Goal: Task Accomplishment & Management: Manage account settings

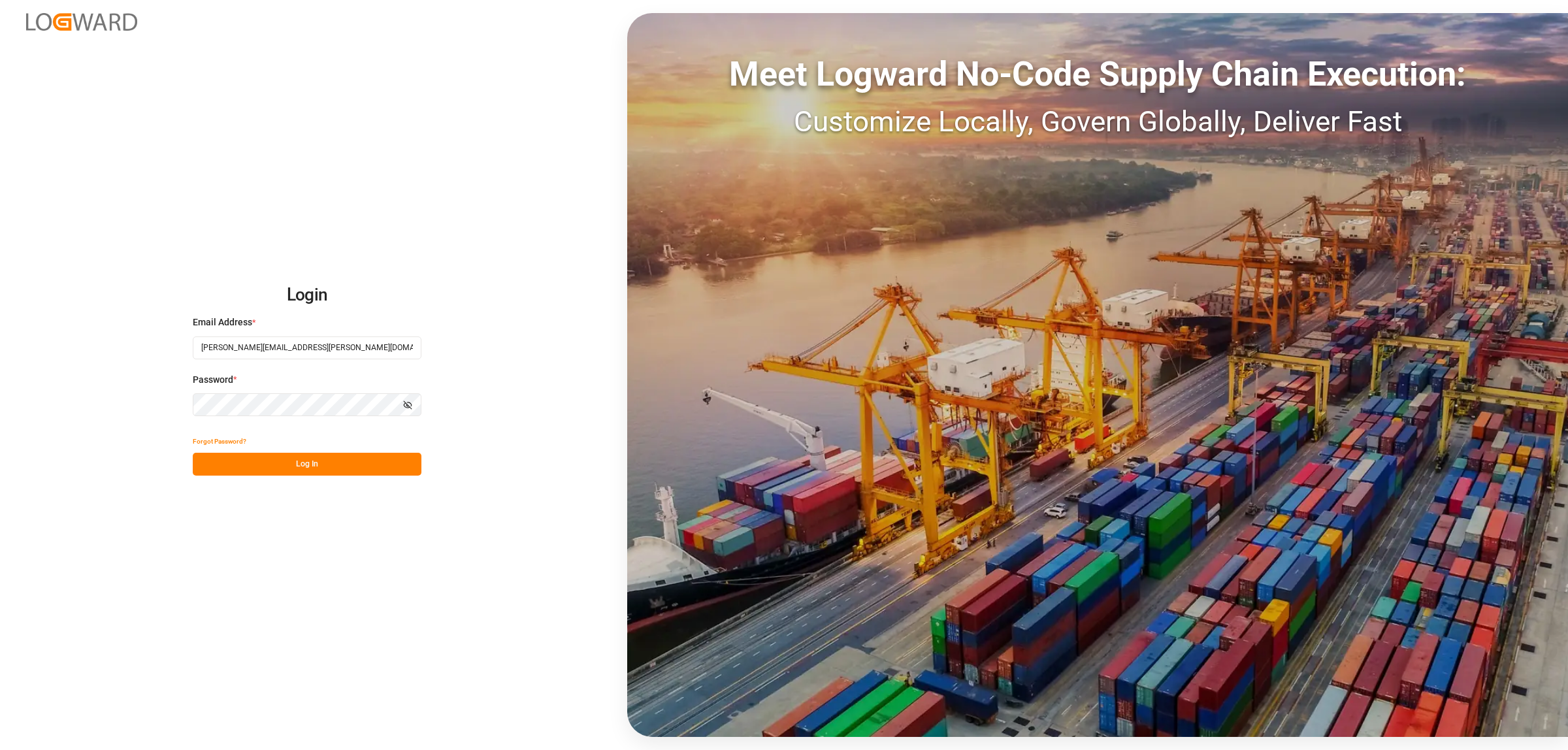
click at [366, 469] on button "Log In" at bounding box center [306, 464] width 228 height 23
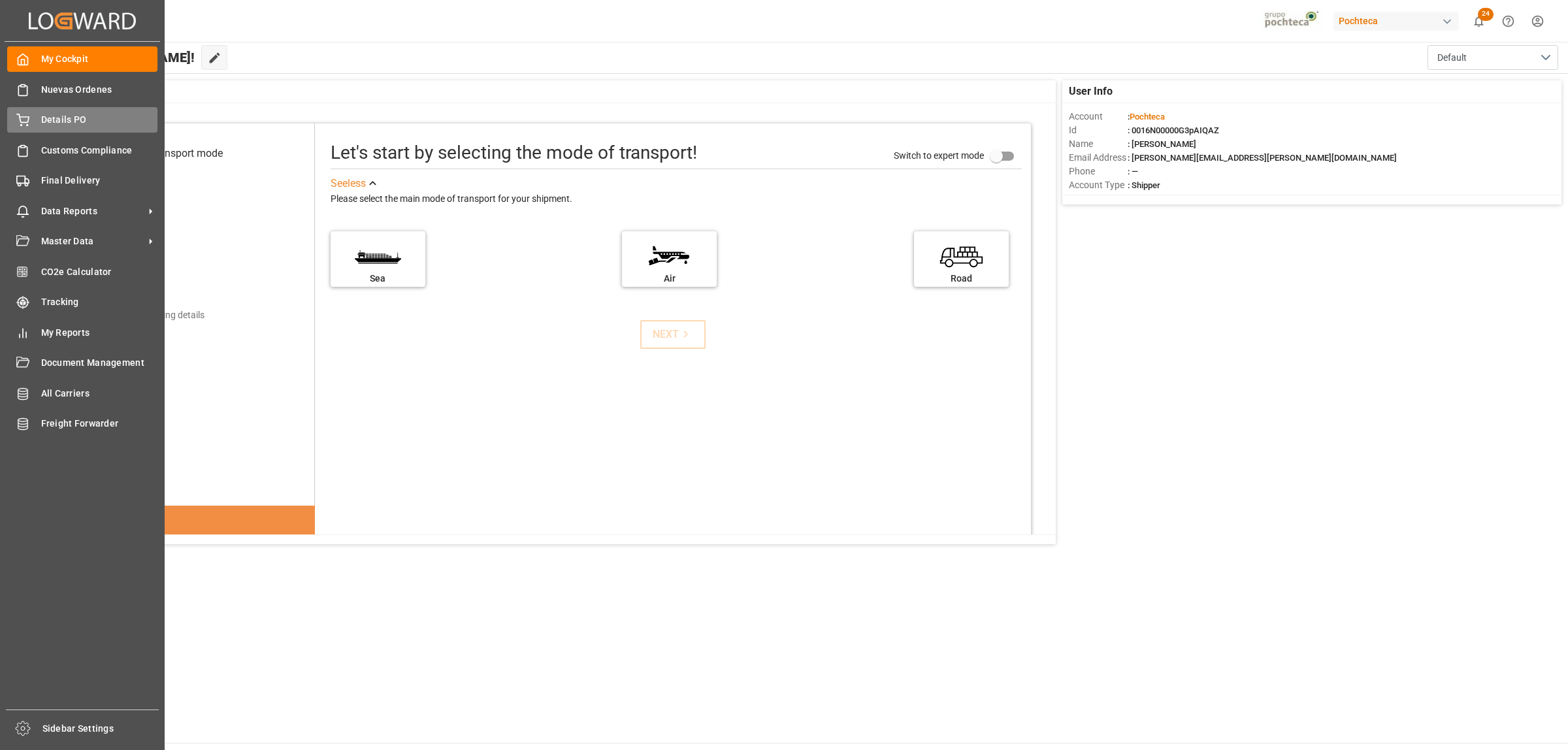
click at [46, 119] on span "Details PO" at bounding box center [99, 119] width 117 height 14
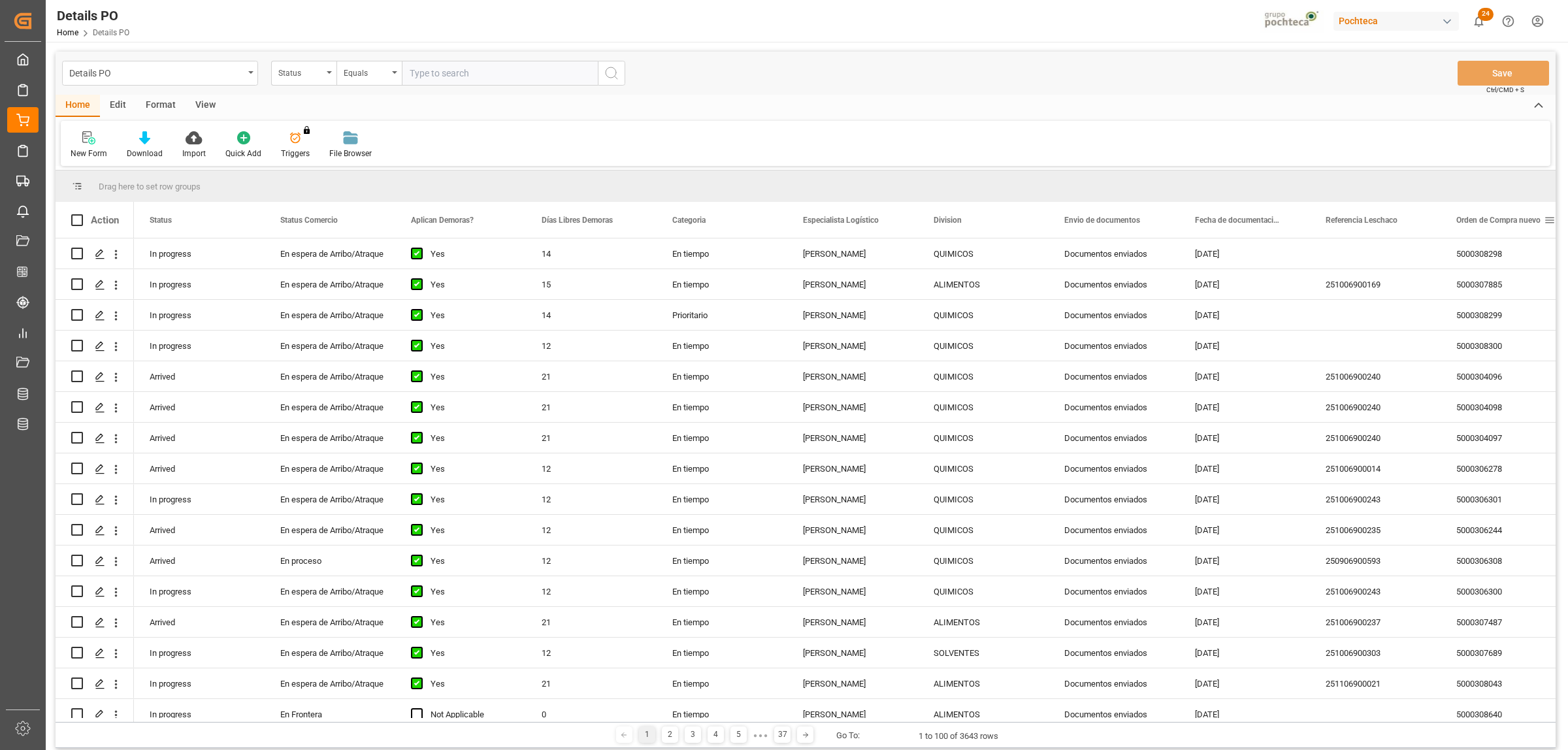
click at [1549, 222] on span at bounding box center [1550, 220] width 12 height 12
click at [1510, 224] on span "filter" at bounding box center [1506, 222] width 12 height 12
type input "5000308447"
click at [1497, 334] on button "Apply" at bounding box center [1501, 331] width 24 height 13
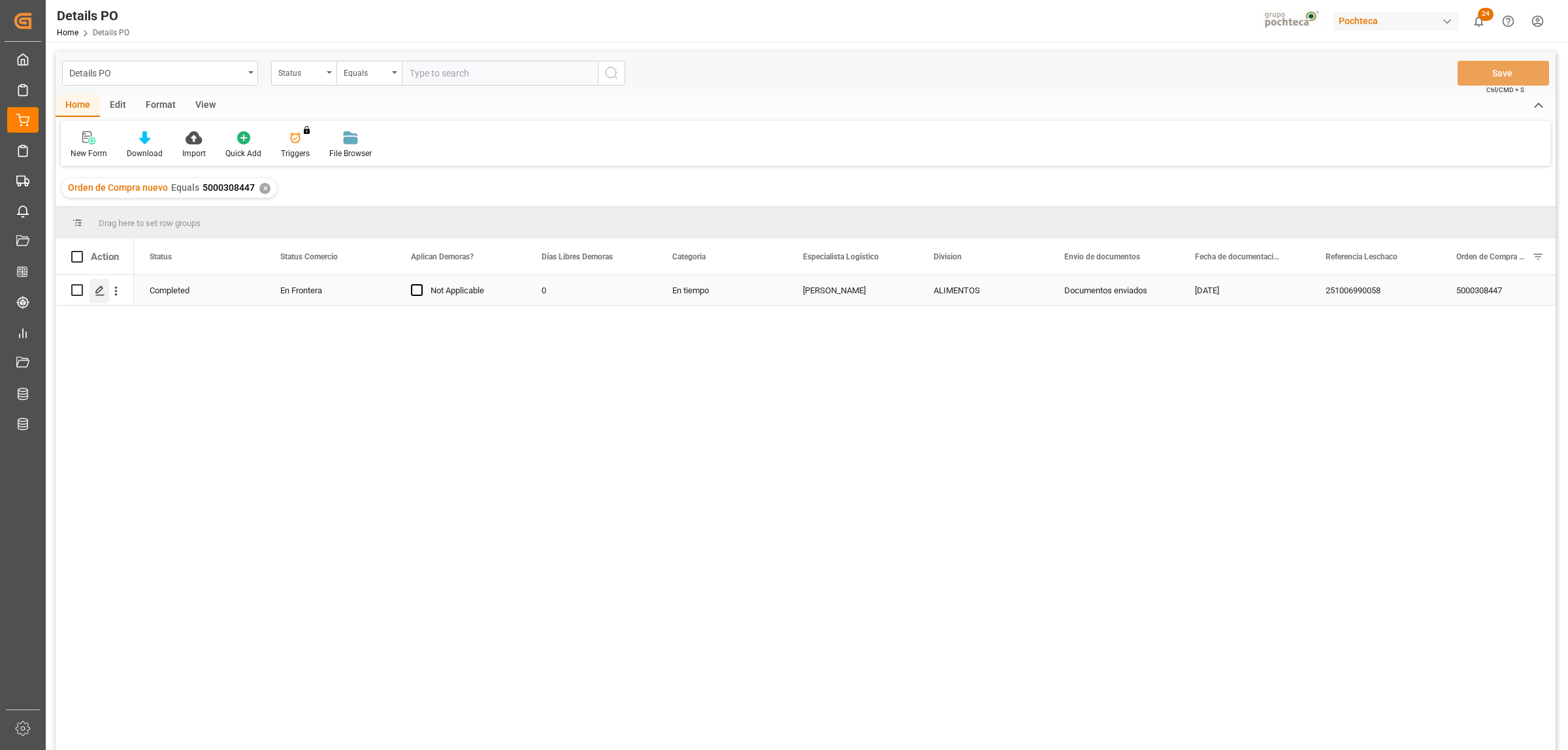
click at [92, 296] on div "Press SPACE to select this row." at bounding box center [99, 291] width 19 height 24
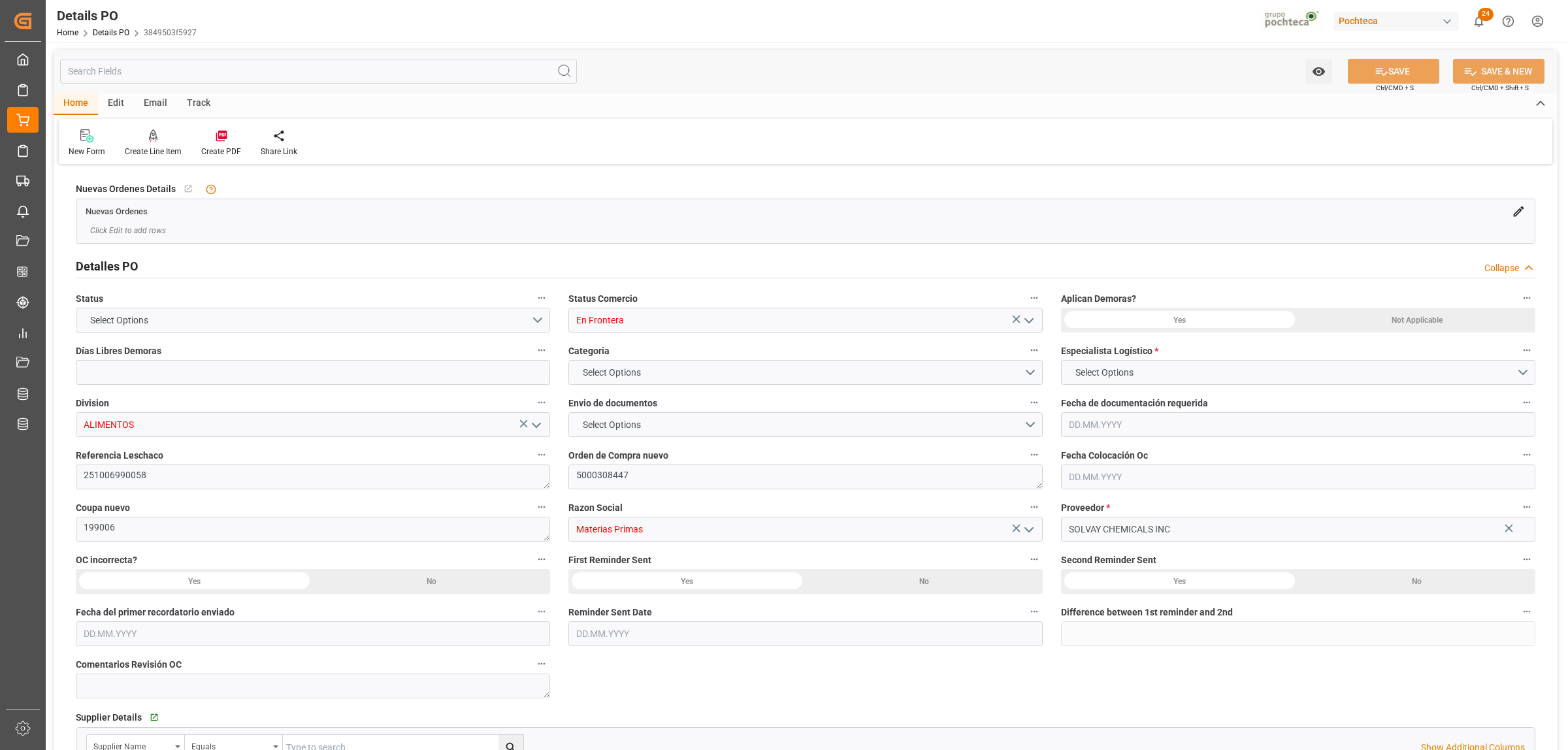
type input "En Frontera"
type input "ALIMENTOS"
type textarea "251006990058"
type textarea "5000308447"
type textarea "199006"
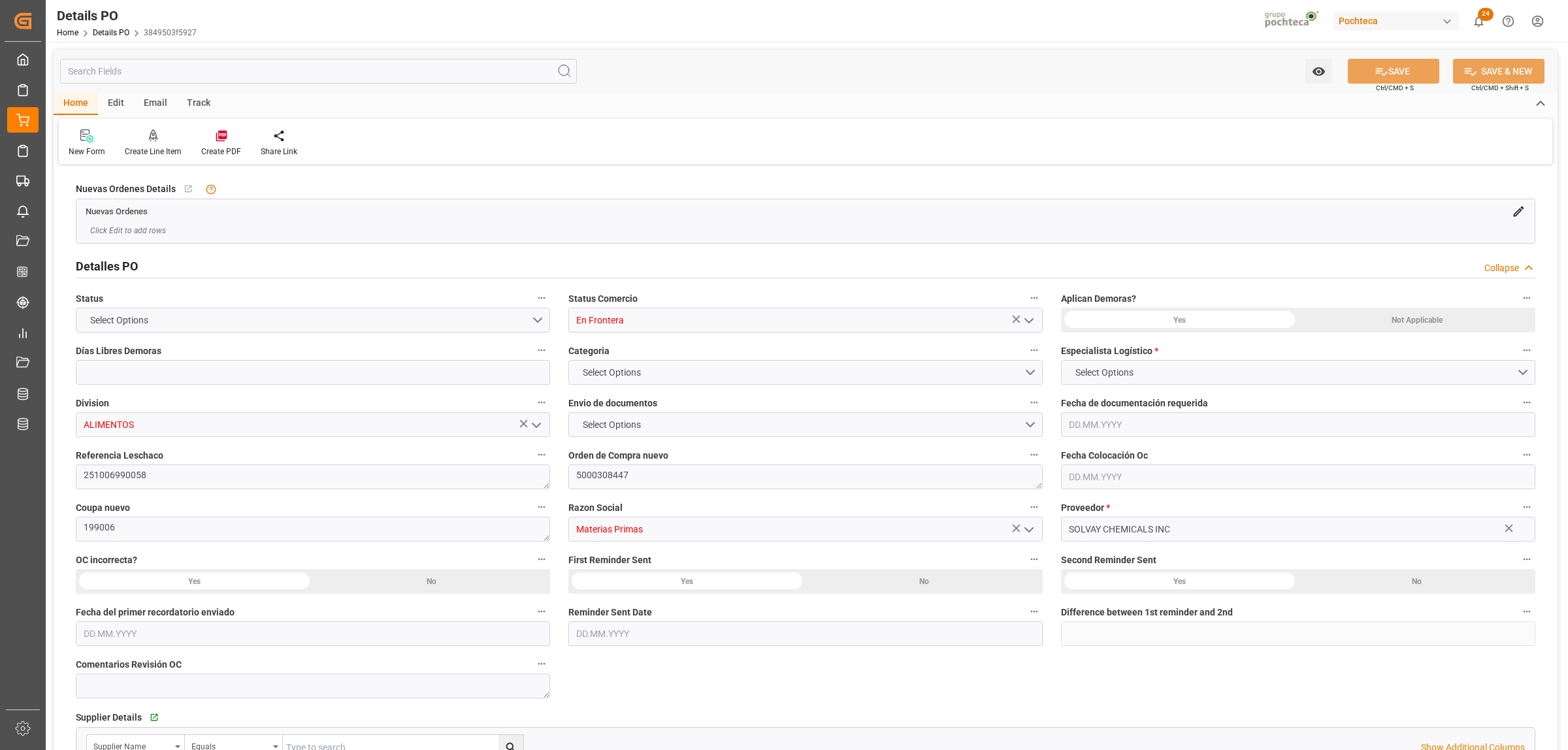
type input "Materias Primas"
type input "SOLVAY CHEMICALS INC"
type textarea "78045648, 78046121"
type textarea "número de parte 61628 ya que es el que viene, en factura menciona 94918 y 64743…"
type textarea "PEROXIDO DE HIDROGENO ALIM 35% C-1315.41"
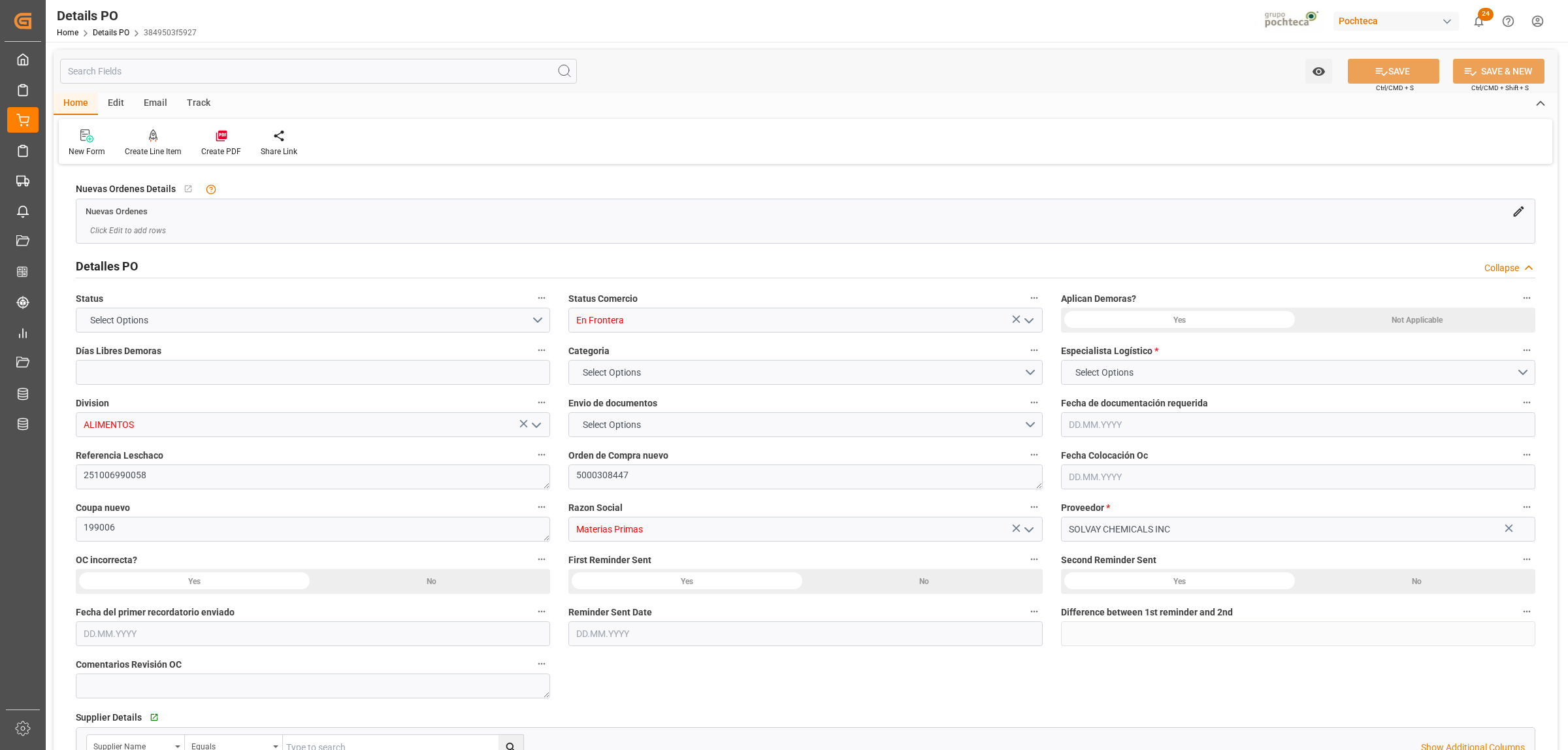
type input "0"
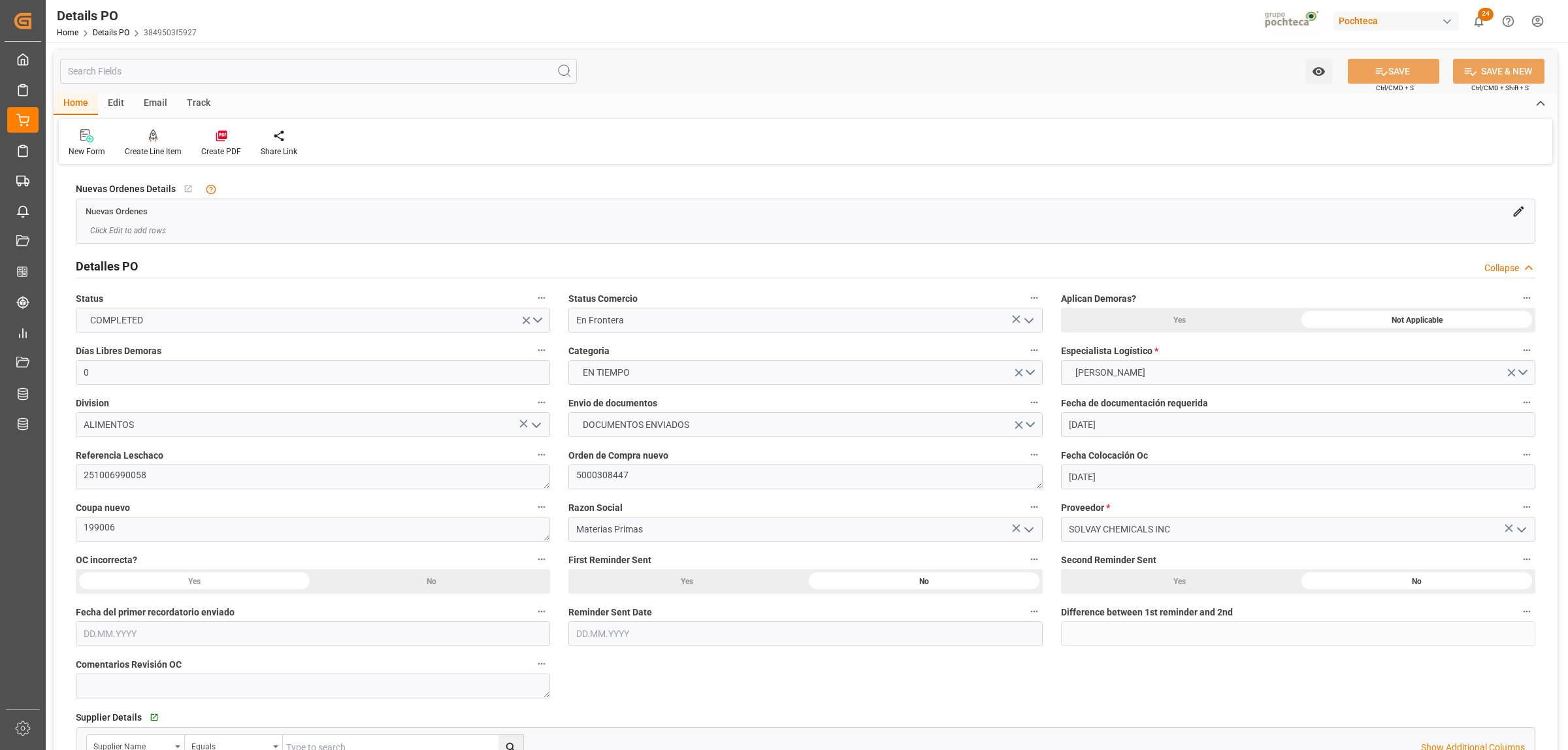
type input "10.04.2025"
type input "02.09.2025"
type input "19.09.2025"
click at [1027, 317] on icon "open menu" at bounding box center [1029, 321] width 16 height 16
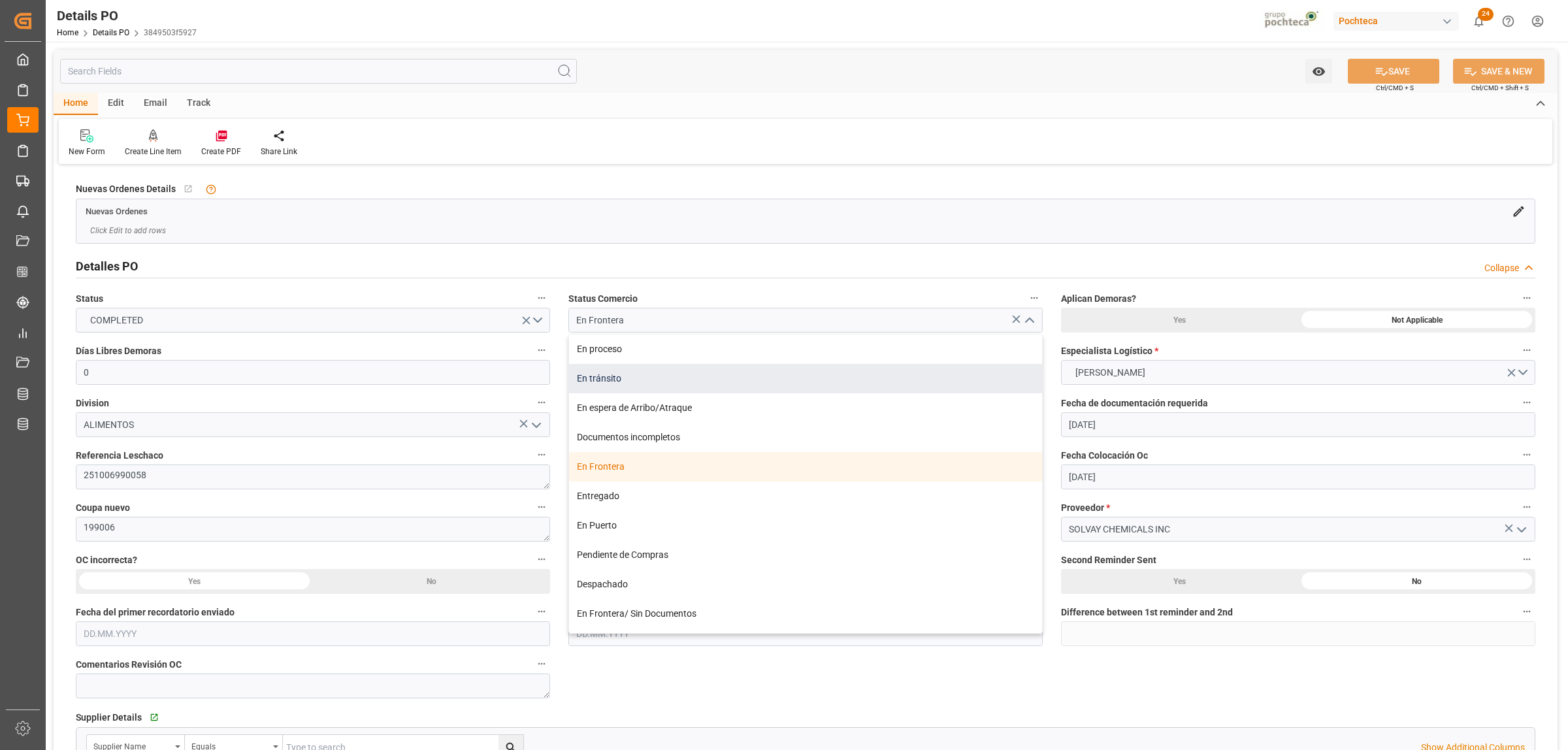
click at [629, 384] on div "En tránsito" at bounding box center [806, 378] width 473 height 30
type input "En tránsito"
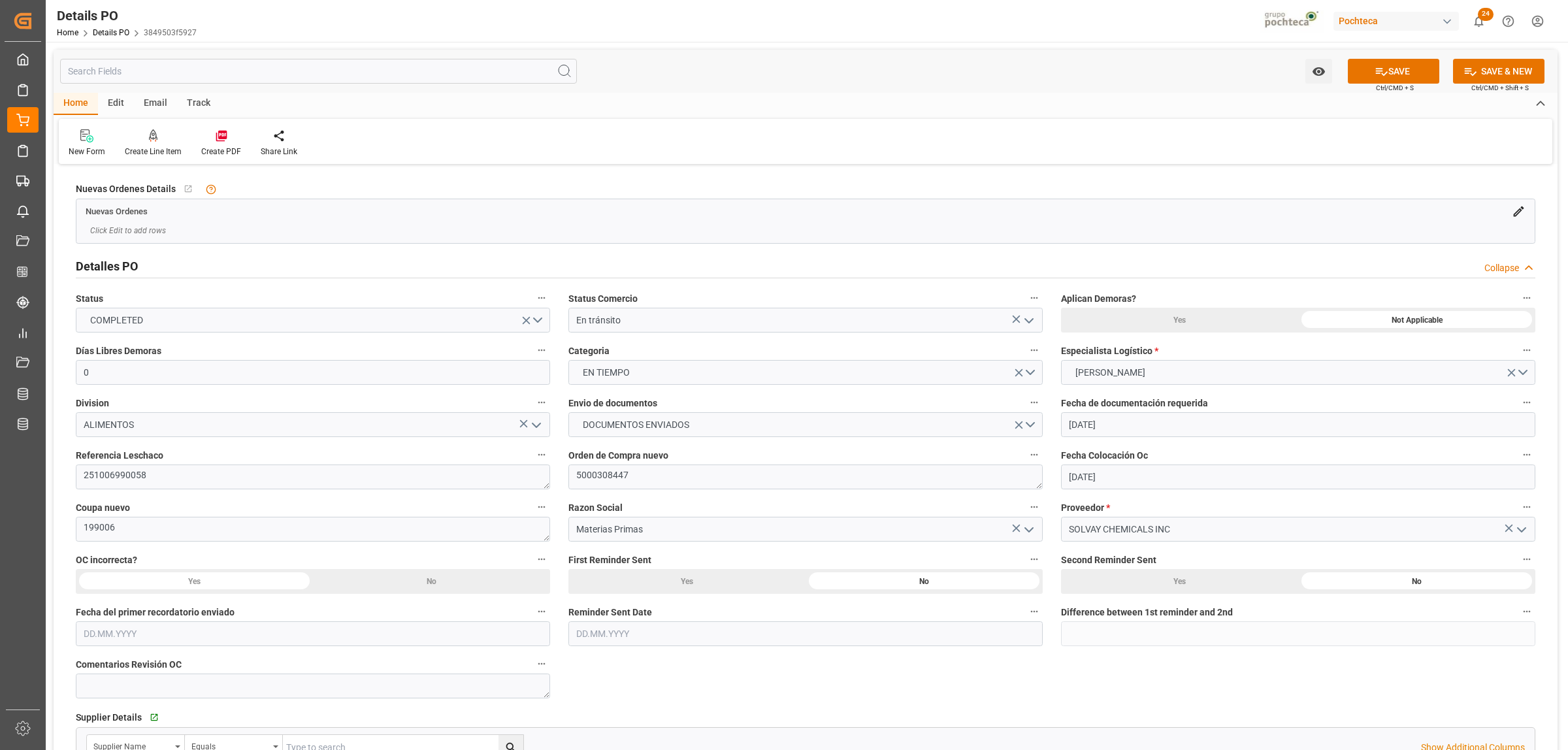
click at [655, 252] on div "Detalles PO Collapse" at bounding box center [806, 264] width 1460 height 25
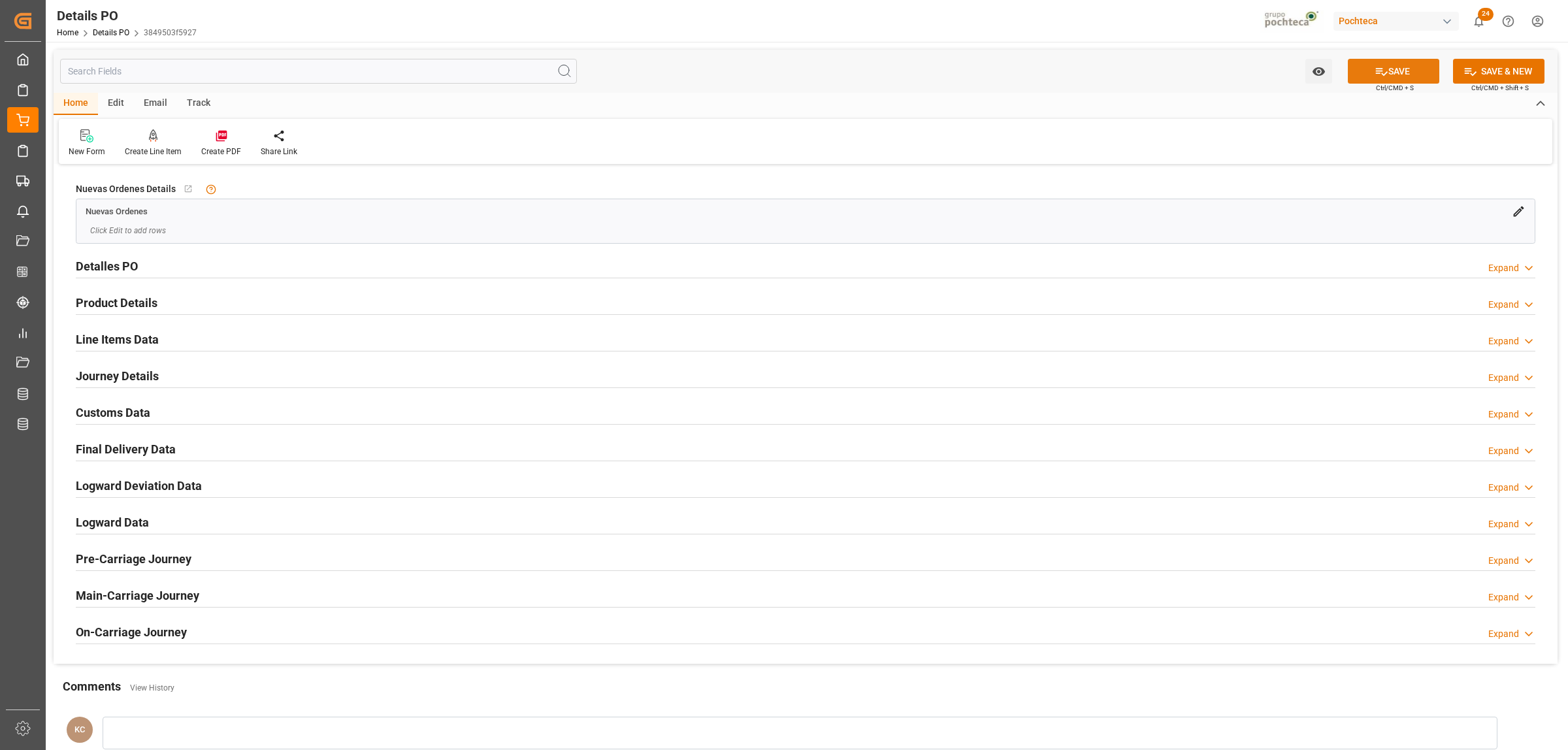
click at [1380, 72] on icon at bounding box center [1381, 71] width 14 height 14
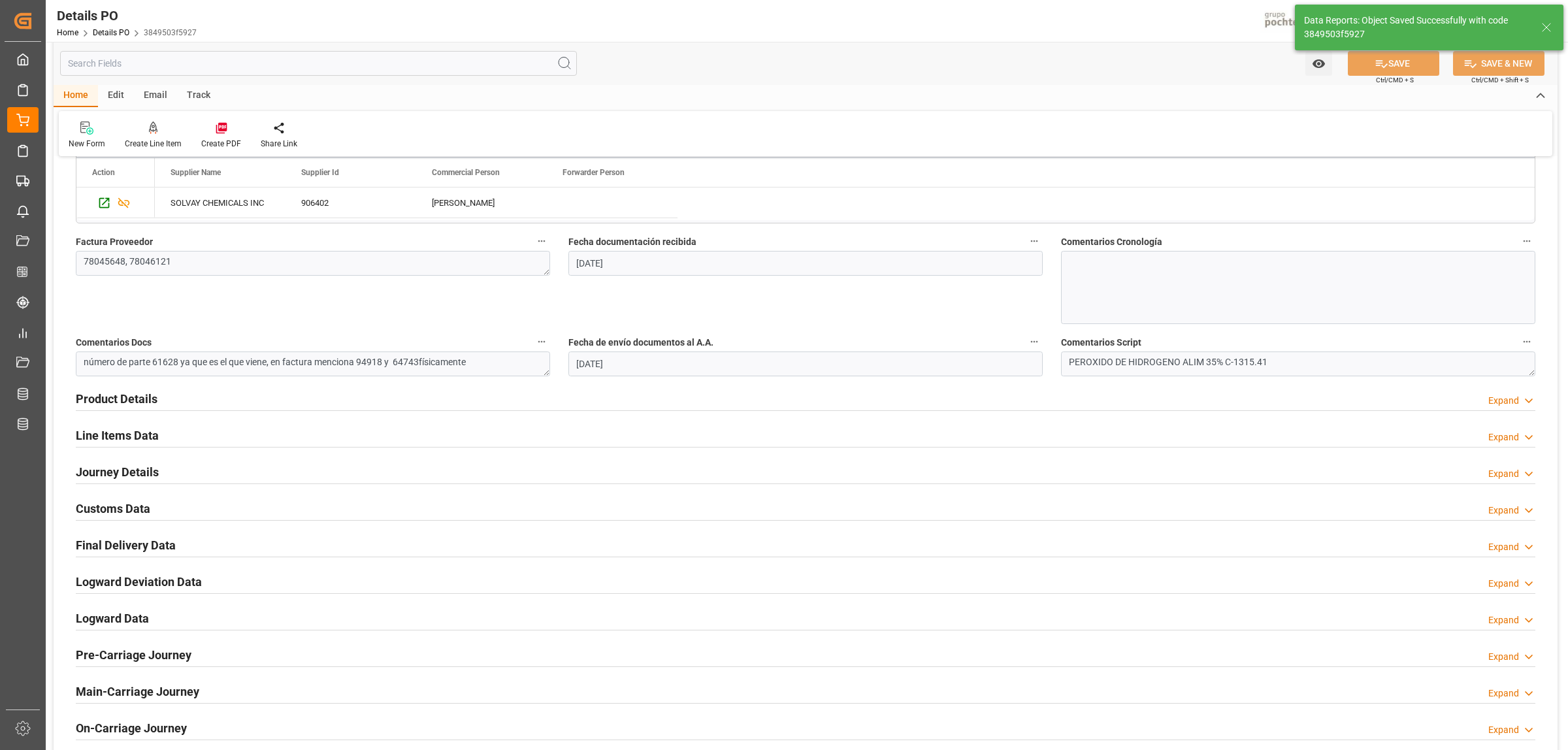
scroll to position [653, 0]
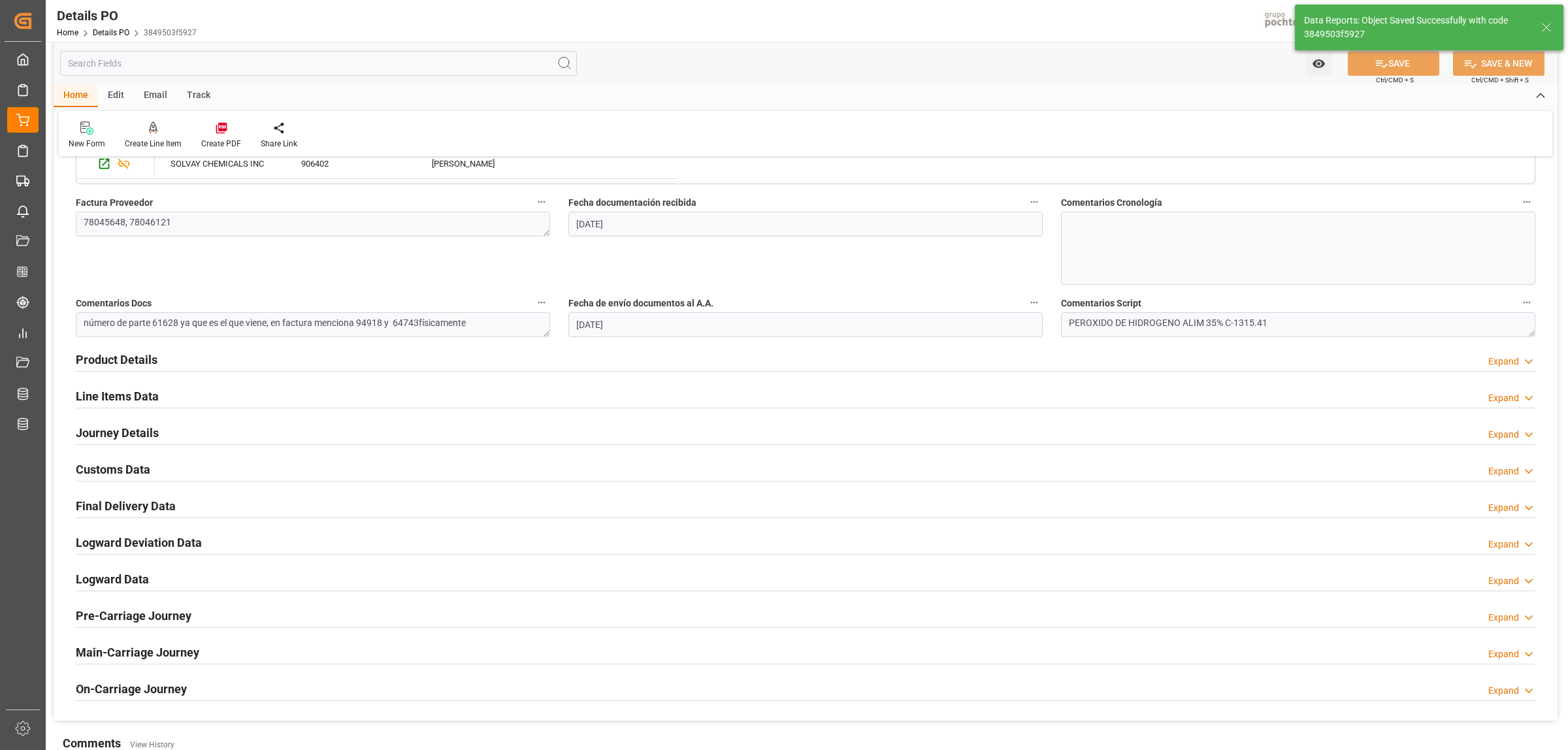
click at [95, 434] on h2 "Journey Details" at bounding box center [118, 433] width 83 height 18
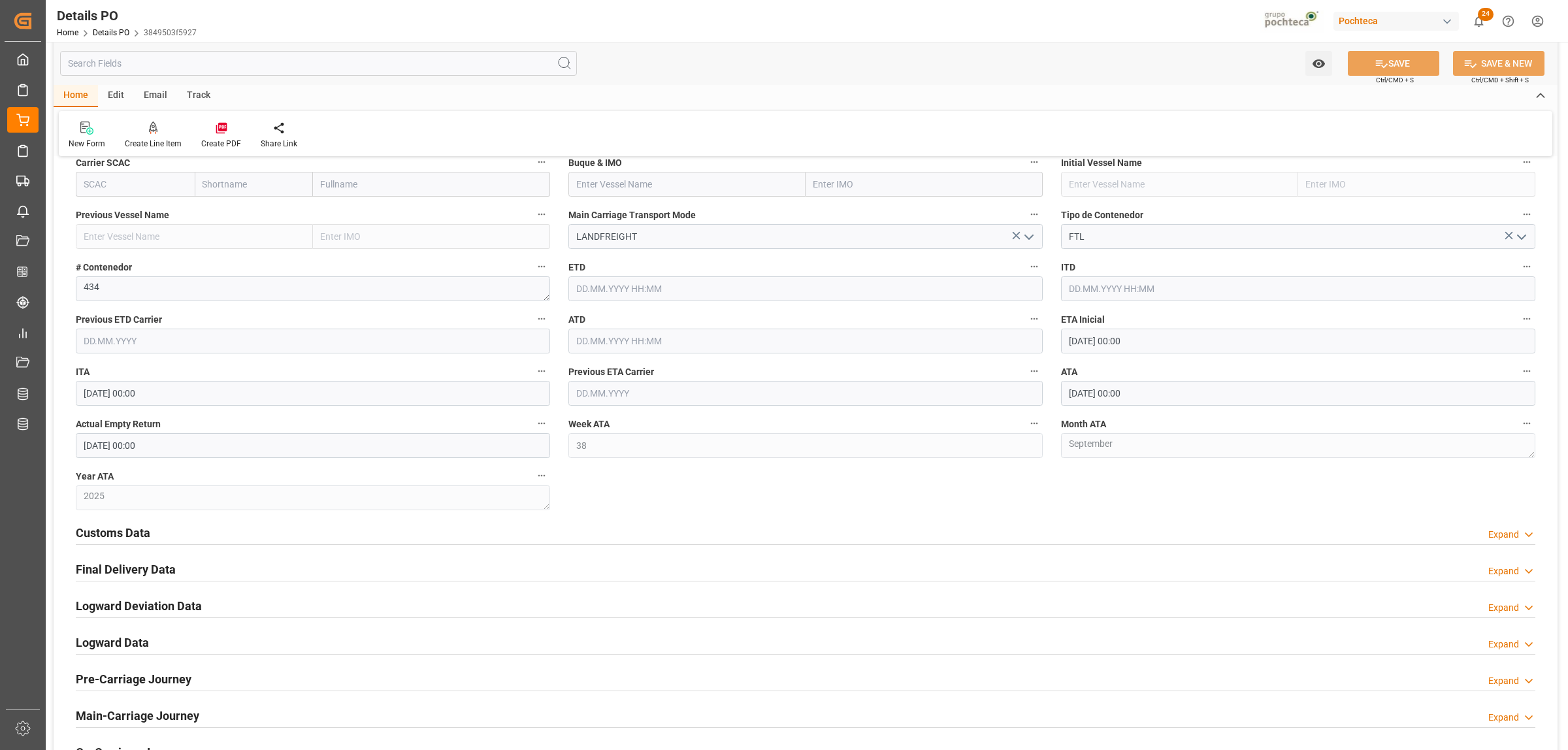
scroll to position [1062, 0]
click at [164, 567] on h2 "Final Delivery Data" at bounding box center [126, 568] width 100 height 18
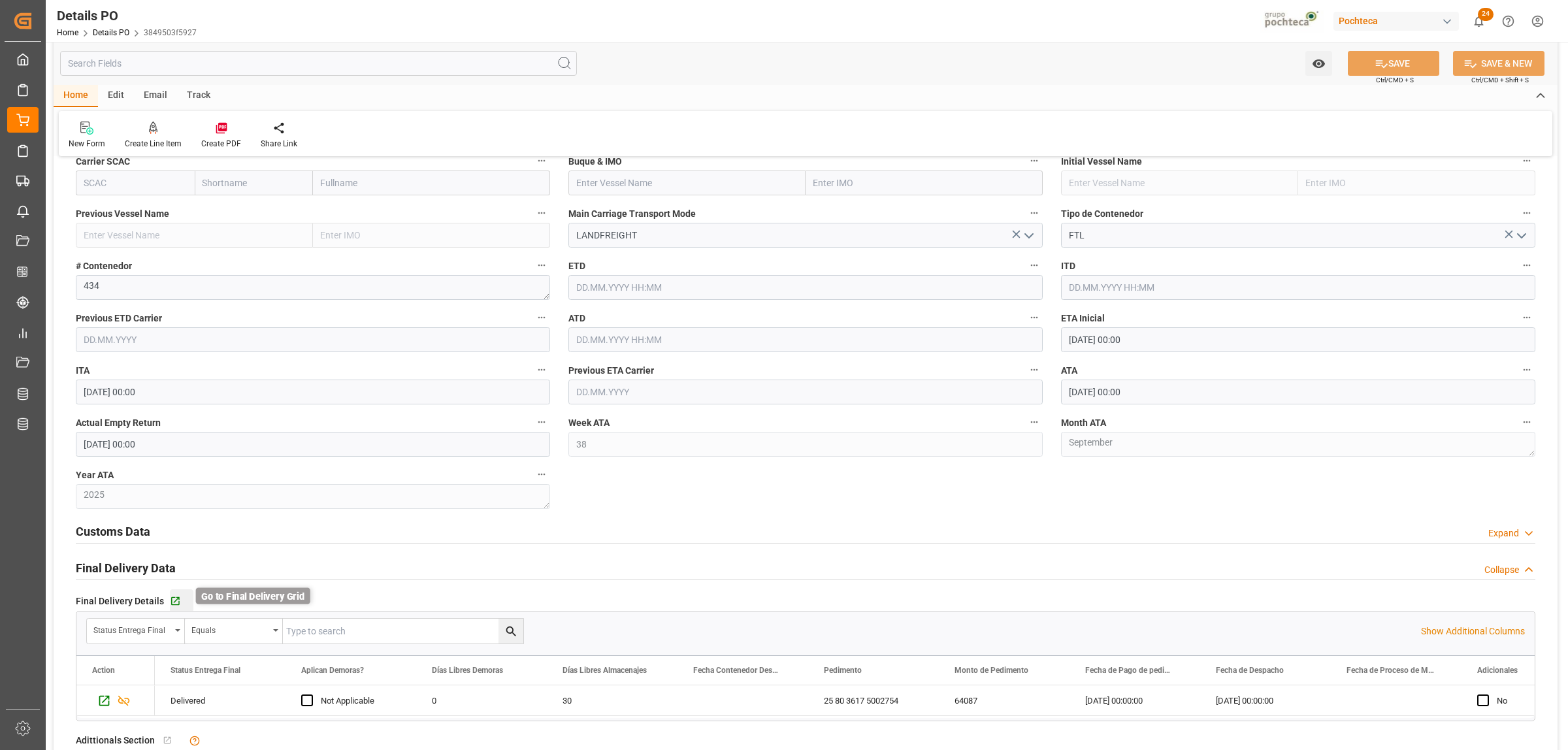
click at [172, 599] on icon "button" at bounding box center [176, 601] width 9 height 9
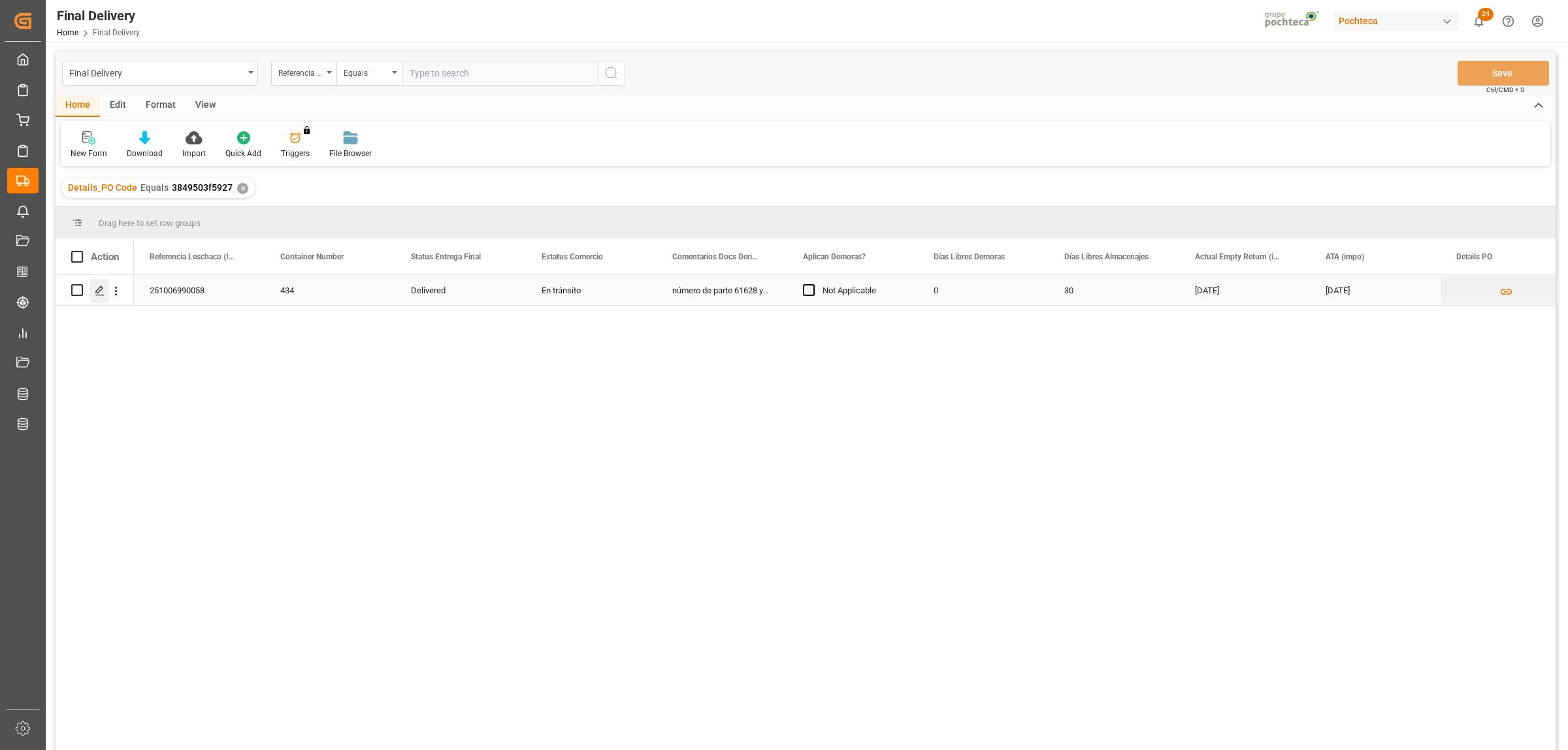
click at [95, 295] on div "Press SPACE to select this row." at bounding box center [99, 291] width 19 height 24
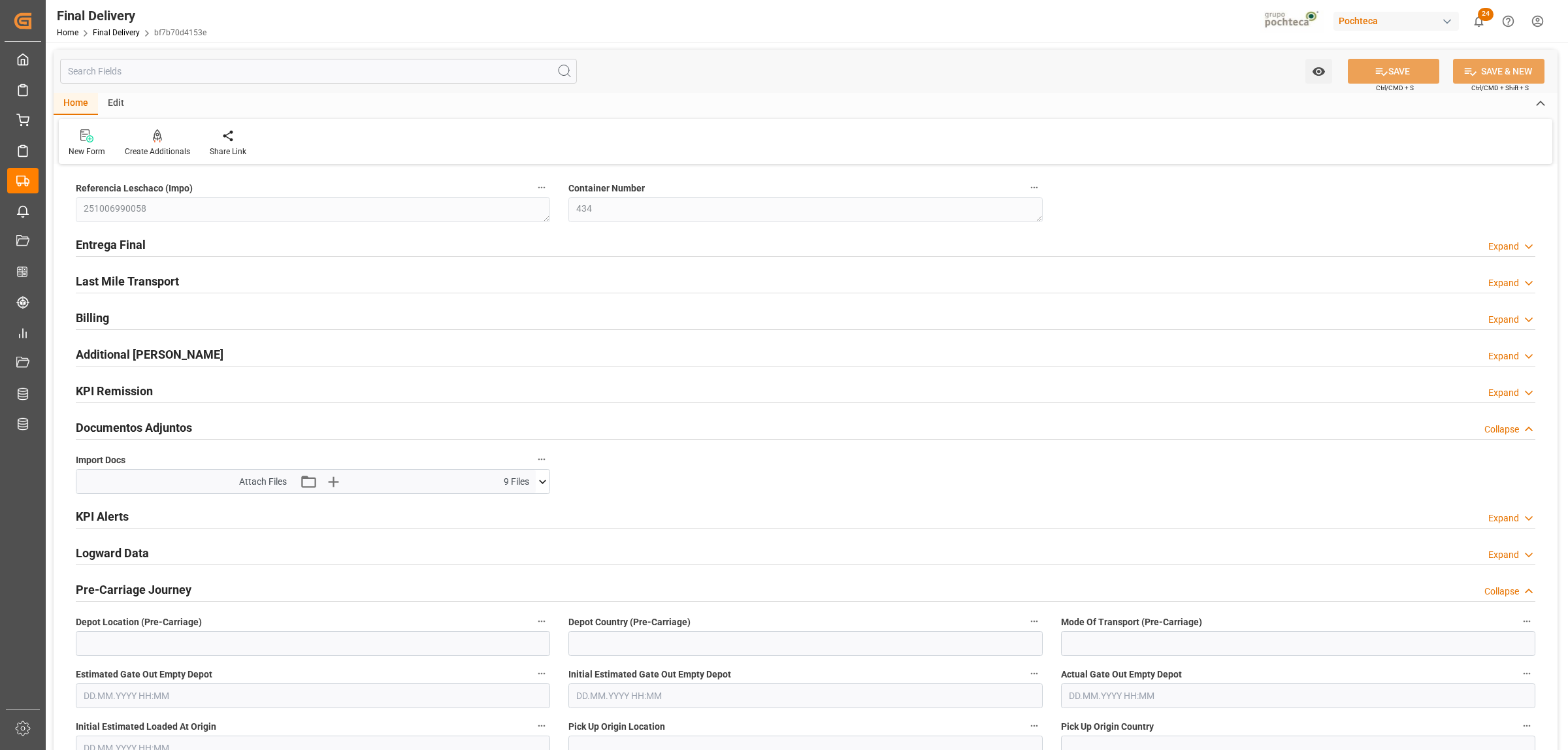
type input "0"
type input "30"
type input "64087"
type input "03.10.2025"
type input "19.09.2025"
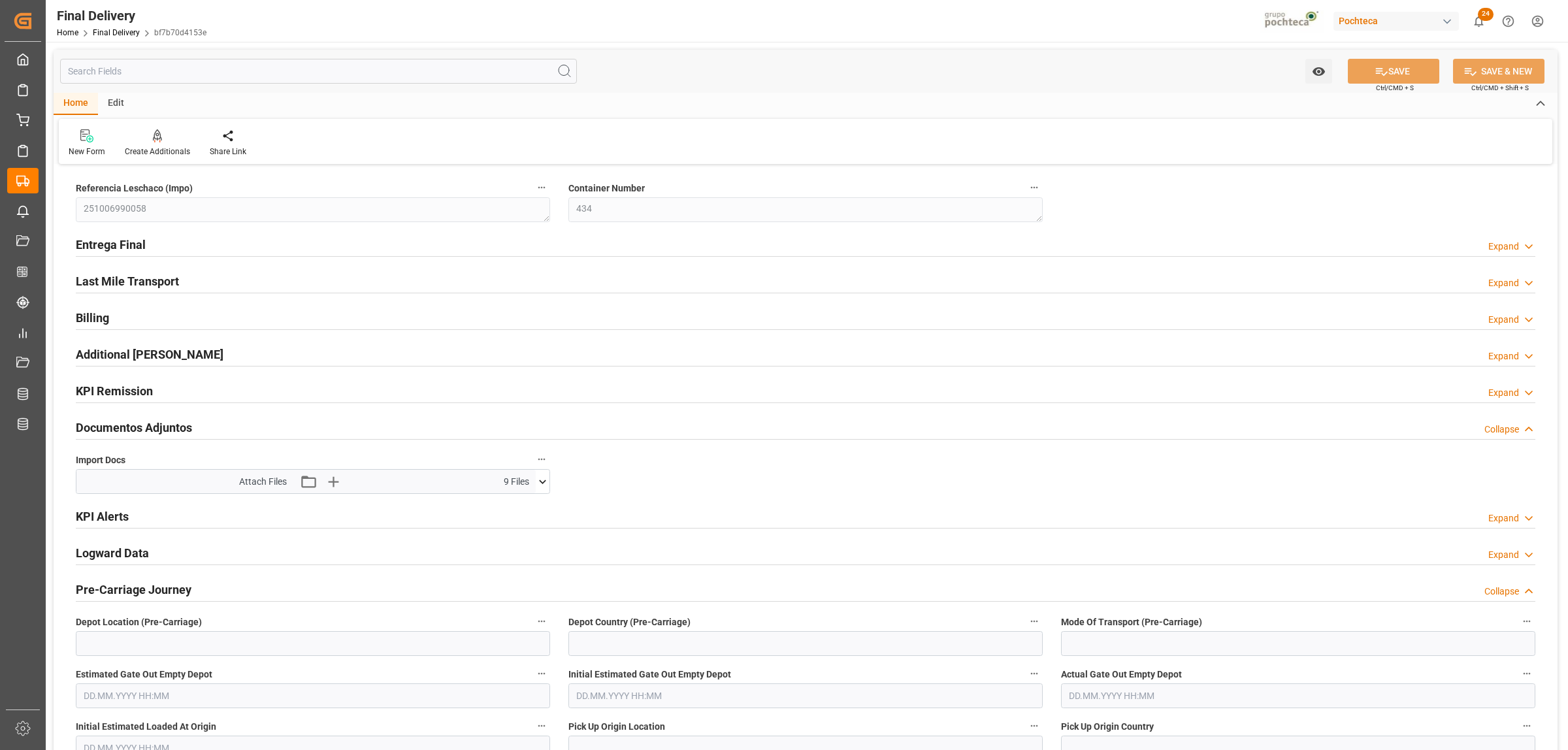
type input "01.10.2025 00:00"
type input "01.10.2025"
type input "02.10.2025"
type input "03.10.2025"
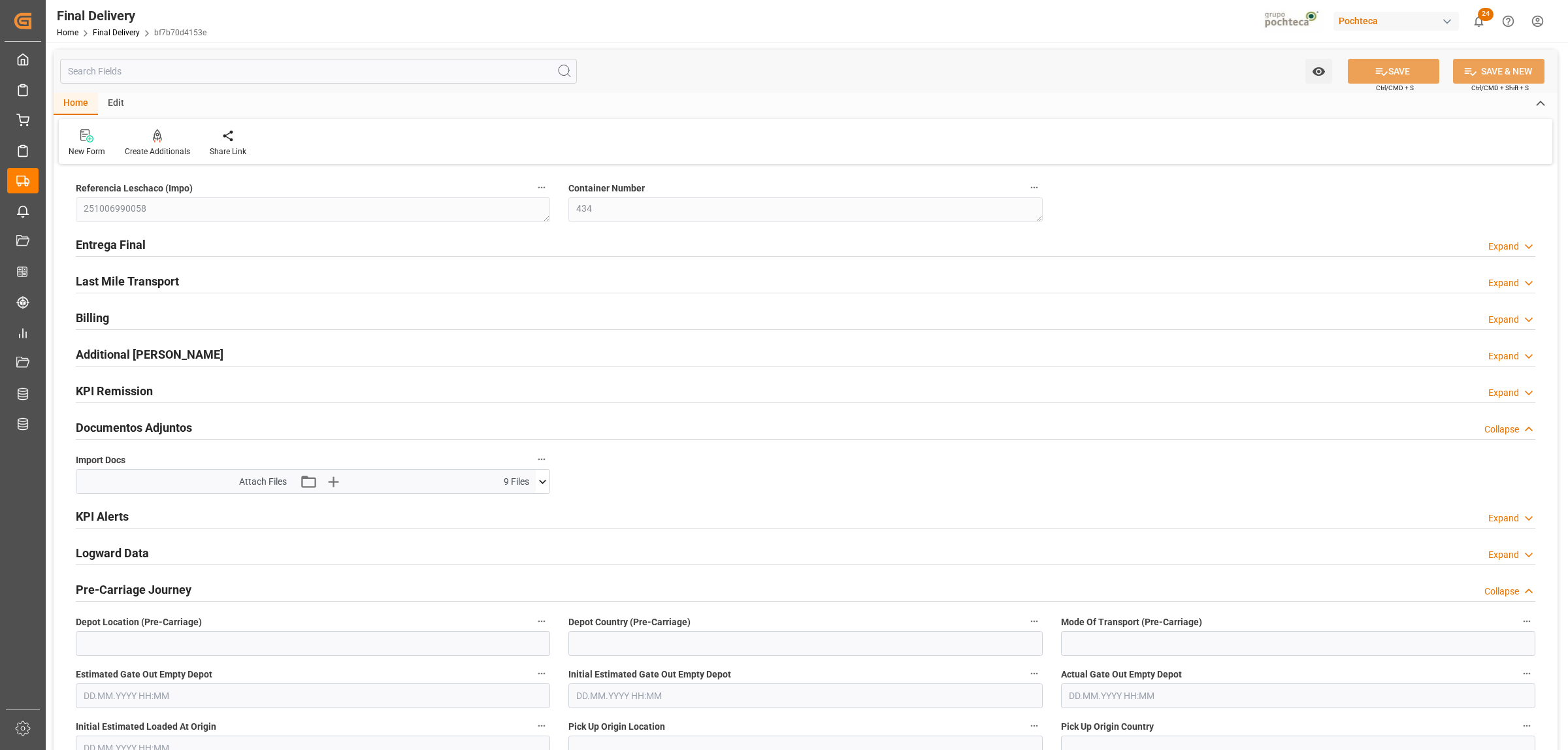
type input "03.10.2025"
click at [107, 239] on h2 "Entrega Final" at bounding box center [111, 244] width 70 height 18
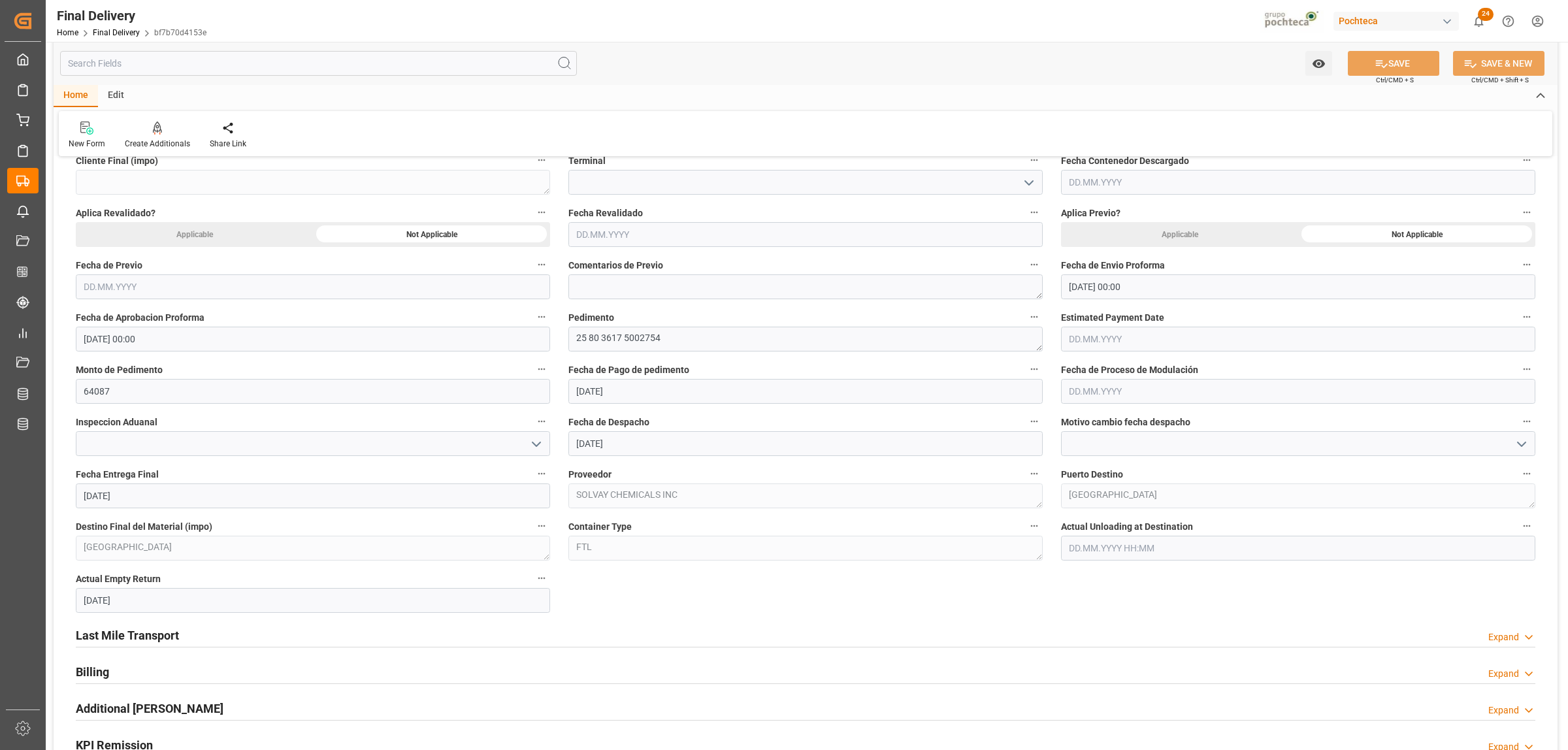
scroll to position [653, 0]
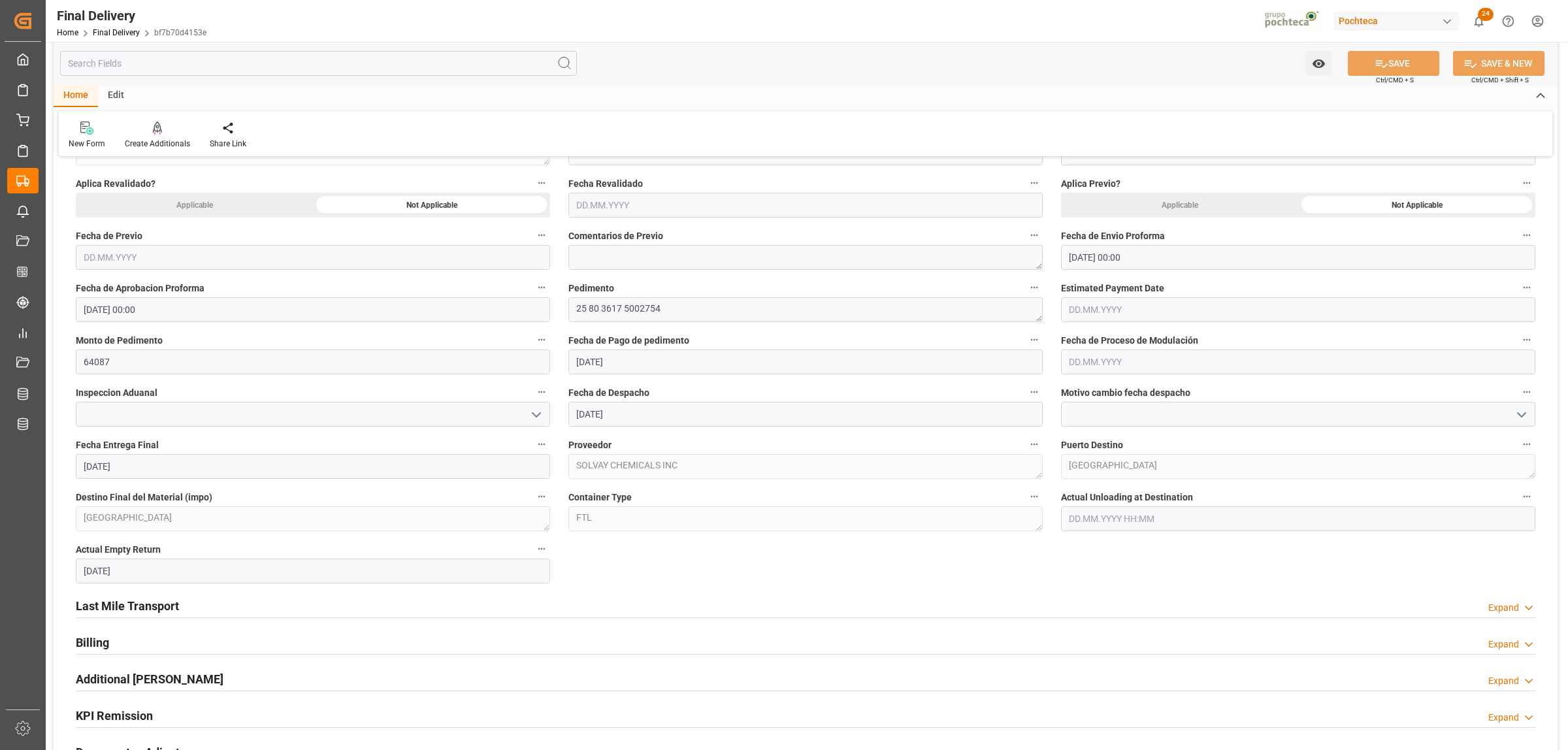
click at [536, 421] on icon "open menu" at bounding box center [536, 415] width 16 height 16
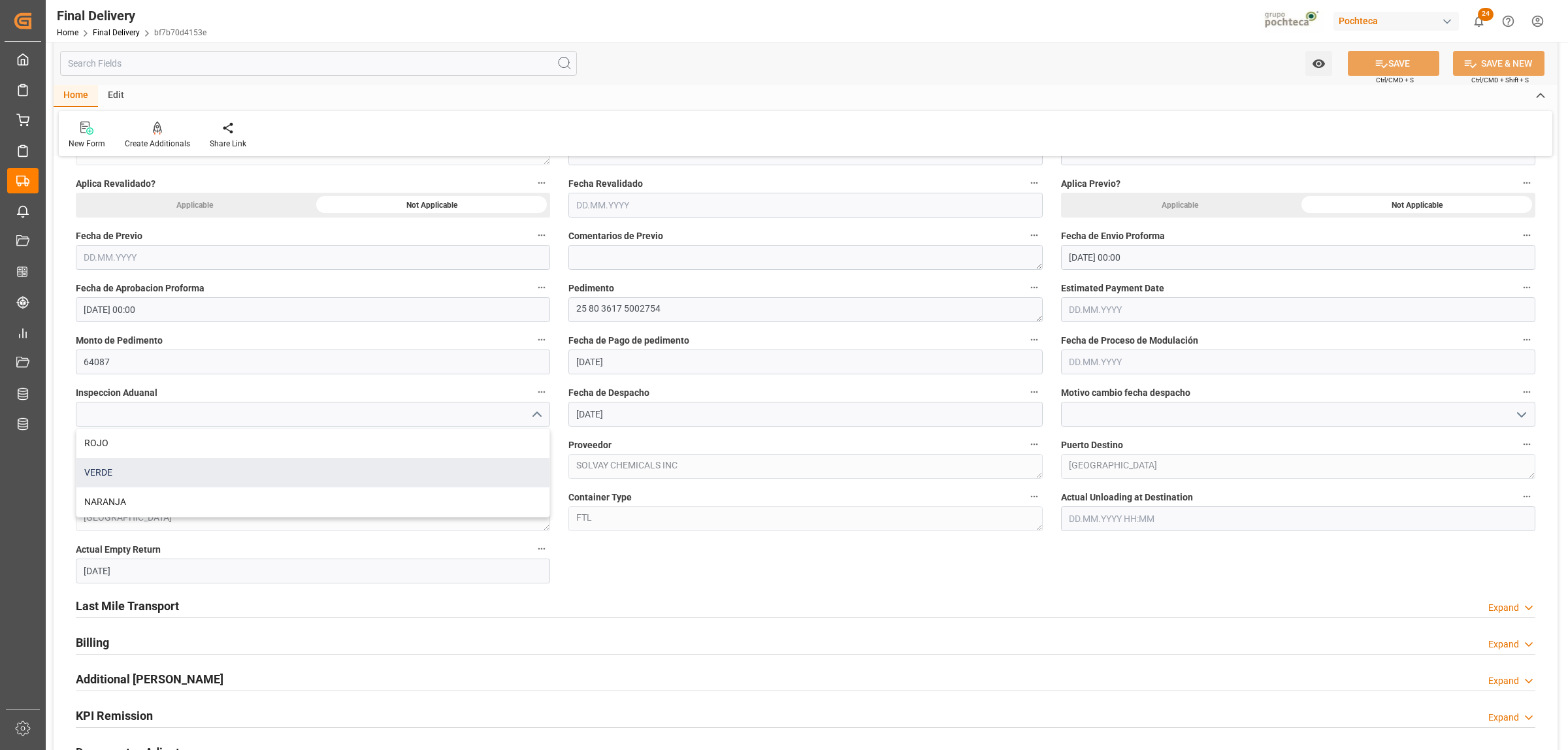
click at [171, 480] on div "VERDE" at bounding box center [313, 472] width 473 height 30
type input "VERDE"
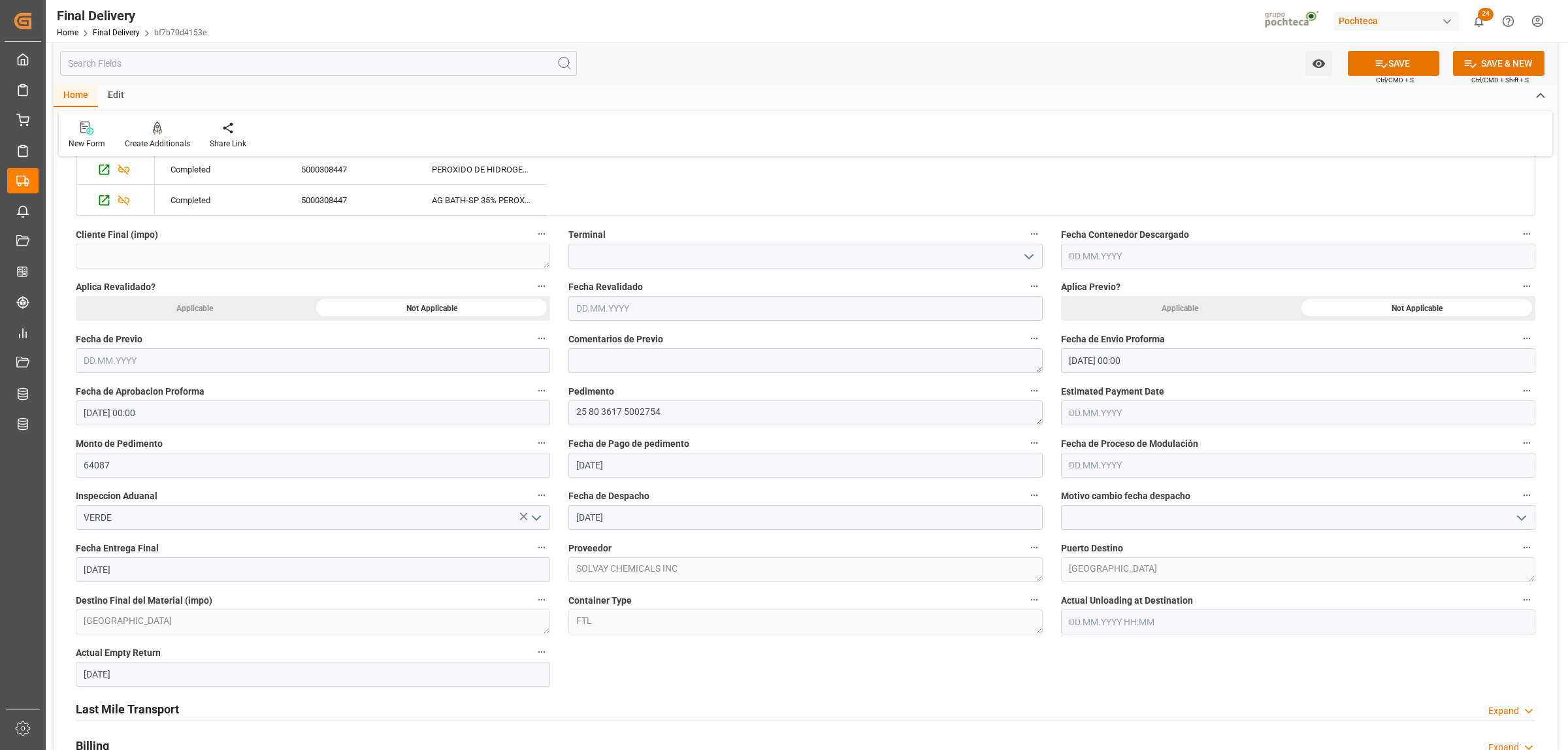
scroll to position [571, 0]
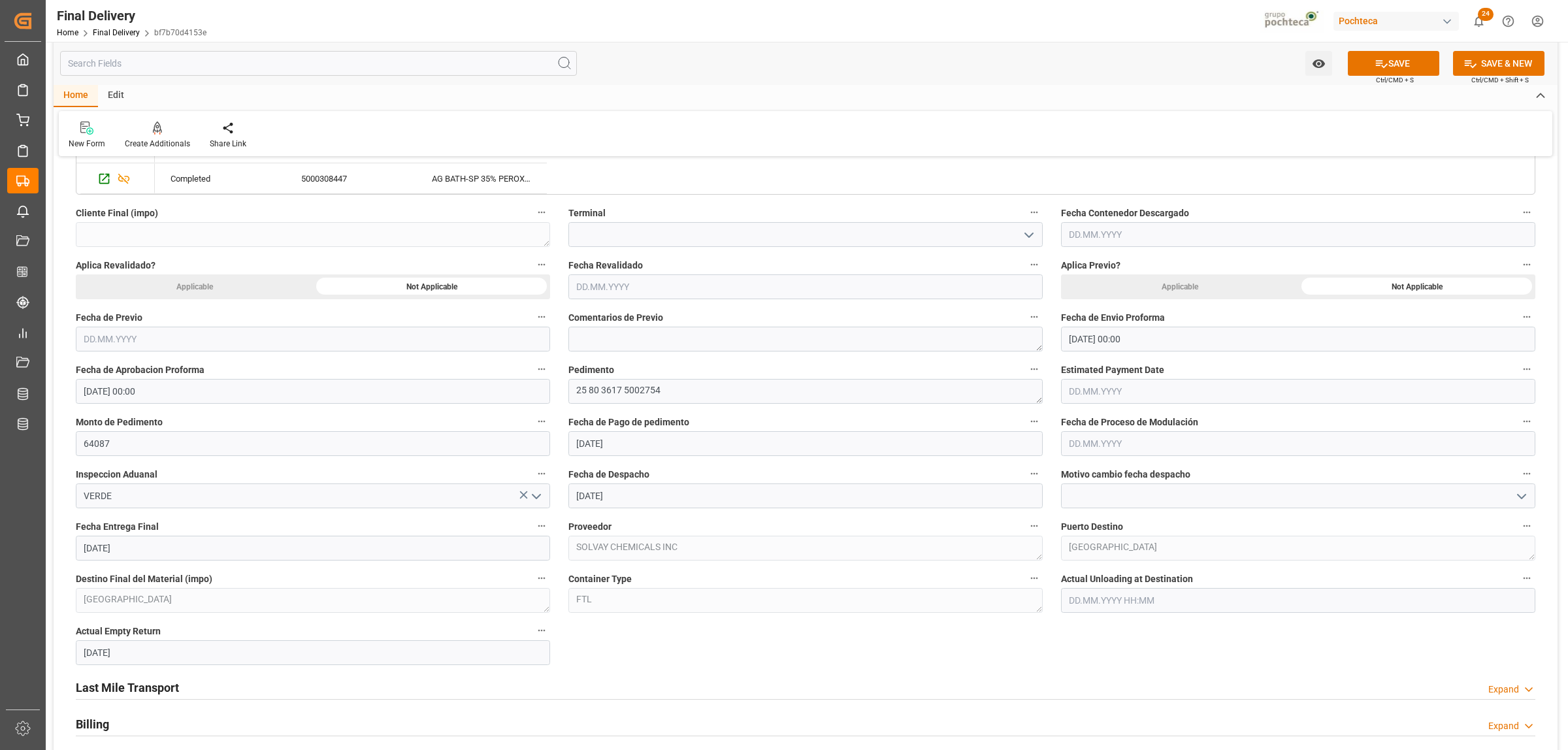
click at [1093, 443] on input "text" at bounding box center [1299, 443] width 475 height 25
click at [1102, 523] on div "29 30 1 2 3 4 5" at bounding box center [1155, 524] width 179 height 26
click at [1154, 527] on span "2" at bounding box center [1155, 523] width 5 height 9
type input "02.10.2025"
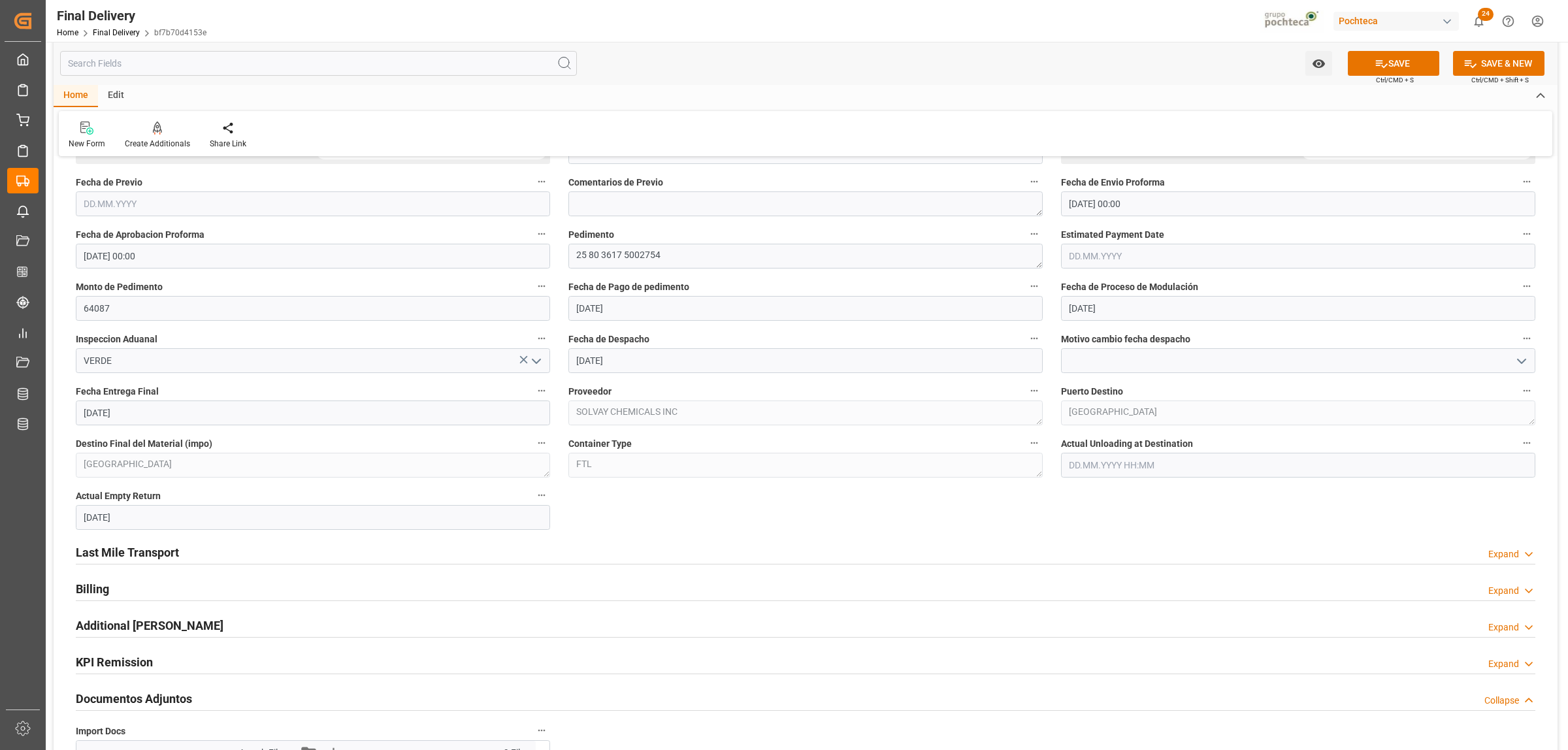
scroll to position [735, 0]
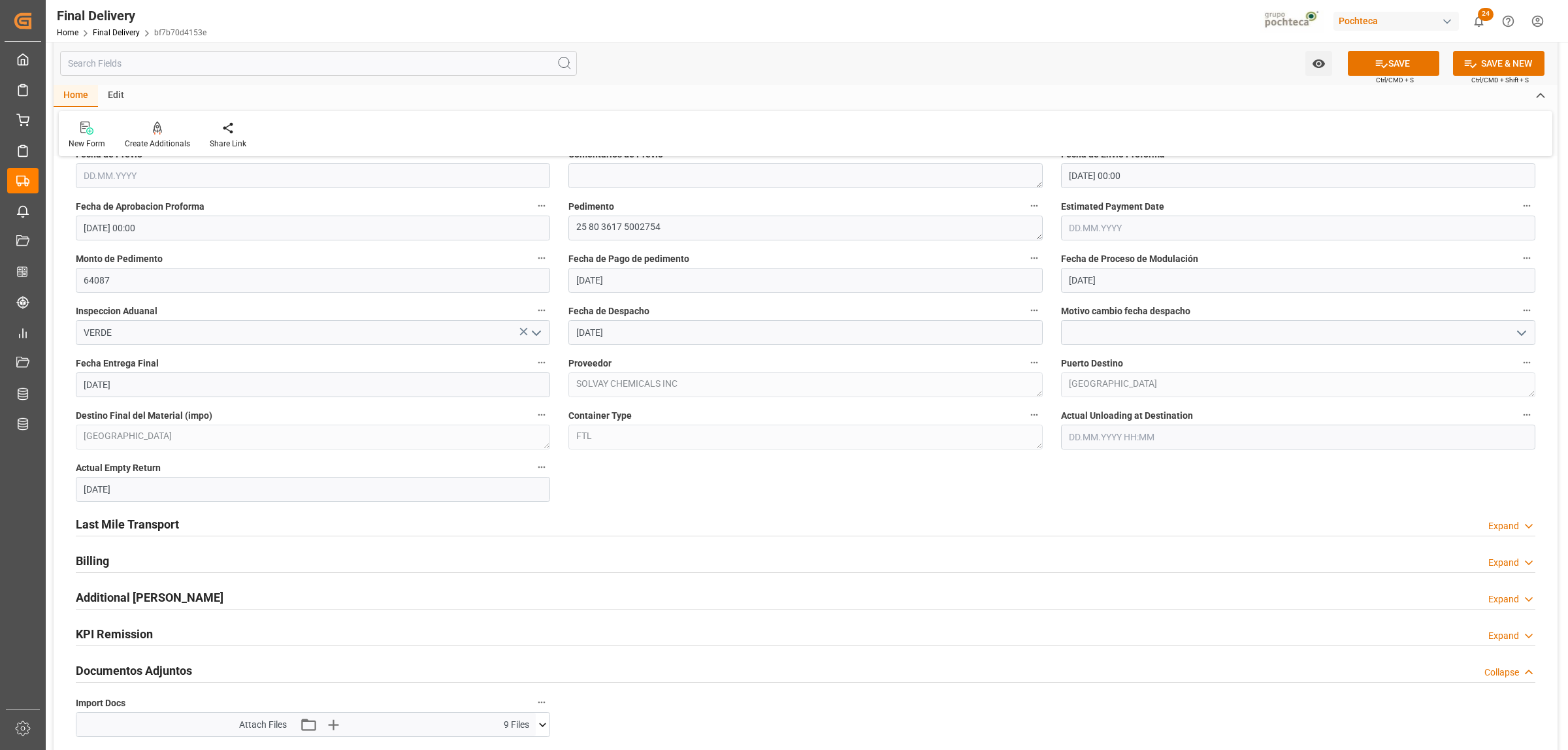
click at [155, 525] on h2 "Last Mile Transport" at bounding box center [127, 524] width 103 height 18
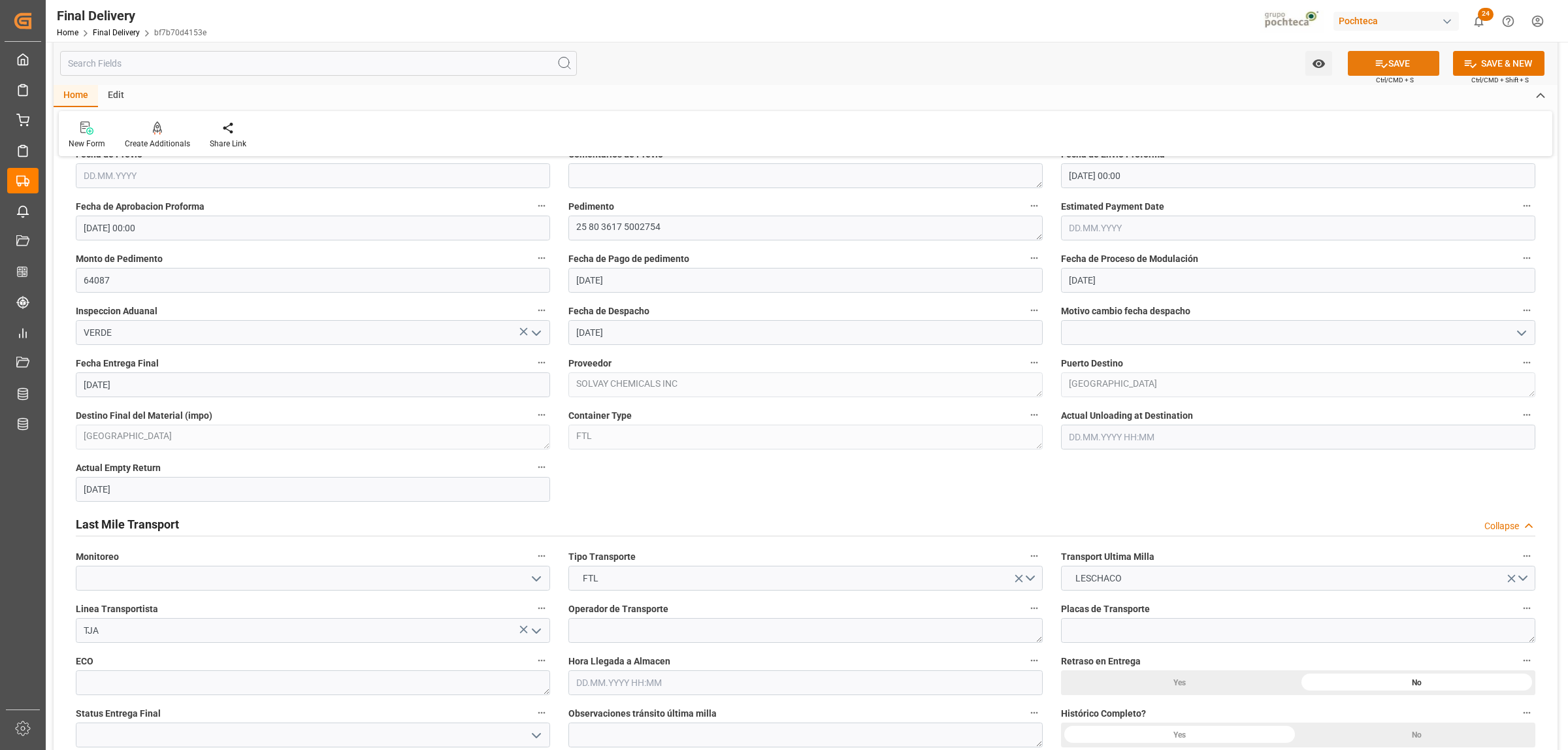
click at [1388, 67] on button "SAVE" at bounding box center [1394, 63] width 91 height 25
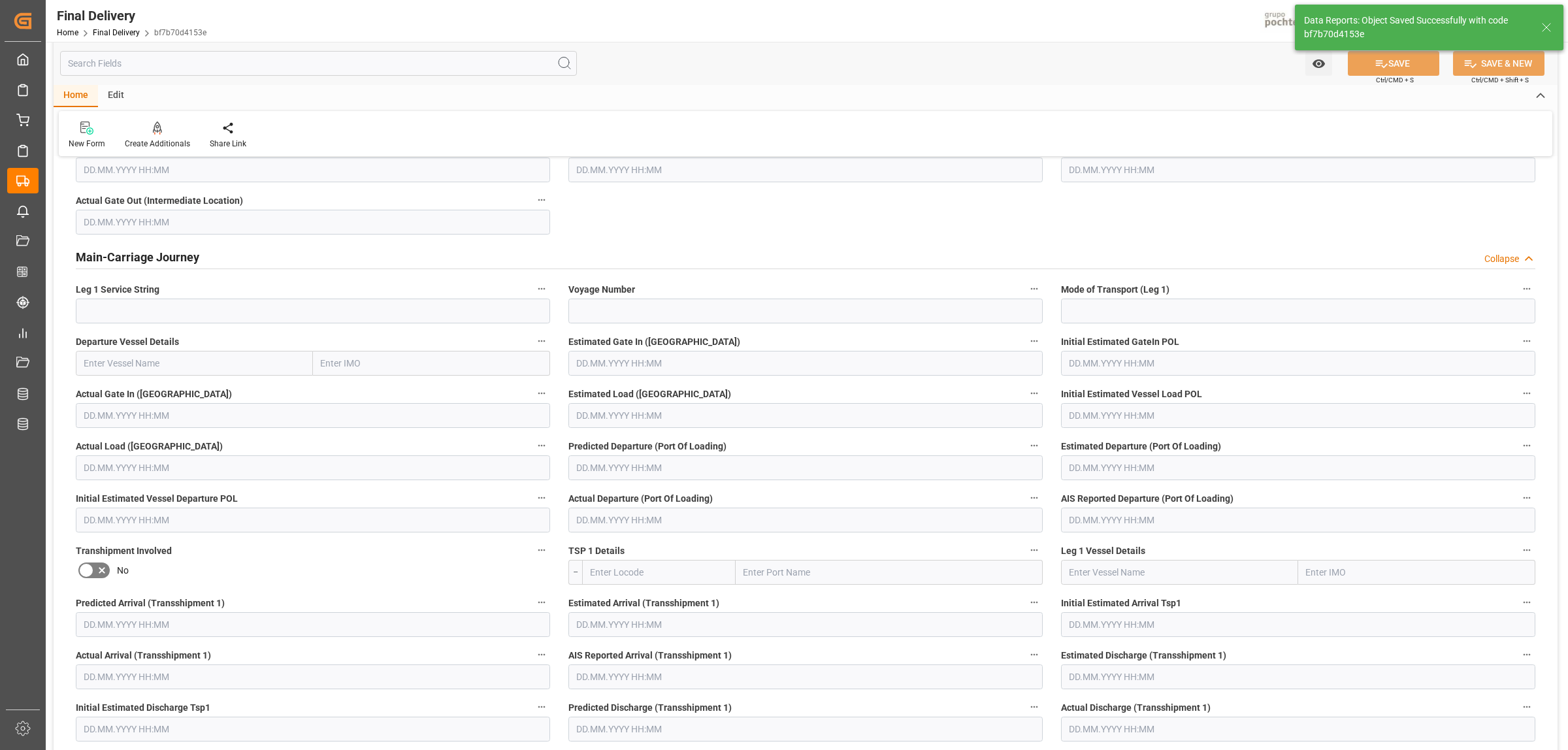
scroll to position [0, 0]
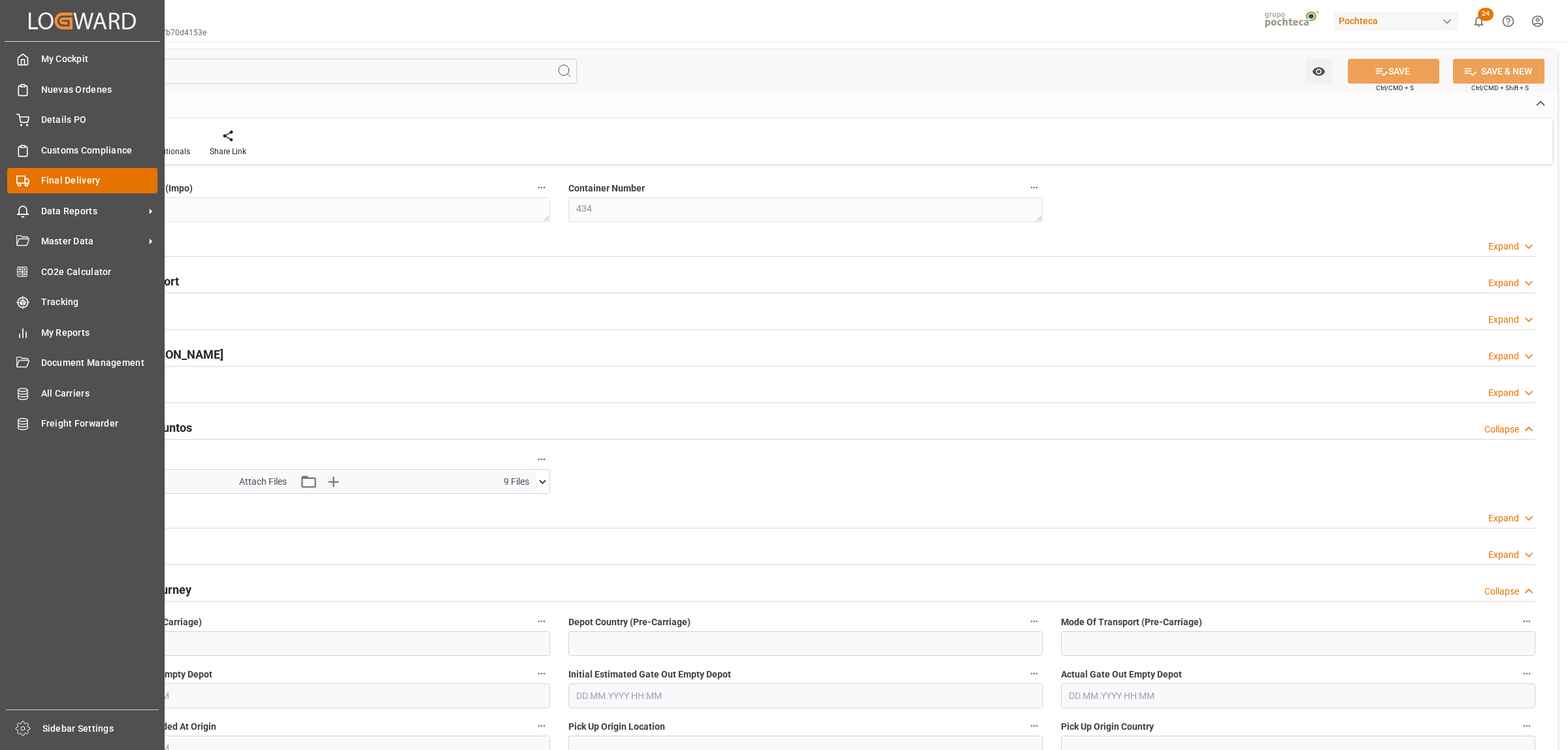
click at [44, 188] on div "Final Delivery Final Delivery" at bounding box center [82, 180] width 150 height 26
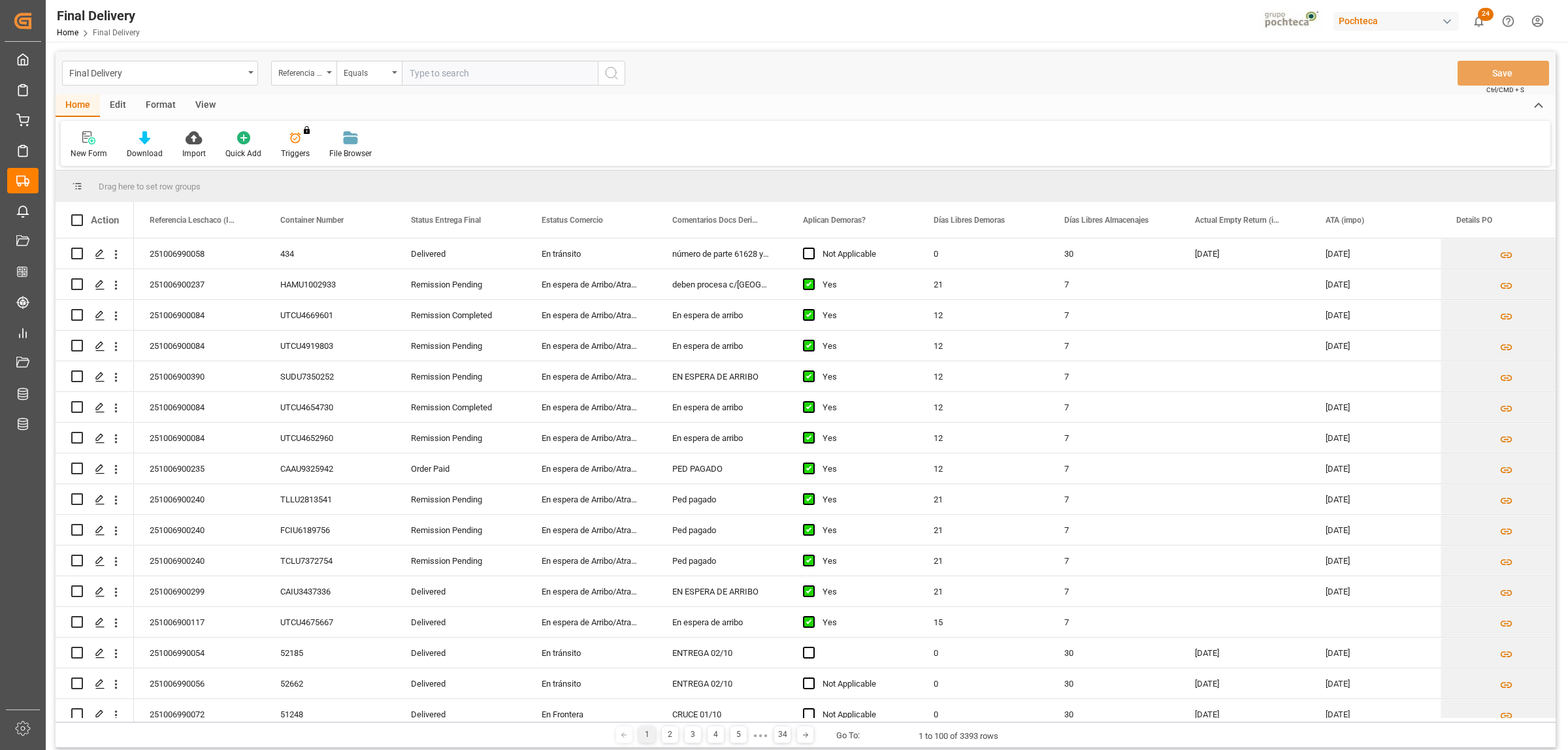
click at [204, 103] on div "View" at bounding box center [206, 106] width 40 height 22
click at [150, 146] on div "Standard Templates" at bounding box center [148, 145] width 85 height 29
click at [172, 184] on div "Notificación de Entregas" at bounding box center [183, 184] width 115 height 14
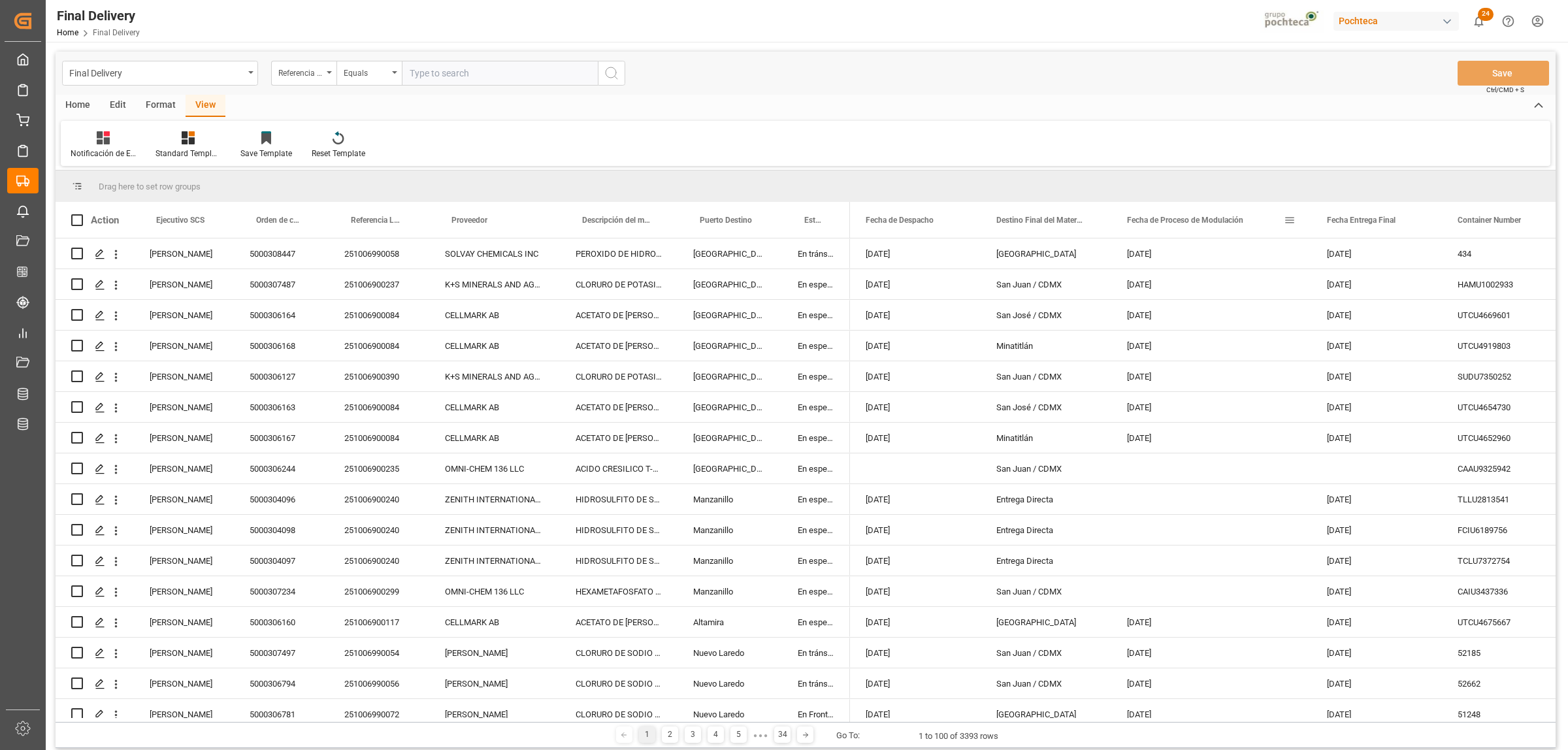
click at [1285, 222] on span at bounding box center [1290, 220] width 12 height 12
click at [1392, 221] on span "filter" at bounding box center [1390, 222] width 12 height 12
click at [1408, 292] on input "date" at bounding box center [1350, 290] width 128 height 26
click at [1407, 286] on input "date" at bounding box center [1350, 290] width 128 height 26
type input "2025-10-03"
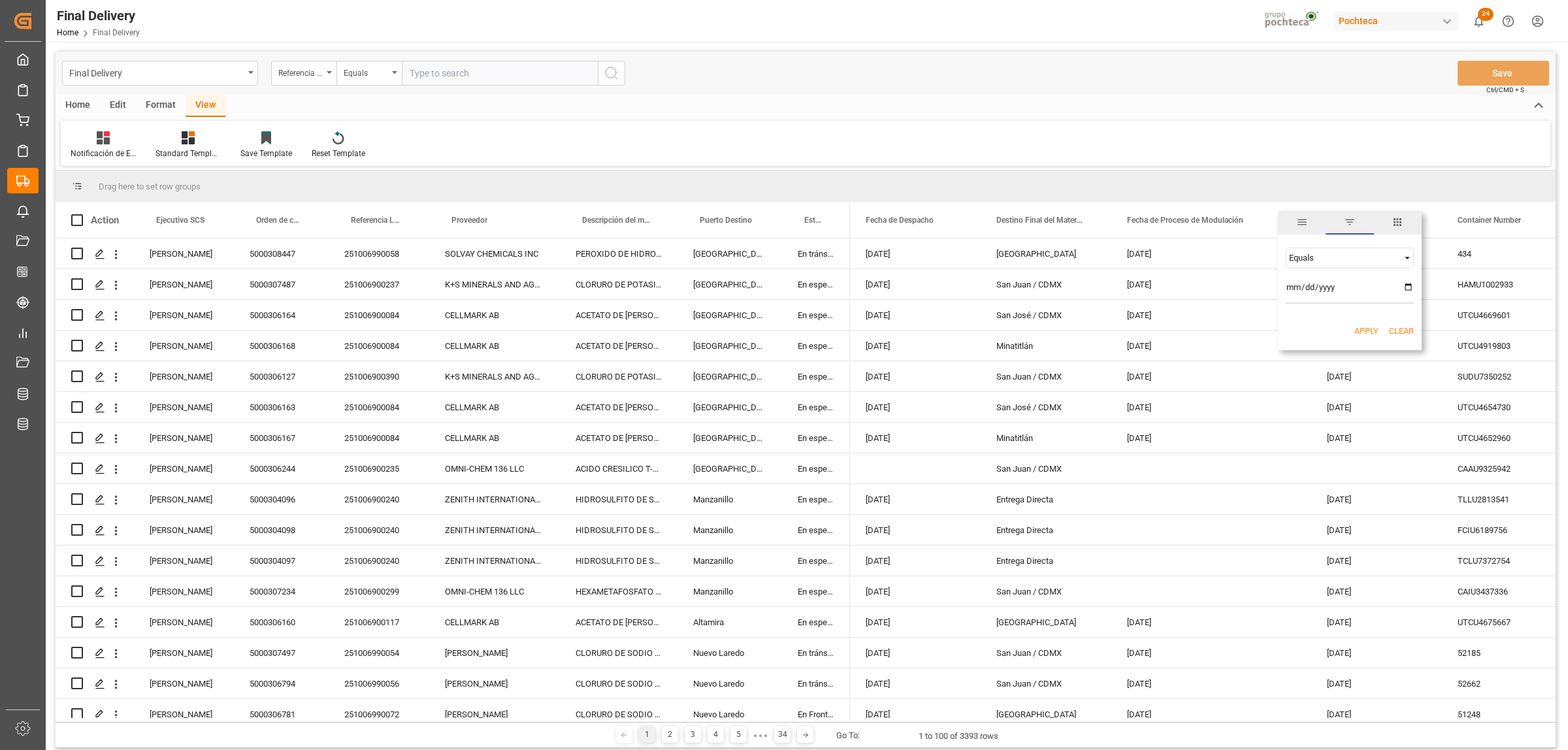
click at [1369, 328] on button "Apply" at bounding box center [1367, 331] width 24 height 13
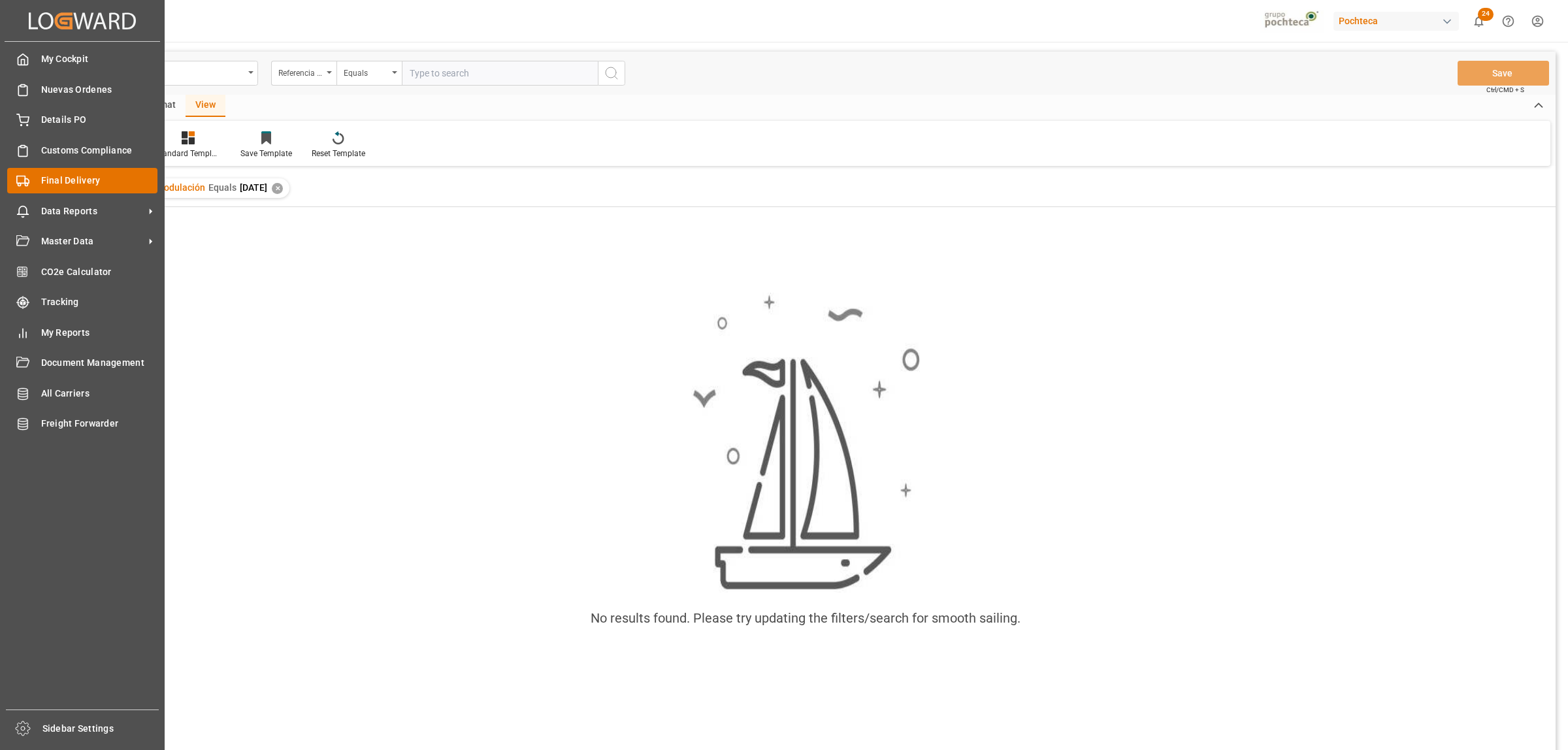
click at [57, 186] on span "Final Delivery" at bounding box center [99, 180] width 117 height 14
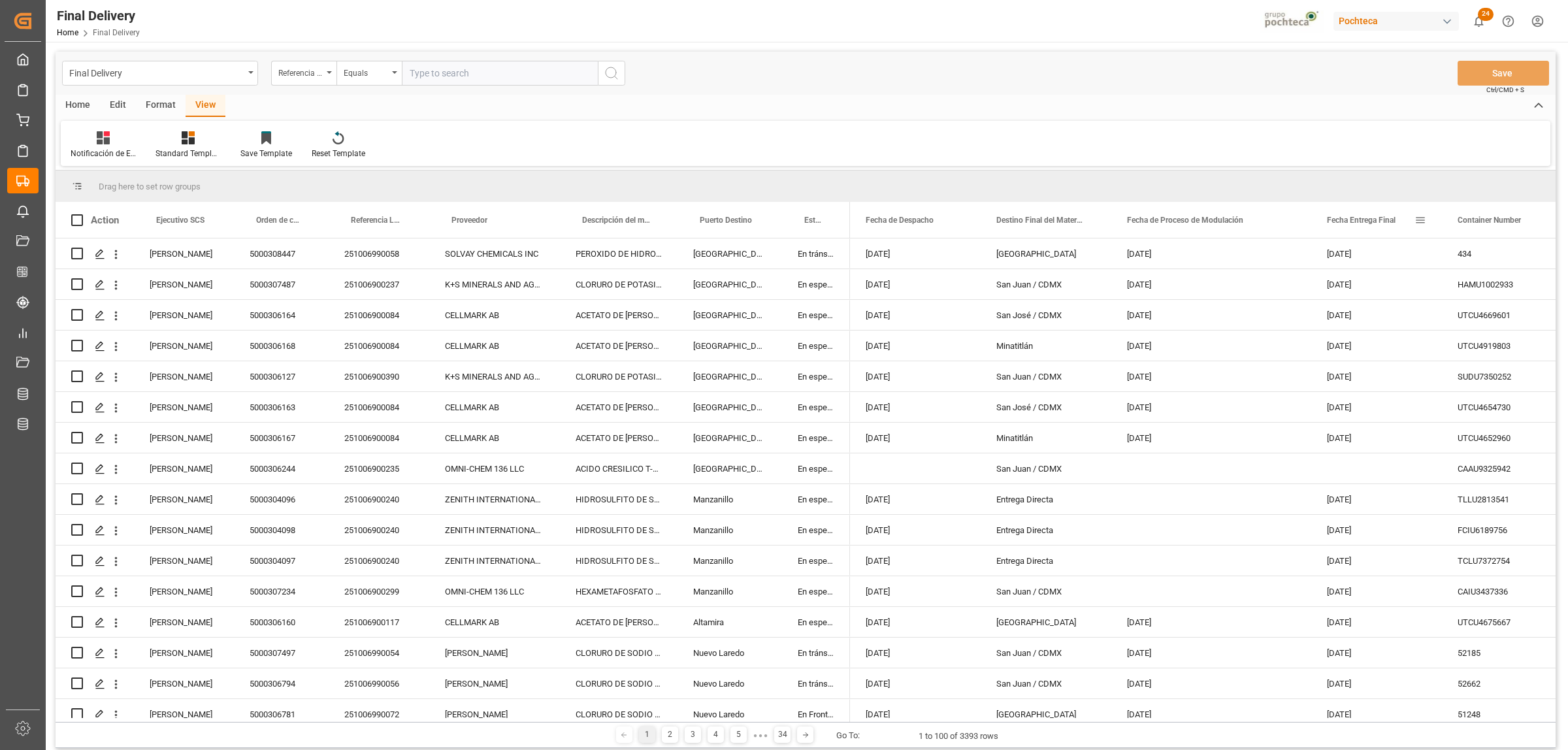
click at [1419, 220] on span at bounding box center [1420, 220] width 12 height 12
click at [1540, 289] on input "date" at bounding box center [1481, 290] width 128 height 26
type input "2025-10-03"
click at [1498, 327] on button "Apply" at bounding box center [1497, 331] width 24 height 13
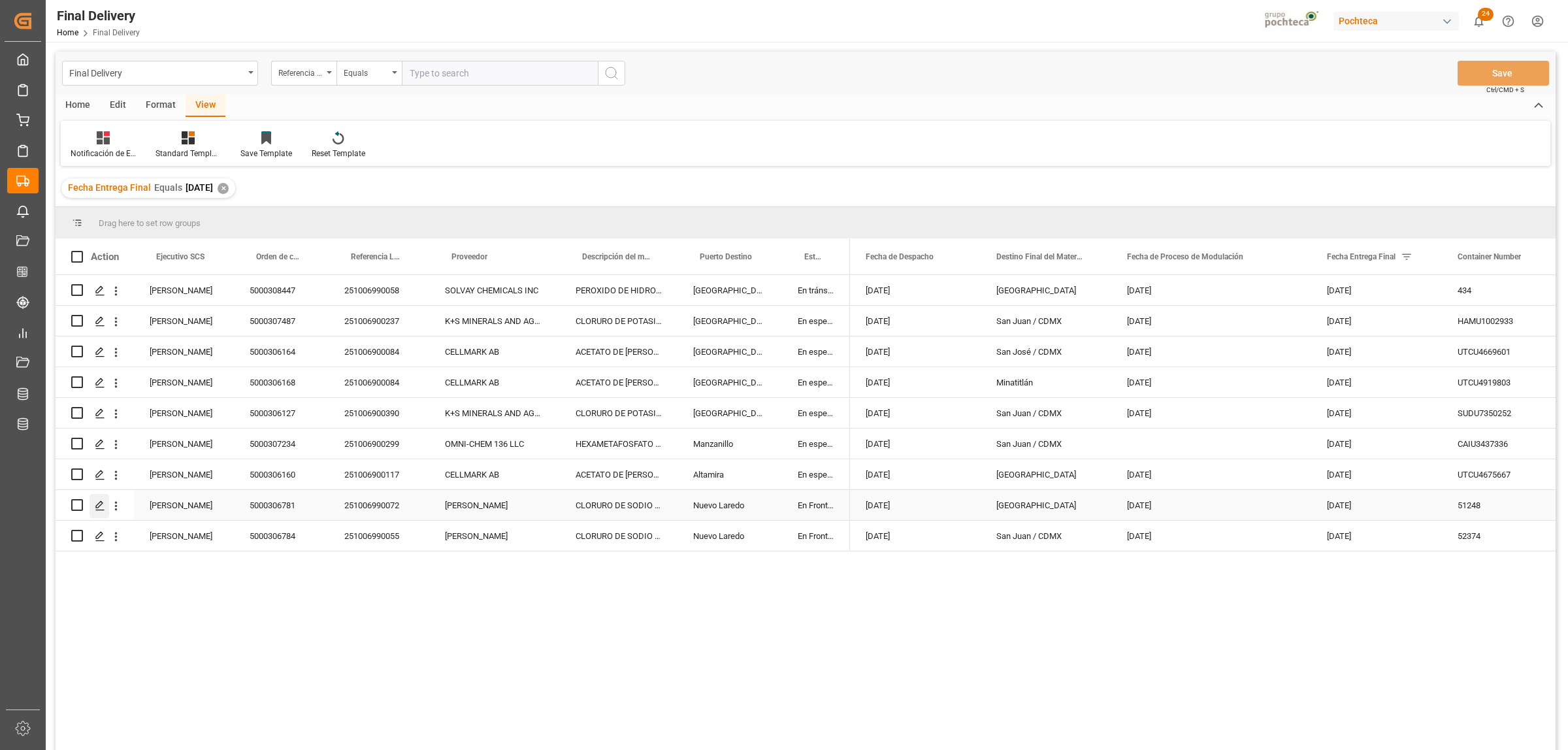
click at [100, 508] on icon "Press SPACE to select this row." at bounding box center [99, 505] width 10 height 10
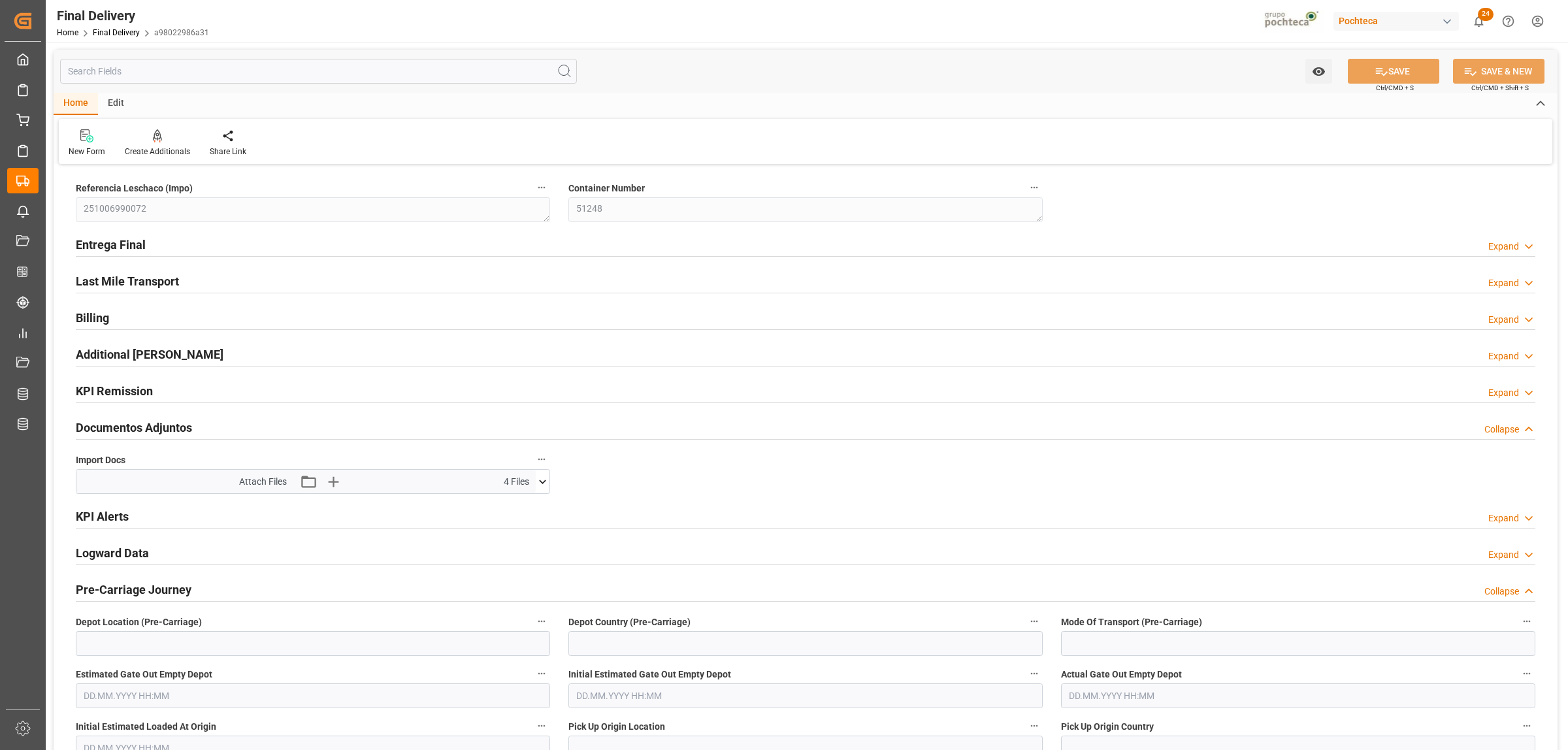
click at [113, 242] on h2 "Entrega Final" at bounding box center [111, 244] width 70 height 18
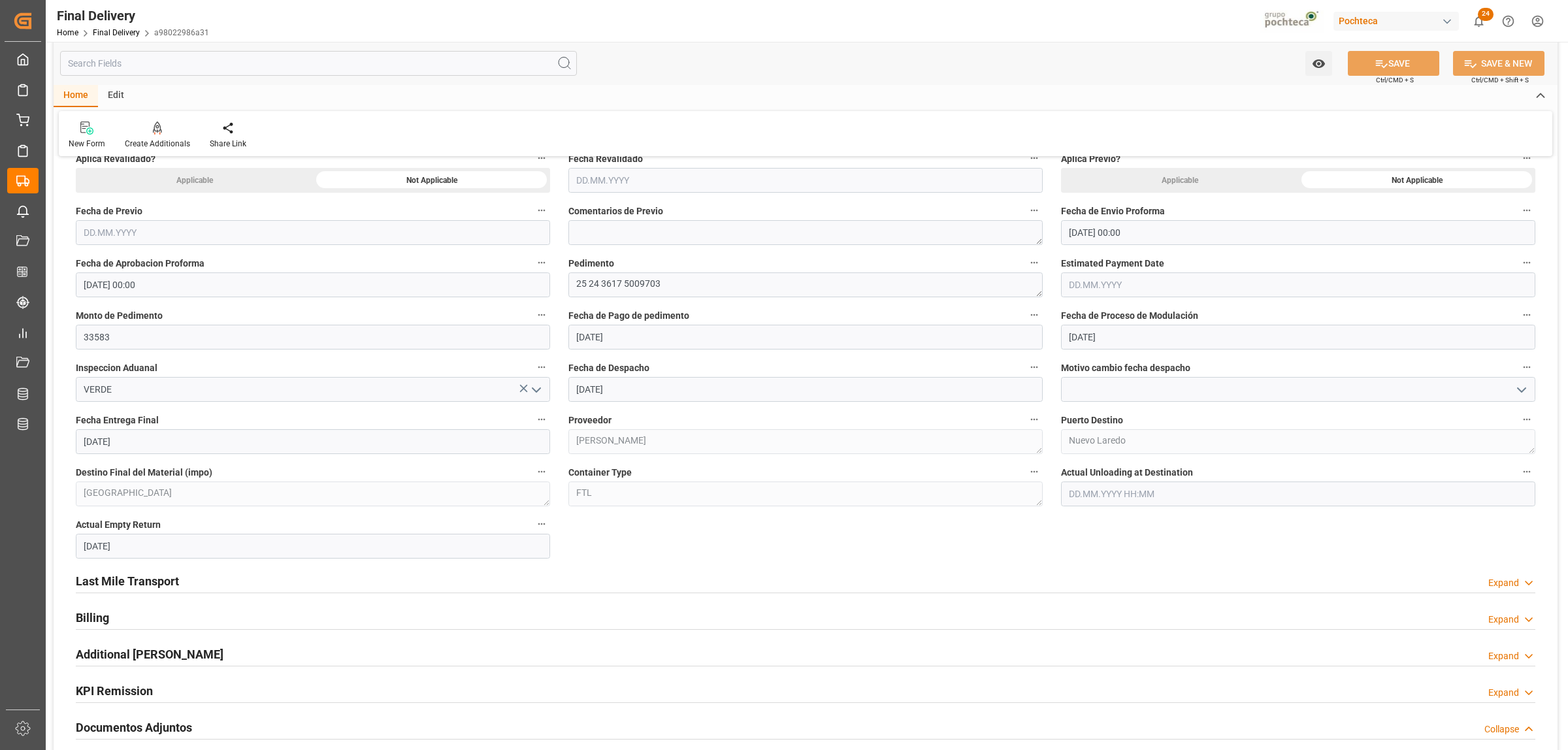
scroll to position [653, 0]
click at [147, 443] on input "03.10.2025" at bounding box center [313, 440] width 475 height 25
click at [119, 546] on span "7" at bounding box center [119, 546] width 5 height 9
type input "07.10.2025"
click at [113, 549] on input "03.10.2025" at bounding box center [313, 544] width 475 height 25
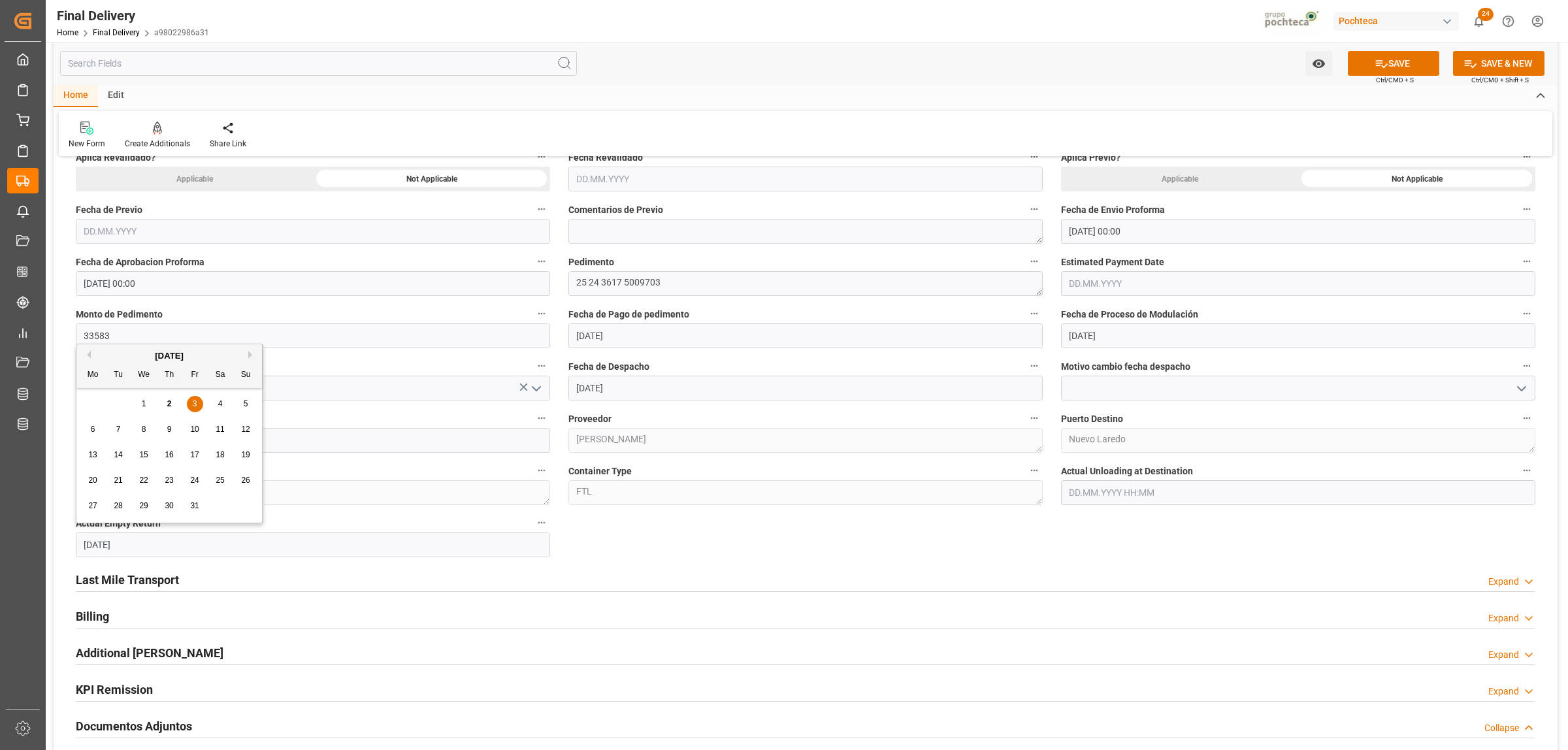
click at [119, 429] on span "7" at bounding box center [119, 429] width 5 height 9
type input "07.10.2025"
click at [1130, 392] on input at bounding box center [1299, 388] width 475 height 25
click at [1517, 389] on icon "open menu" at bounding box center [1522, 389] width 16 height 16
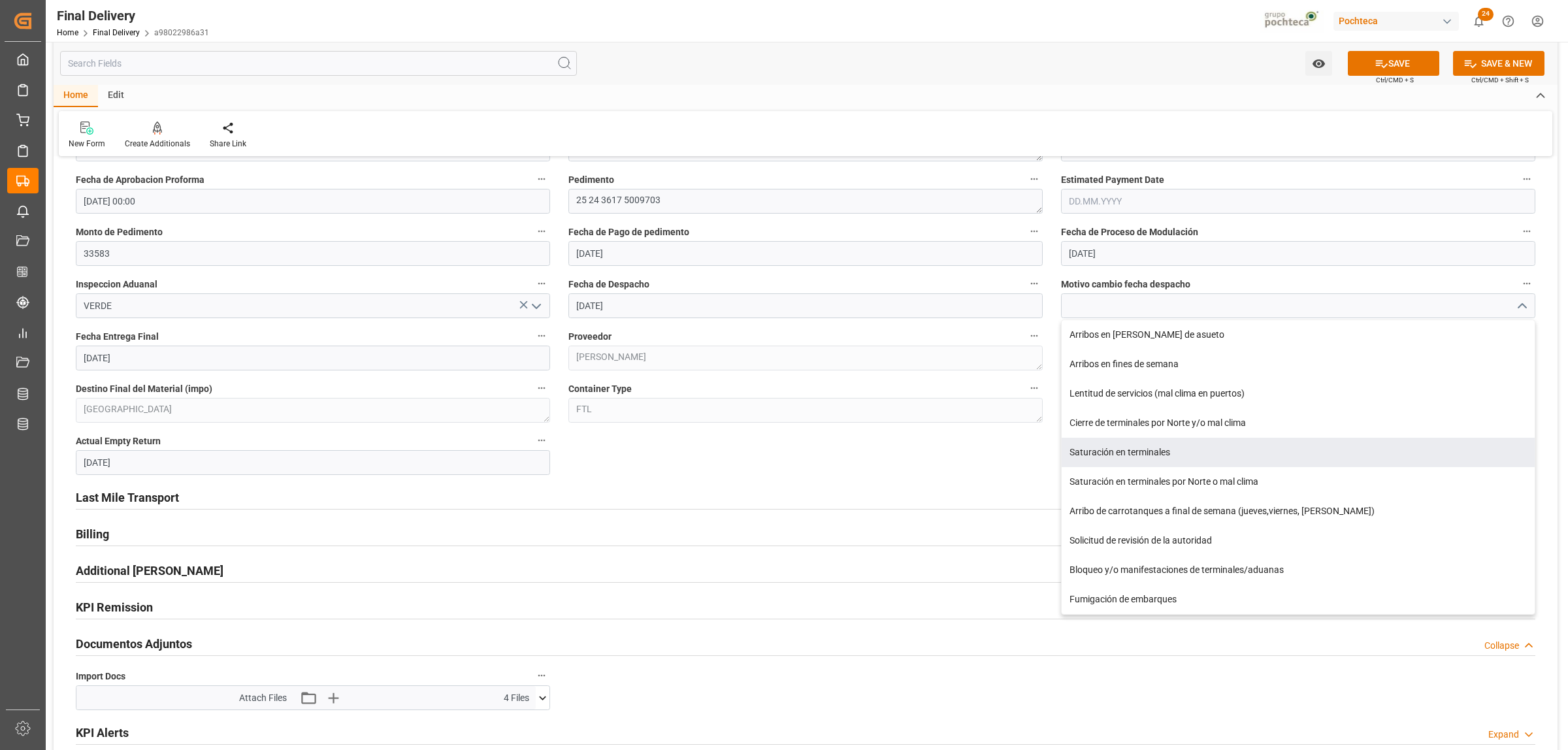
scroll to position [735, 0]
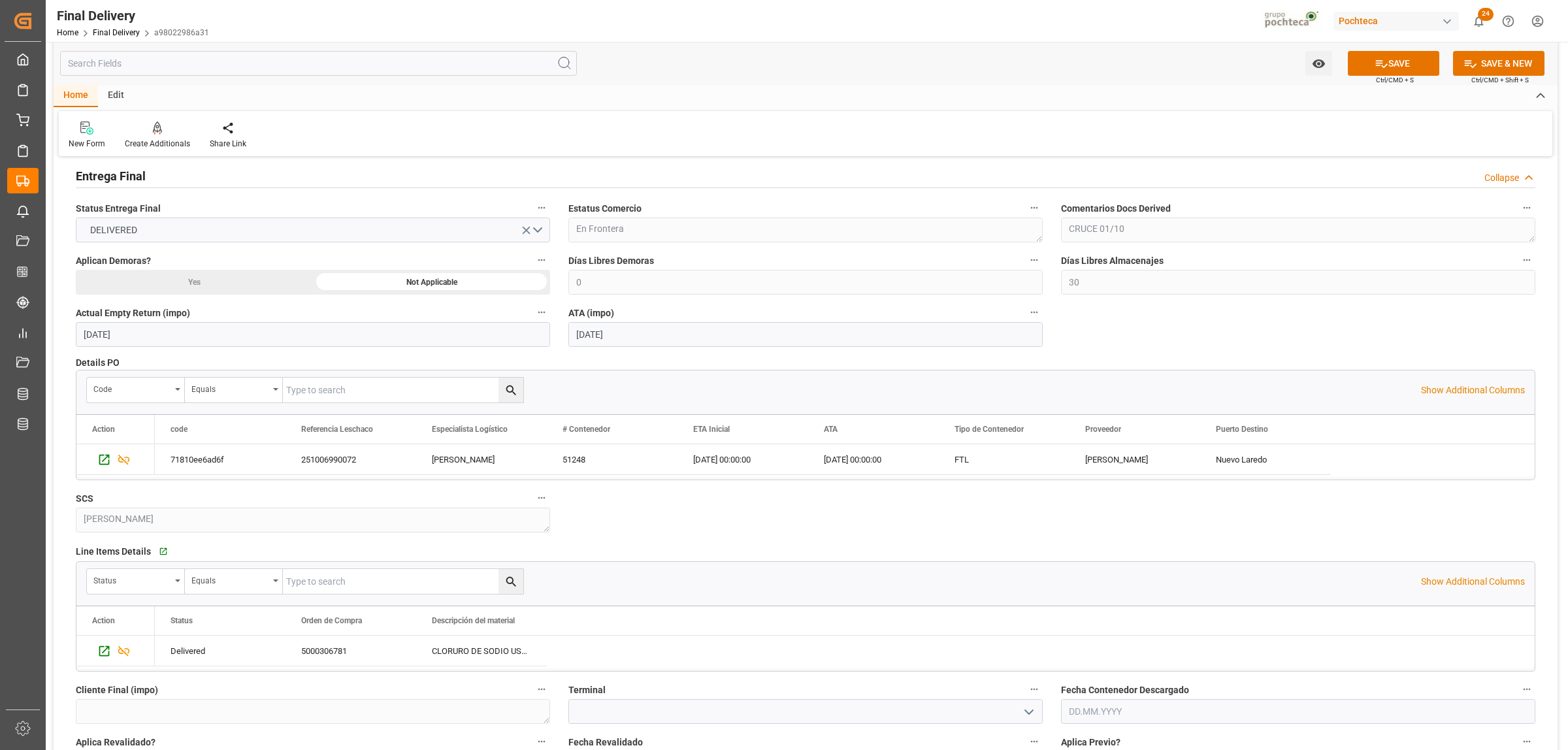
scroll to position [0, 0]
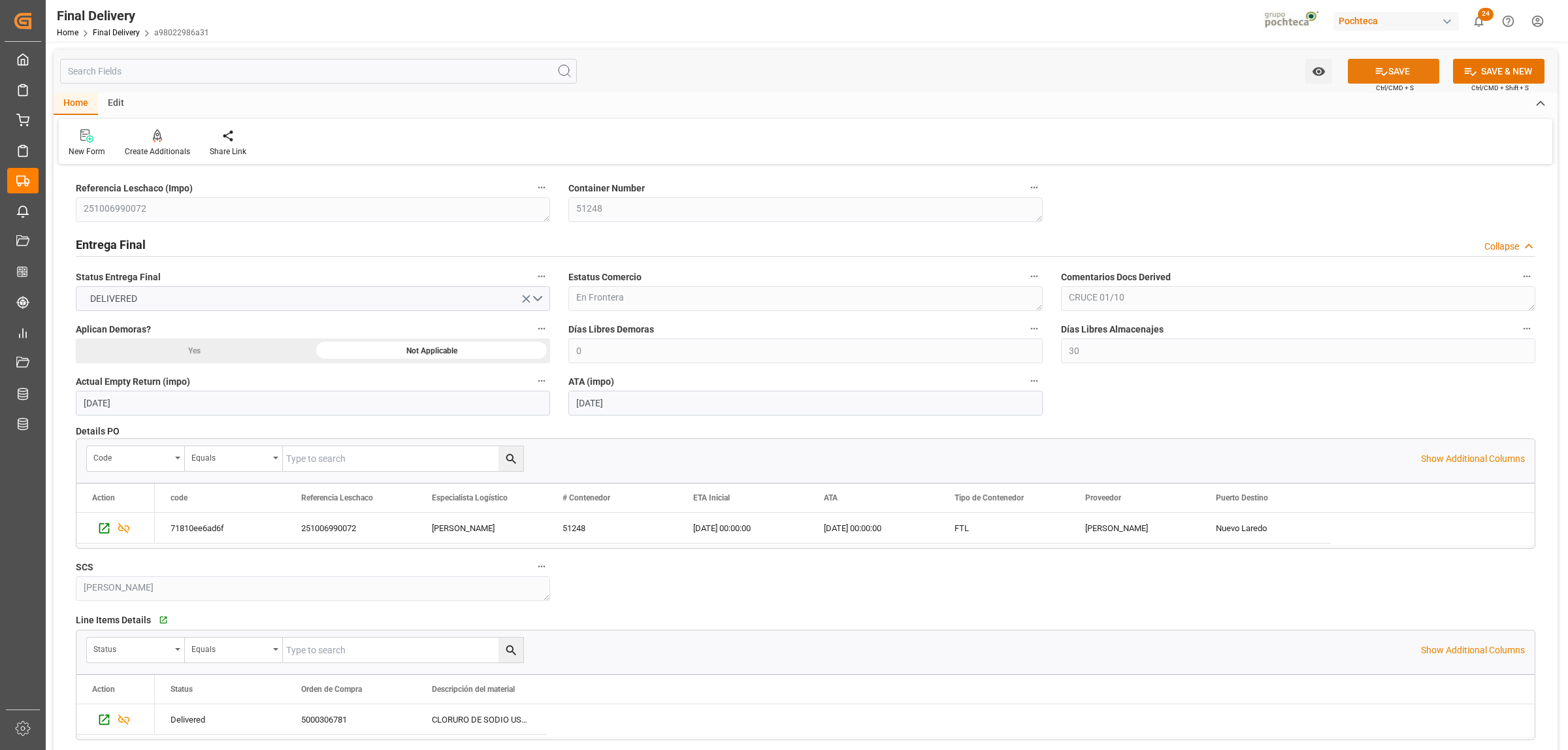
click at [1416, 74] on button "SAVE" at bounding box center [1394, 71] width 91 height 25
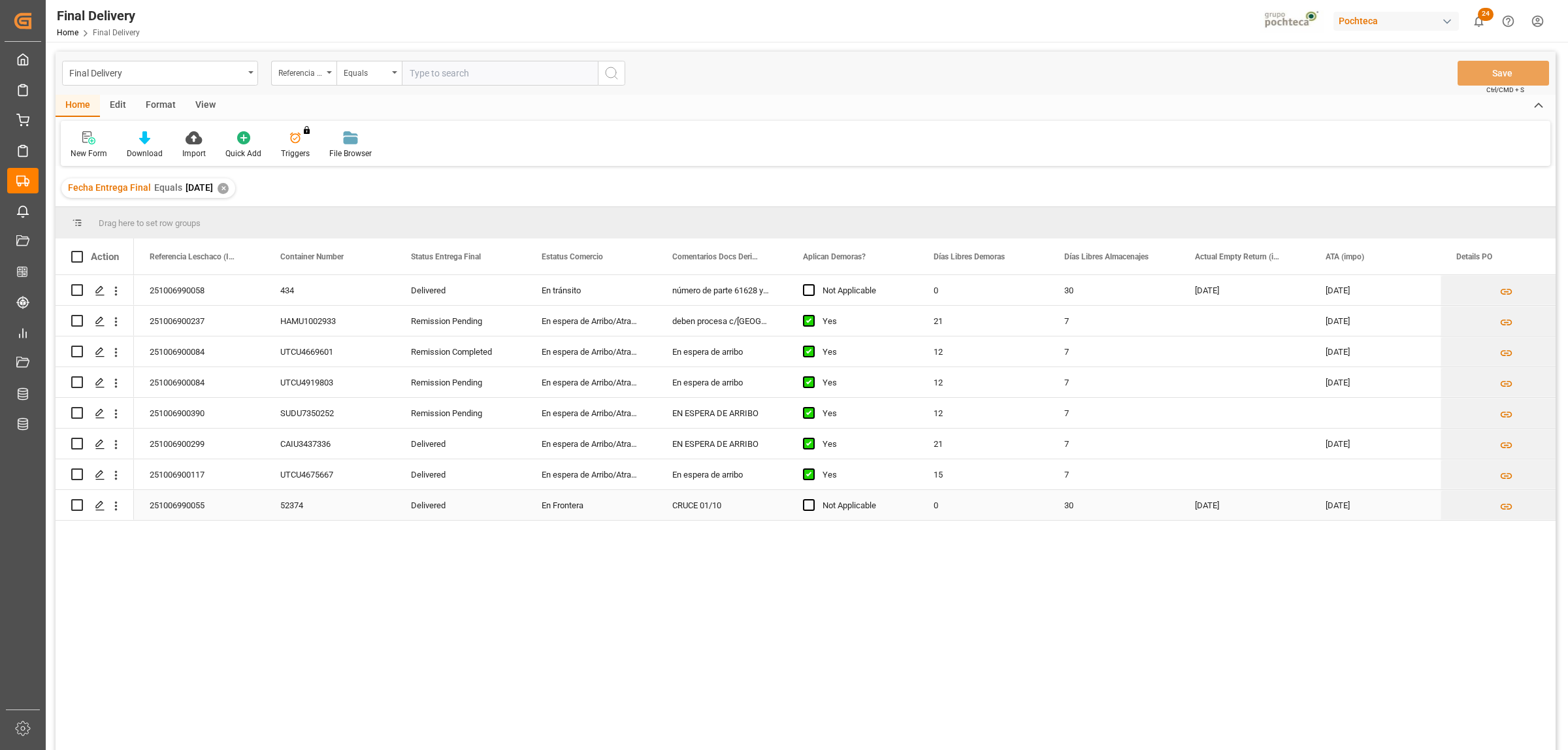
click at [557, 505] on div "En Frontera" at bounding box center [591, 504] width 131 height 30
click at [557, 504] on div "En Frontera" at bounding box center [591, 504] width 131 height 30
click at [557, 503] on div "En Frontera" at bounding box center [591, 504] width 131 height 30
click at [573, 503] on div "En Frontera" at bounding box center [591, 504] width 131 height 30
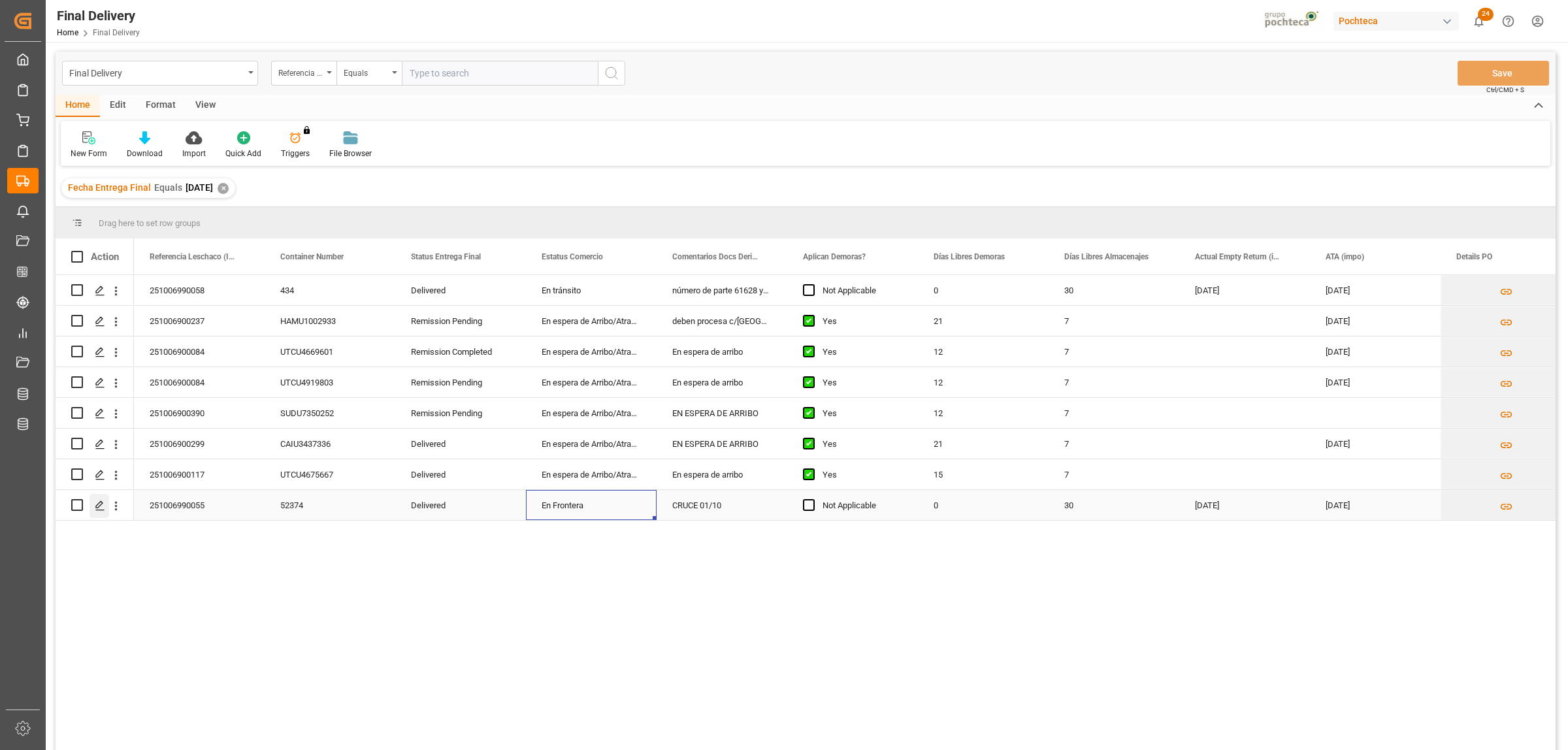
click at [95, 510] on icon "Press SPACE to select this row." at bounding box center [99, 505] width 10 height 10
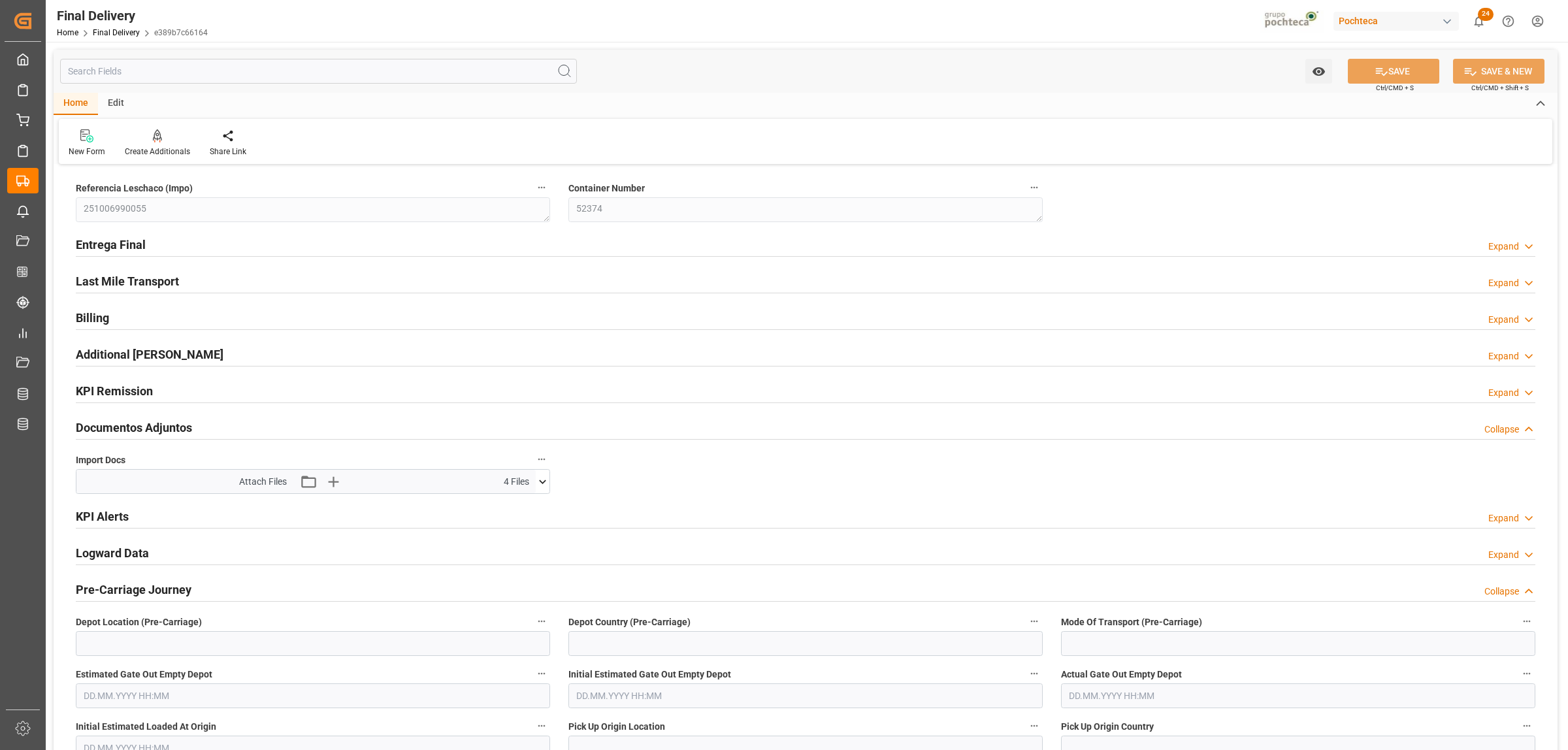
click at [107, 245] on h2 "Entrega Final" at bounding box center [111, 244] width 70 height 18
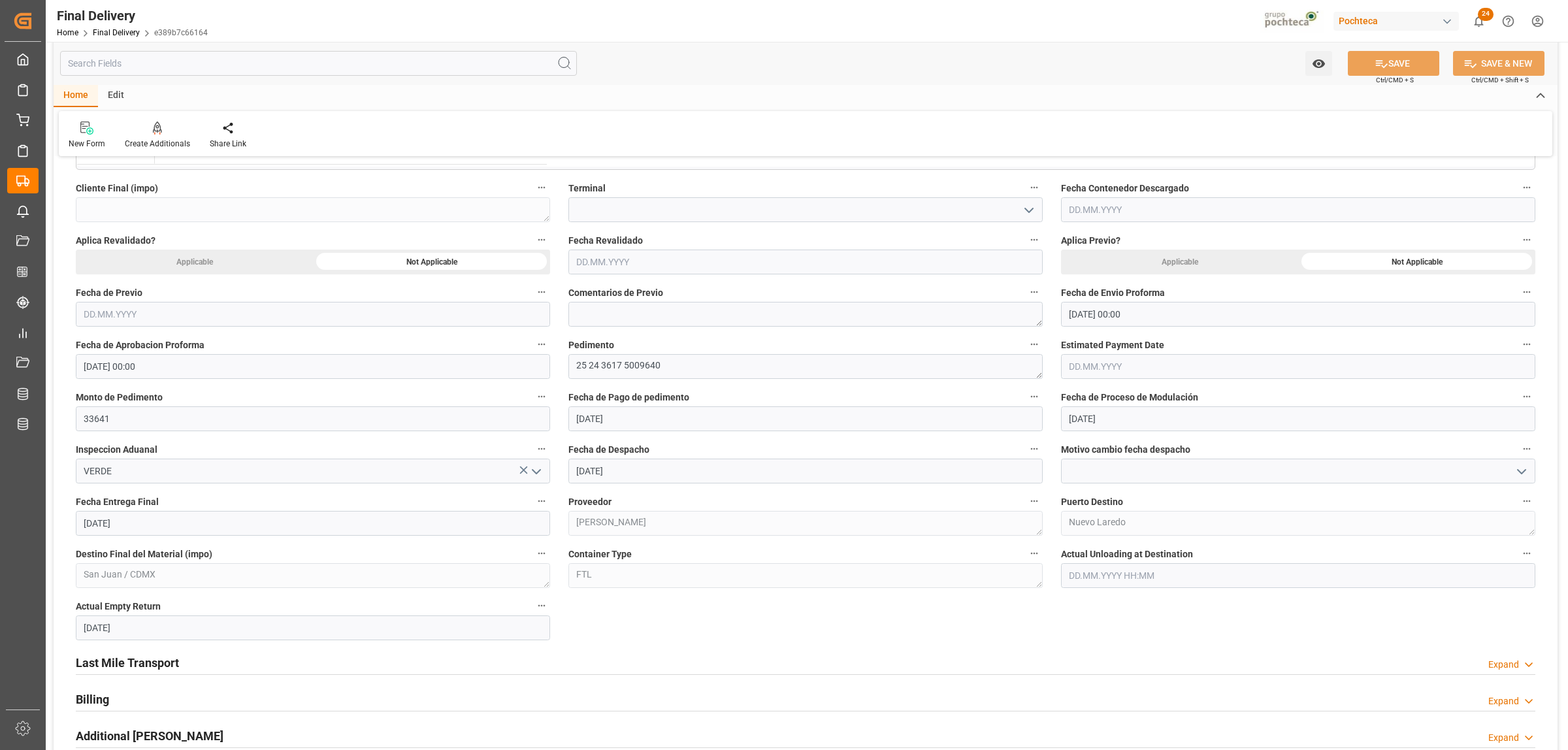
scroll to position [571, 0]
click at [132, 526] on input "03.10.2025" at bounding box center [313, 522] width 475 height 25
click at [168, 603] on span "2" at bounding box center [170, 602] width 5 height 9
type input "02.10.2025"
click at [168, 635] on input "03.10.2025" at bounding box center [313, 626] width 475 height 25
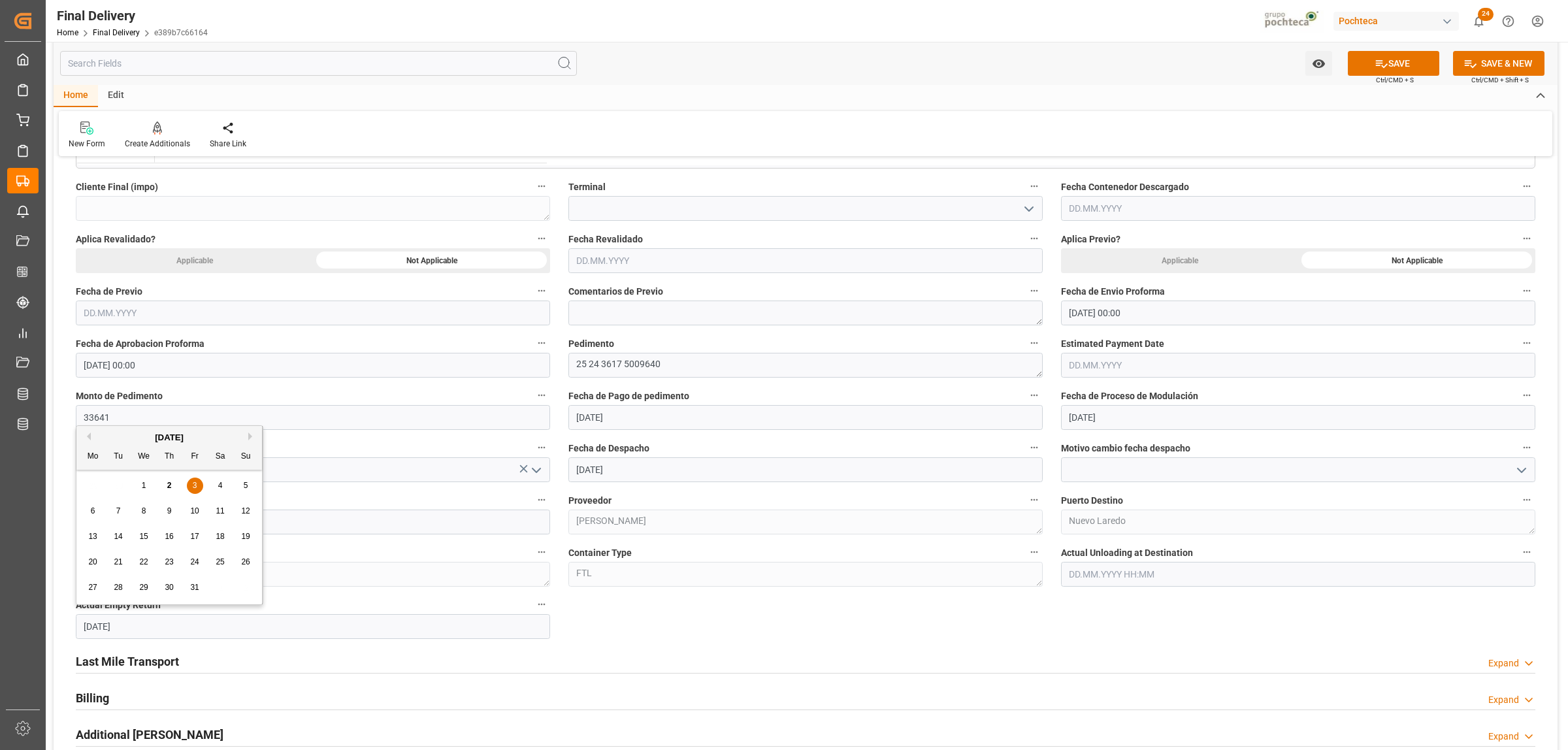
click at [168, 489] on span "2" at bounding box center [170, 485] width 5 height 9
type input "02.10.2025"
click at [1384, 67] on icon at bounding box center [1381, 63] width 14 height 14
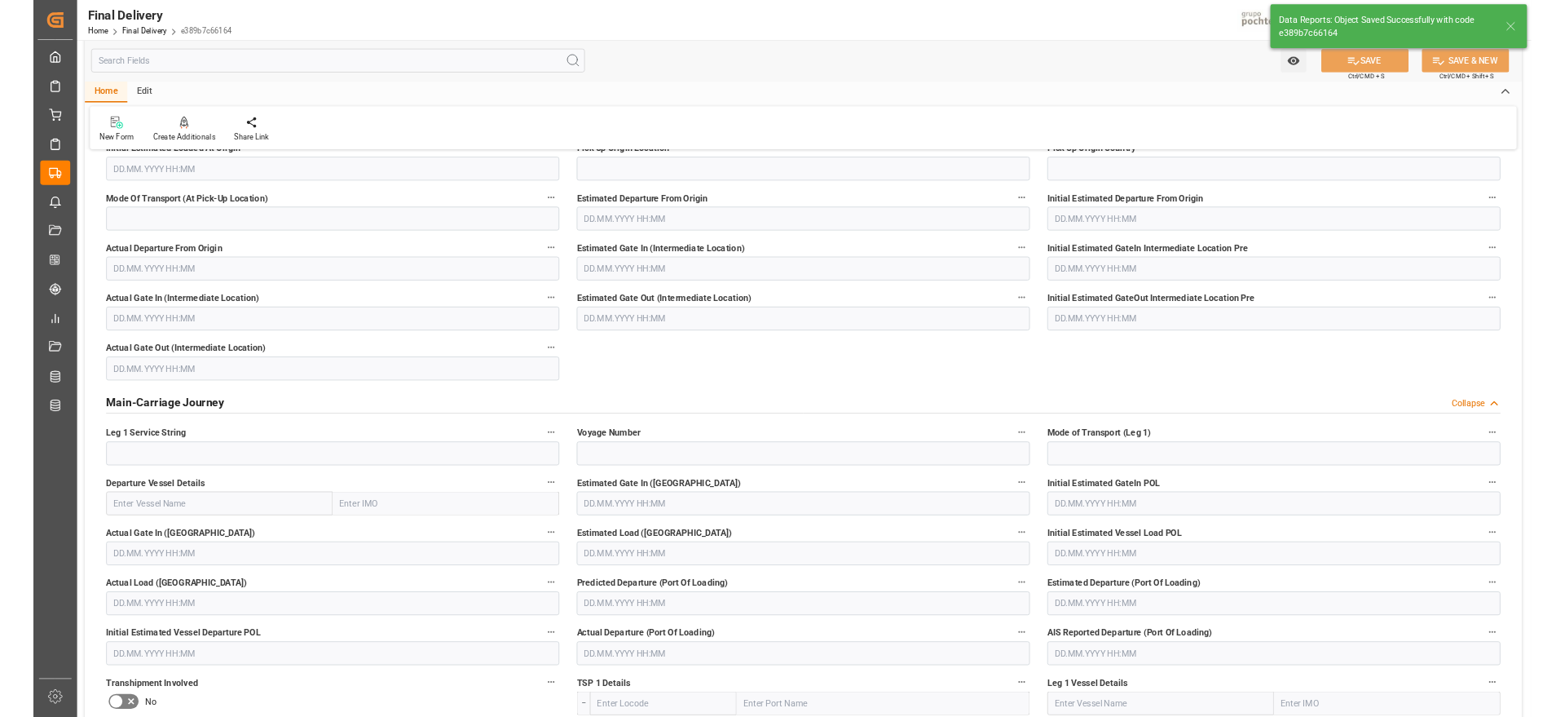
scroll to position [0, 0]
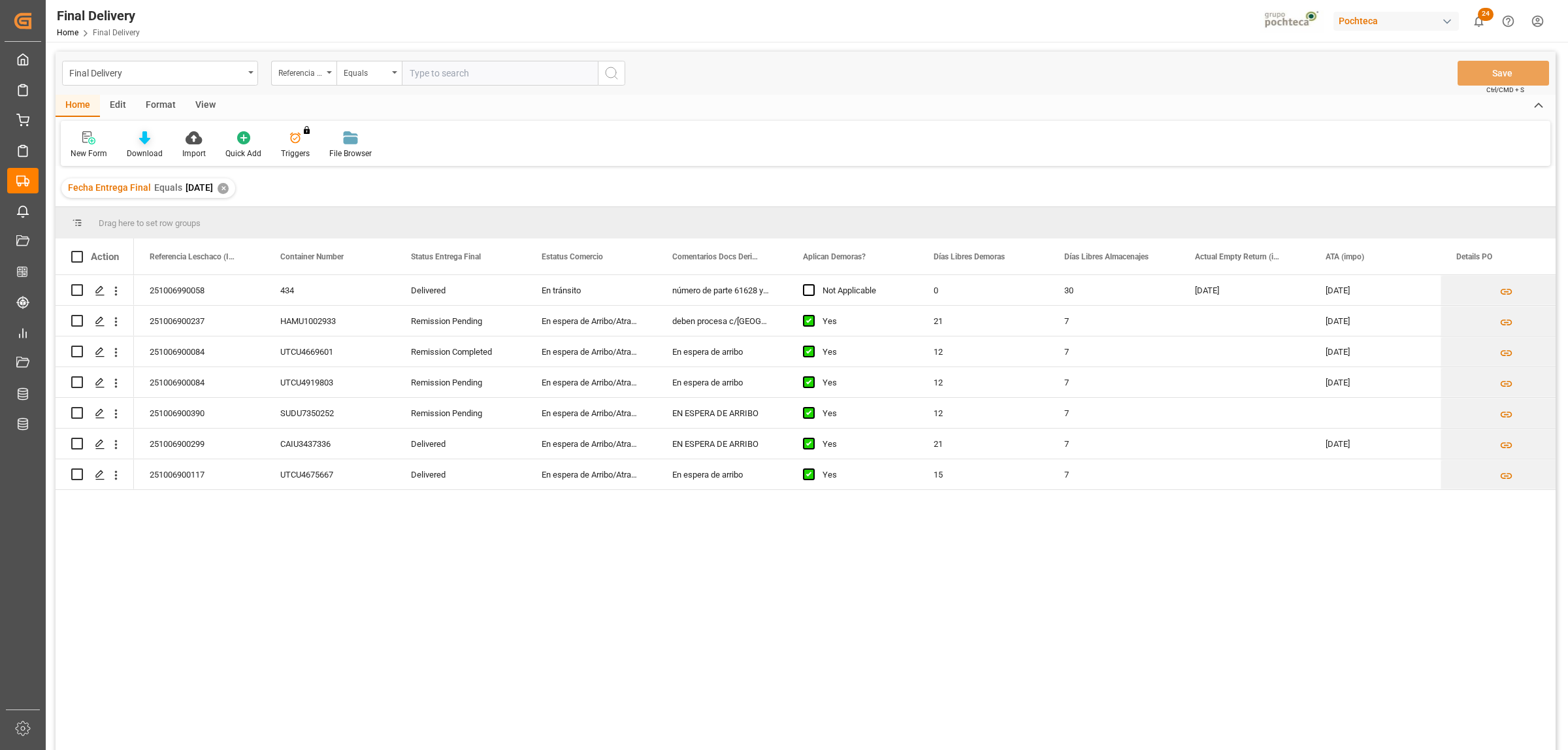
click at [142, 141] on icon at bounding box center [145, 138] width 11 height 13
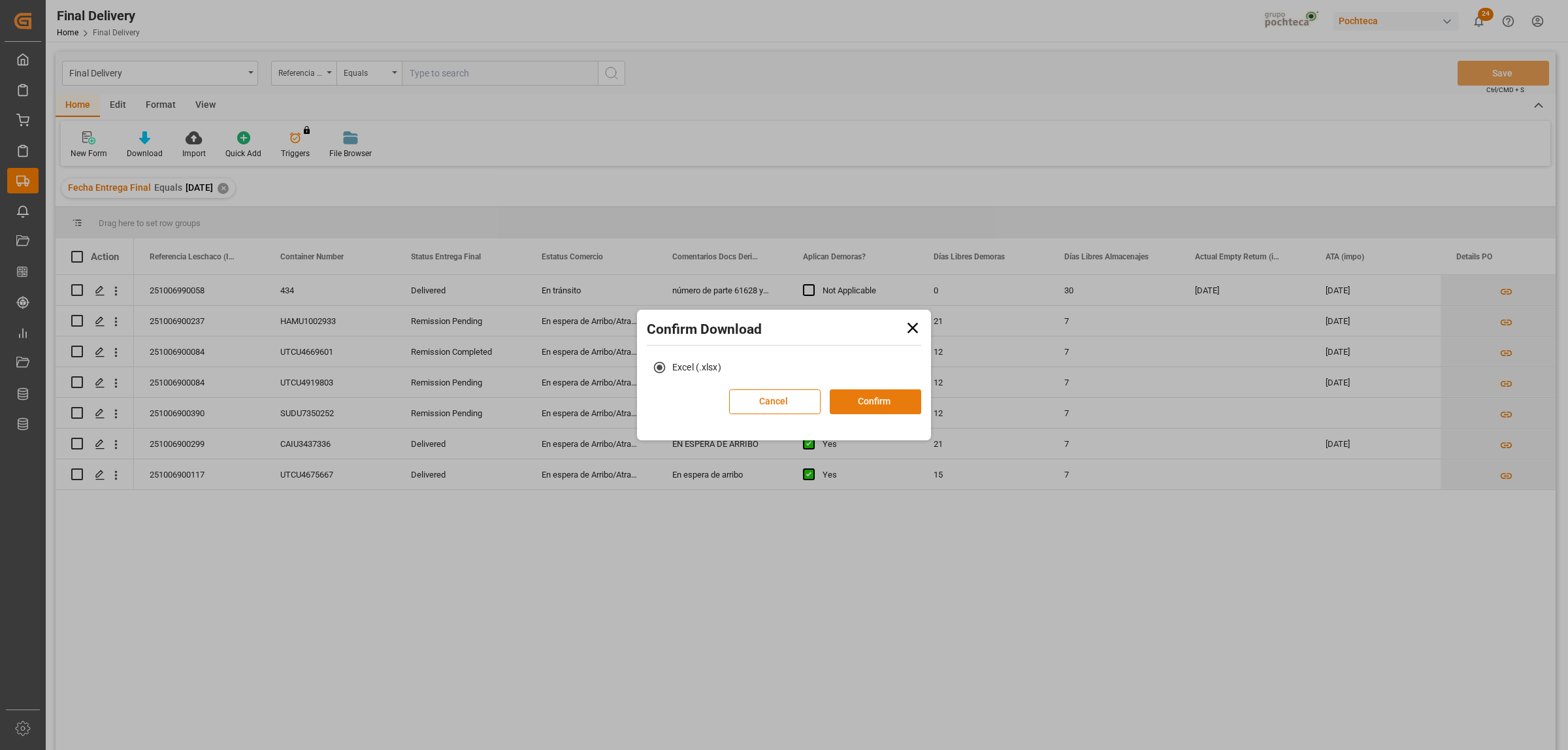
click at [906, 395] on button "Confirm" at bounding box center [875, 401] width 91 height 25
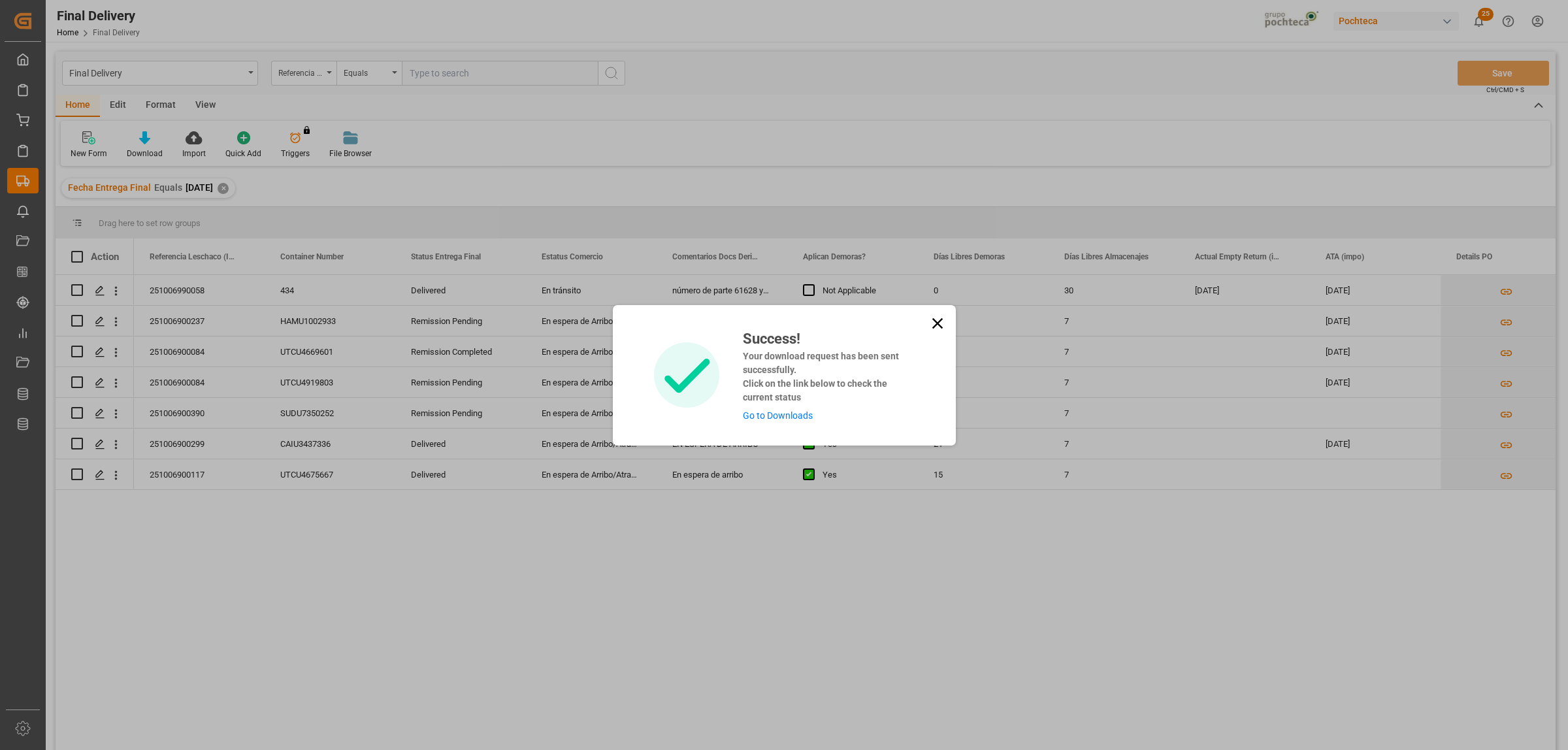
click at [791, 419] on link "Go to Downloads" at bounding box center [778, 415] width 70 height 10
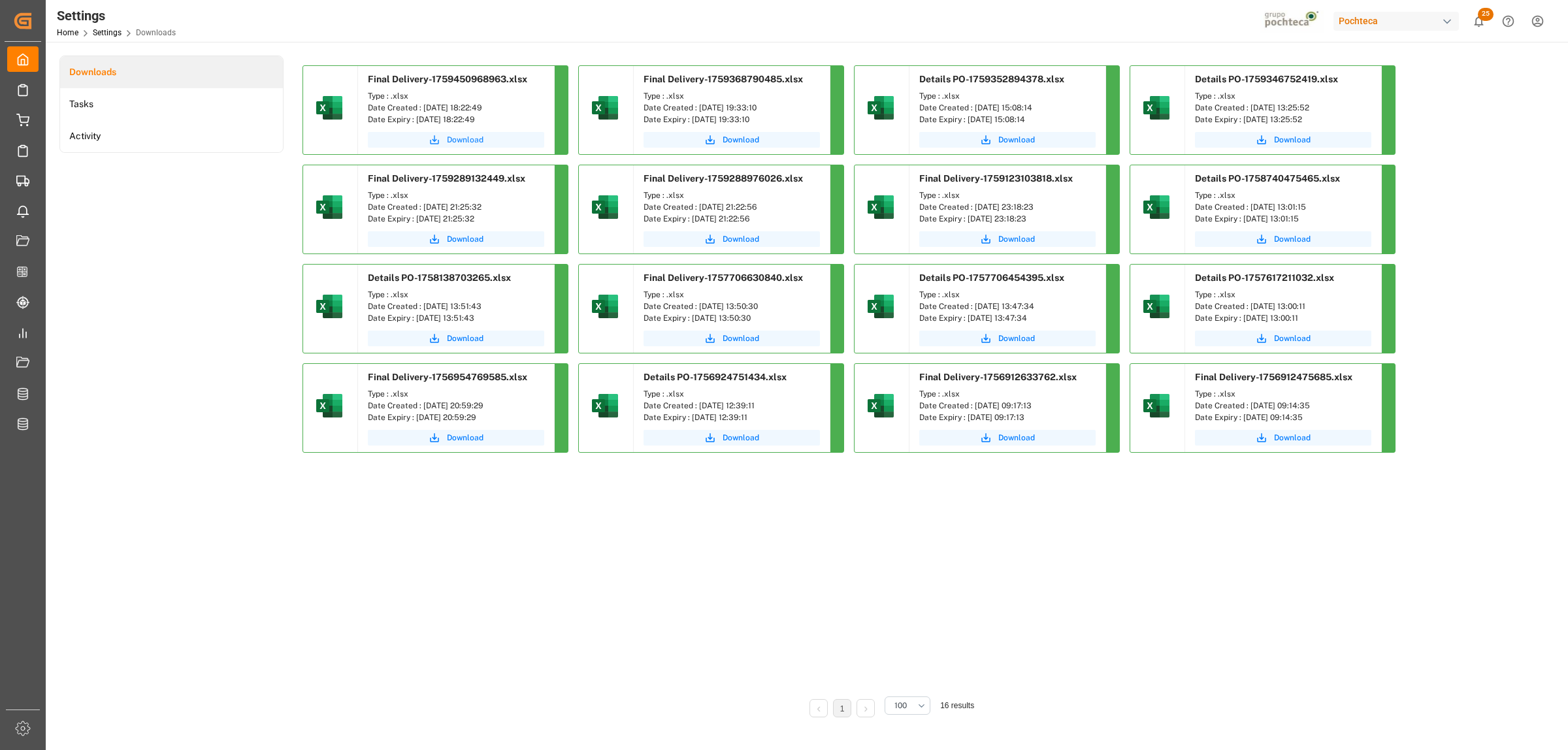
click at [471, 137] on span "Download" at bounding box center [466, 139] width 37 height 12
click at [479, 134] on span "Download" at bounding box center [466, 139] width 37 height 12
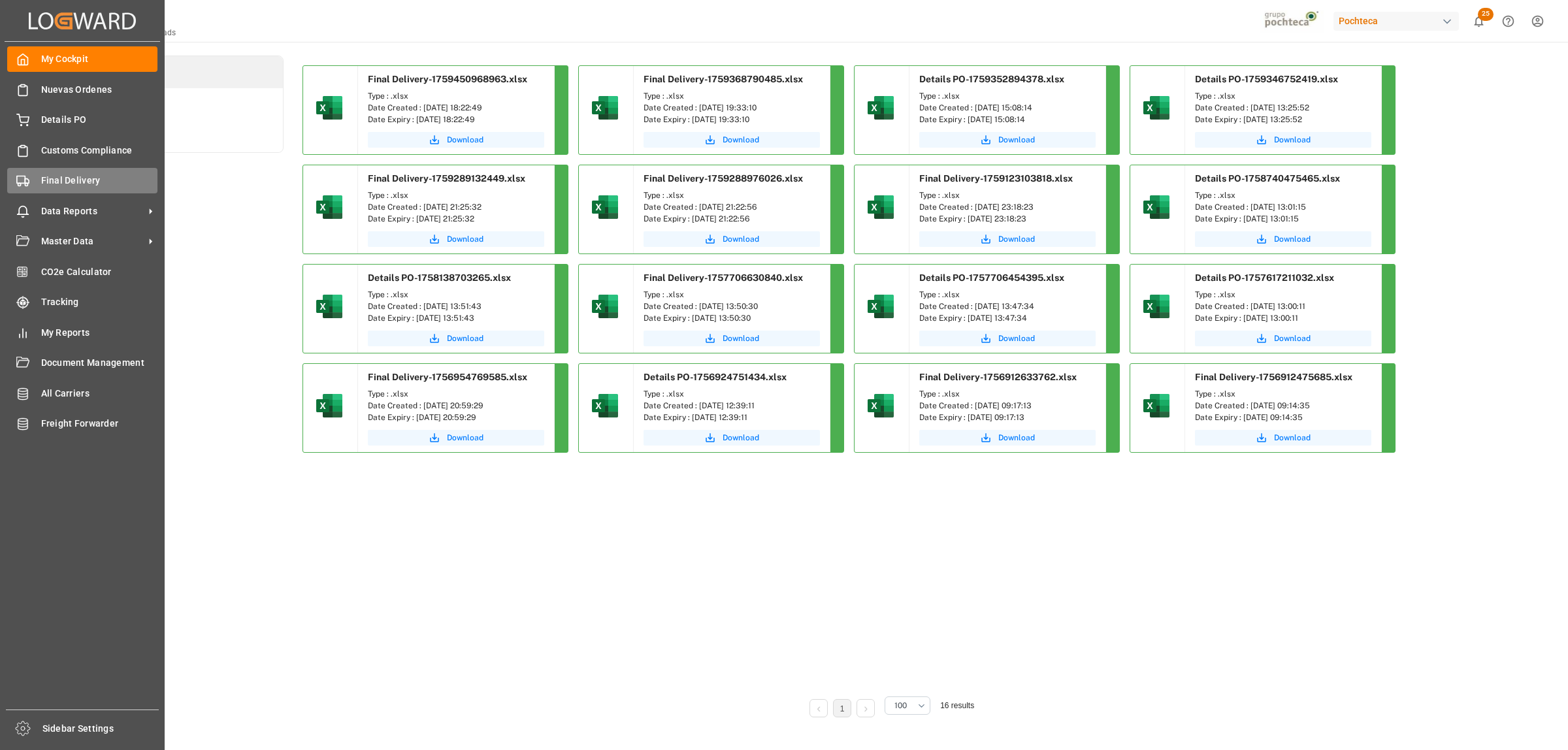
click at [61, 171] on div "Final Delivery Final Delivery" at bounding box center [82, 180] width 150 height 26
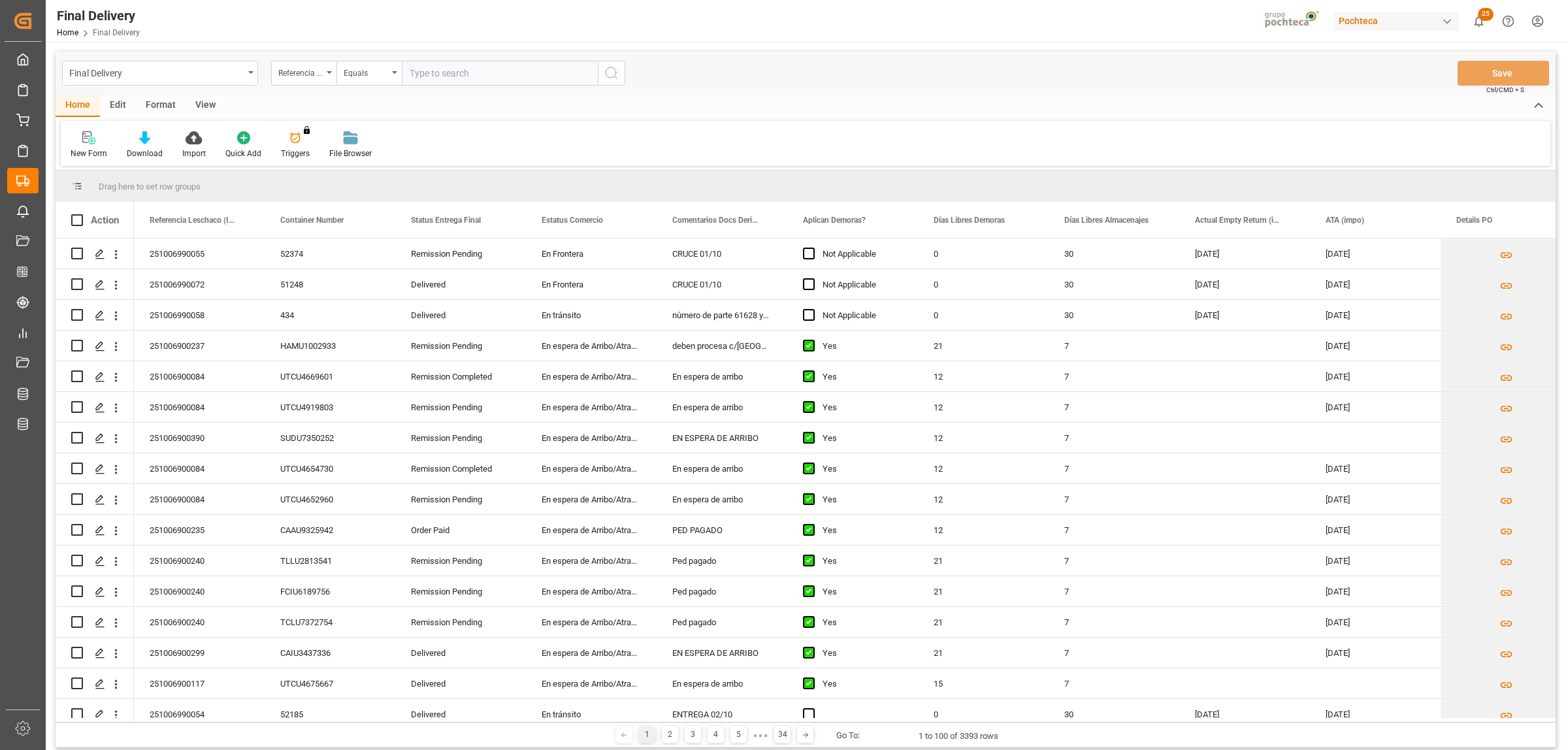
click at [155, 100] on div "Format" at bounding box center [161, 106] width 50 height 22
click at [200, 107] on div "View" at bounding box center [206, 106] width 40 height 22
click at [132, 139] on div at bounding box center [148, 137] width 66 height 14
click at [175, 189] on div "Notificación de Entregas" at bounding box center [183, 184] width 115 height 14
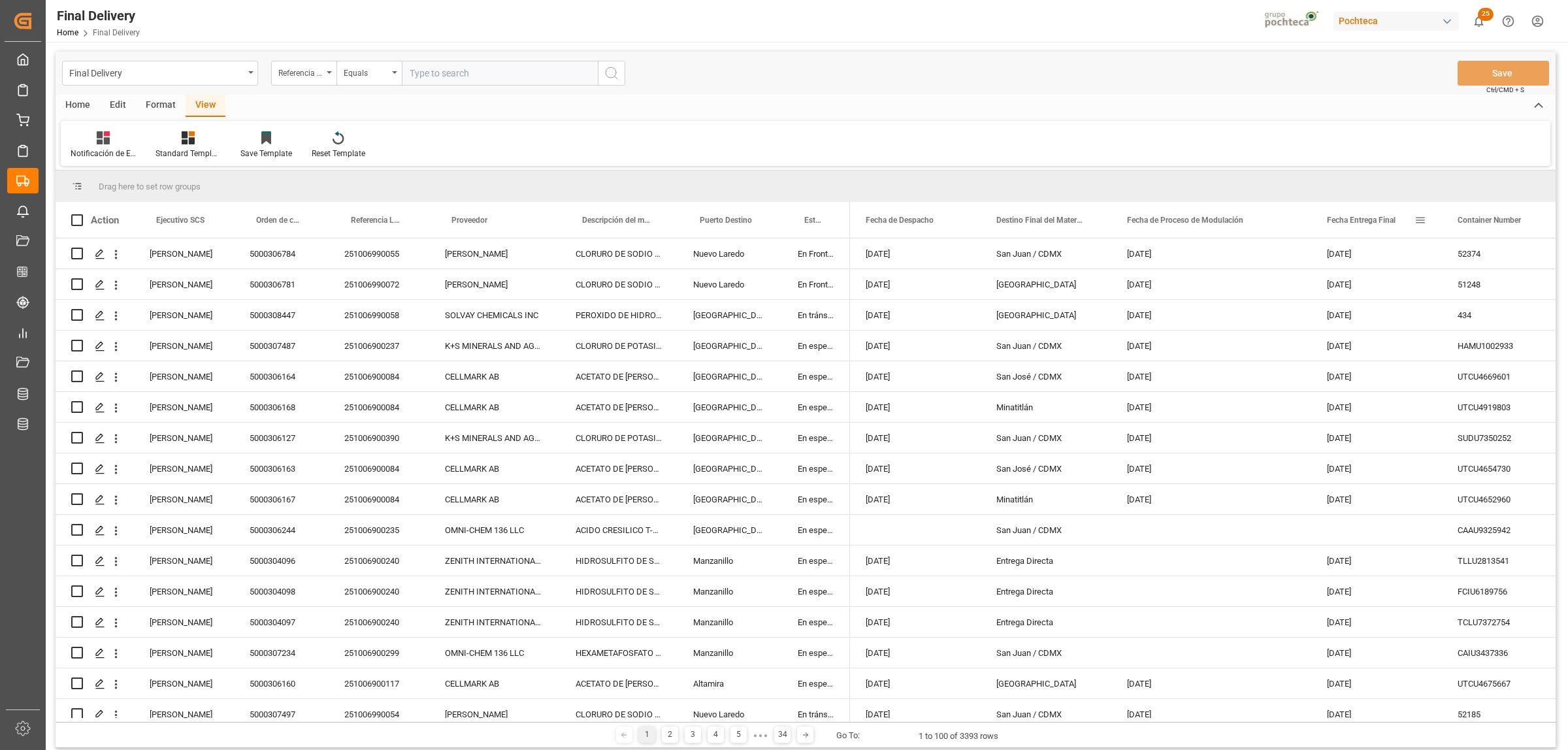
click at [1425, 220] on span at bounding box center [1420, 220] width 12 height 12
click at [1497, 220] on span "filter" at bounding box center [1495, 222] width 12 height 12
click at [1536, 288] on input "date" at bounding box center [1481, 290] width 128 height 26
type input "2025-10-03"
click at [1497, 330] on button "Apply" at bounding box center [1497, 331] width 24 height 13
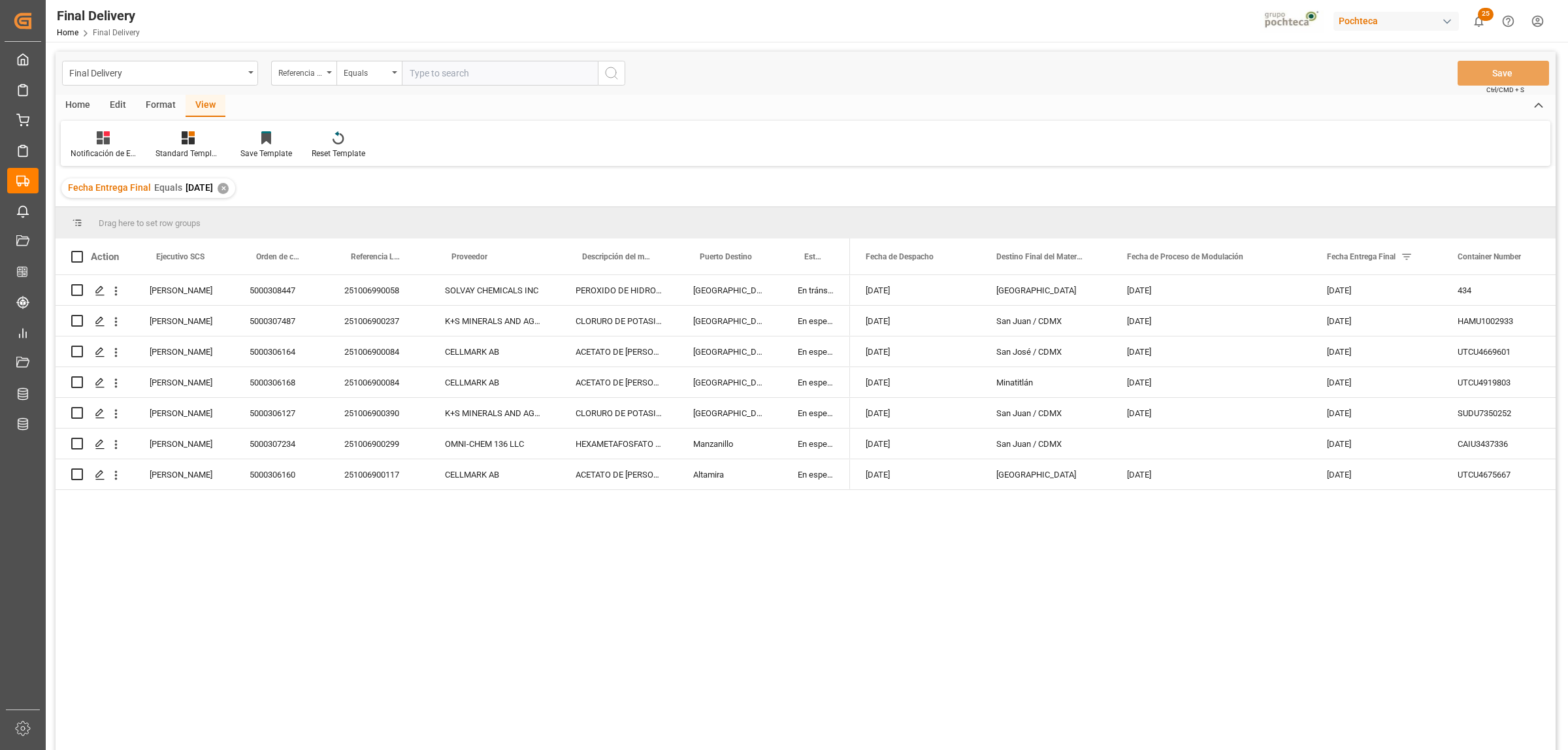
click at [89, 103] on div "Home" at bounding box center [77, 106] width 44 height 22
click at [132, 138] on div at bounding box center [144, 137] width 36 height 14
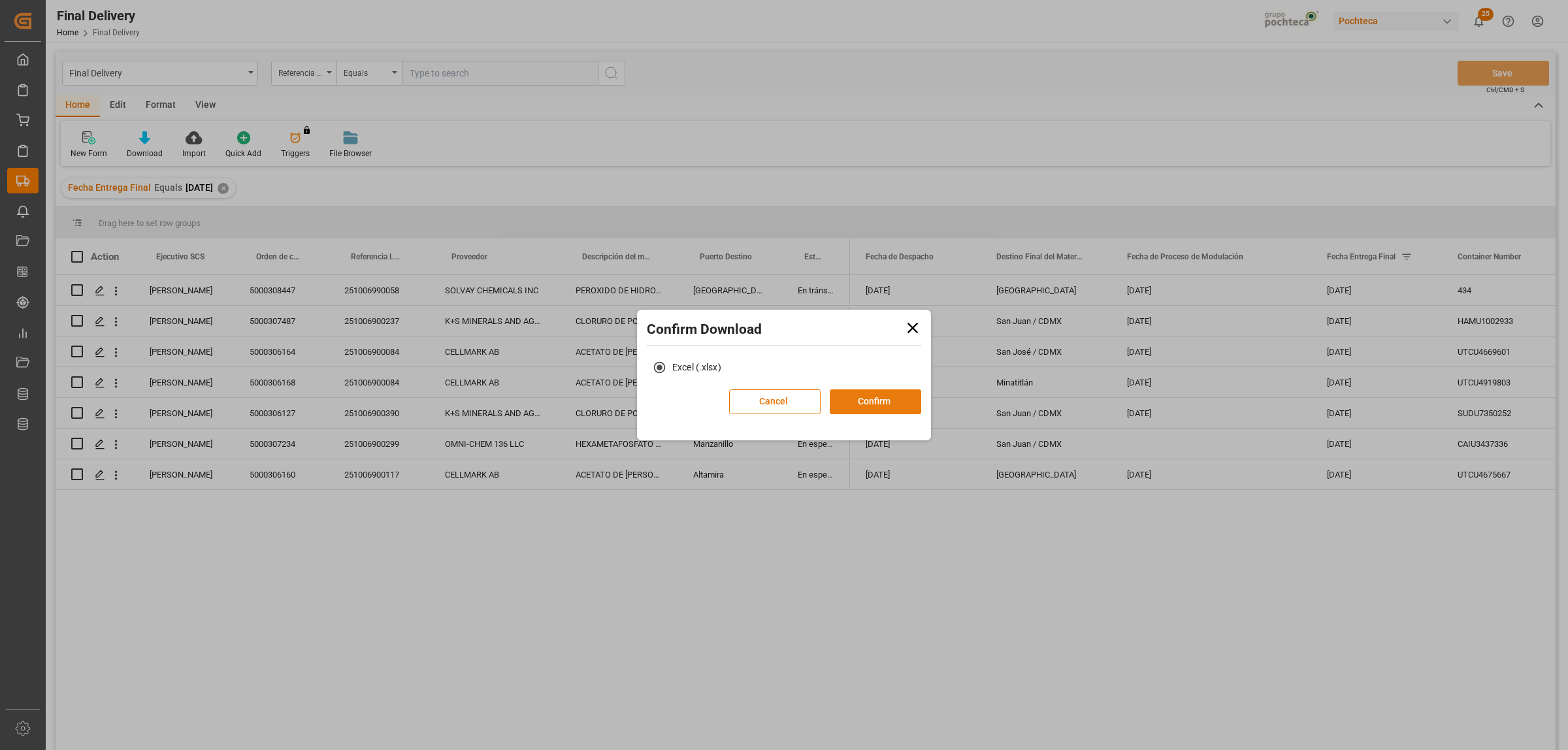
click at [884, 402] on button "Confirm" at bounding box center [875, 401] width 91 height 25
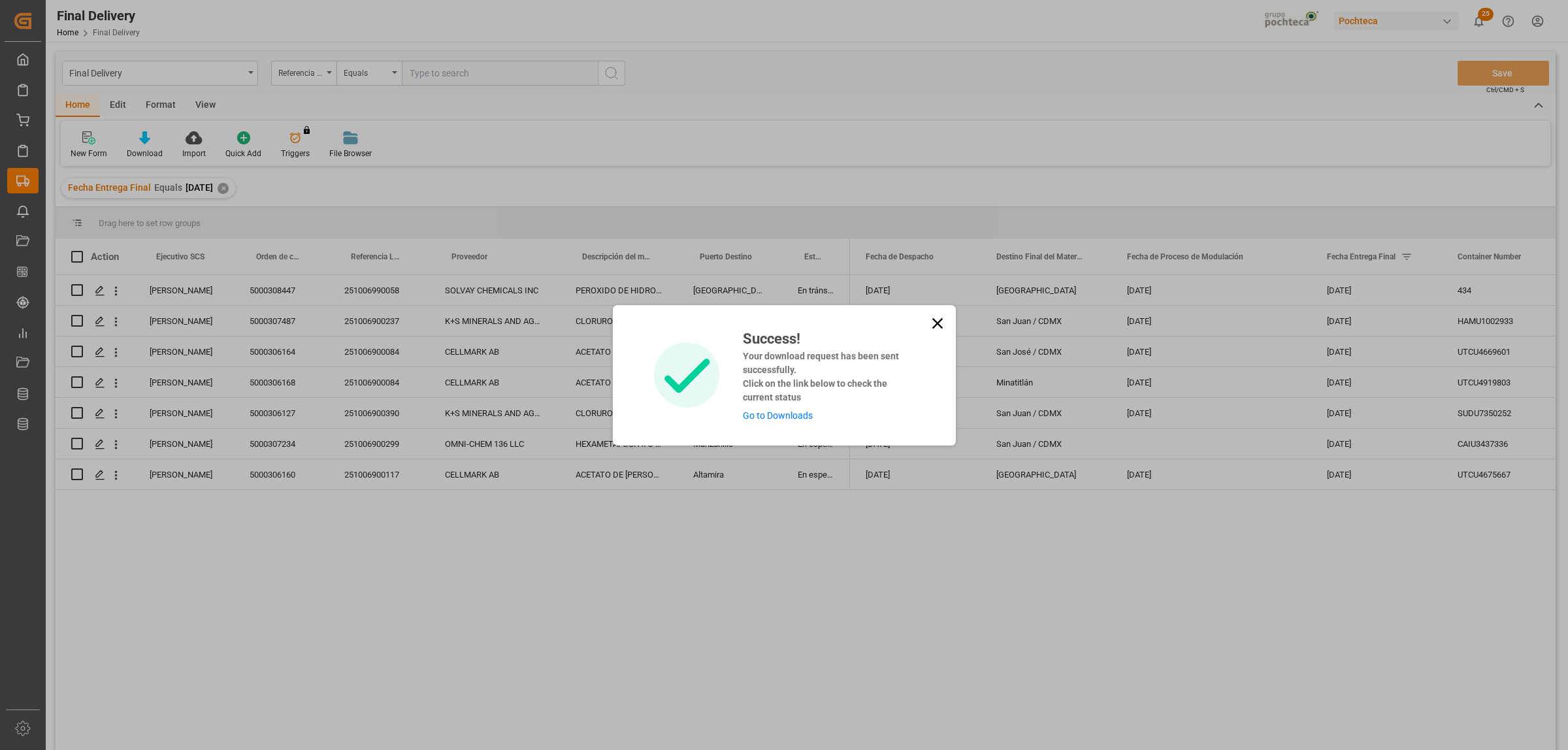
click at [802, 417] on link "Go to Downloads" at bounding box center [778, 415] width 70 height 10
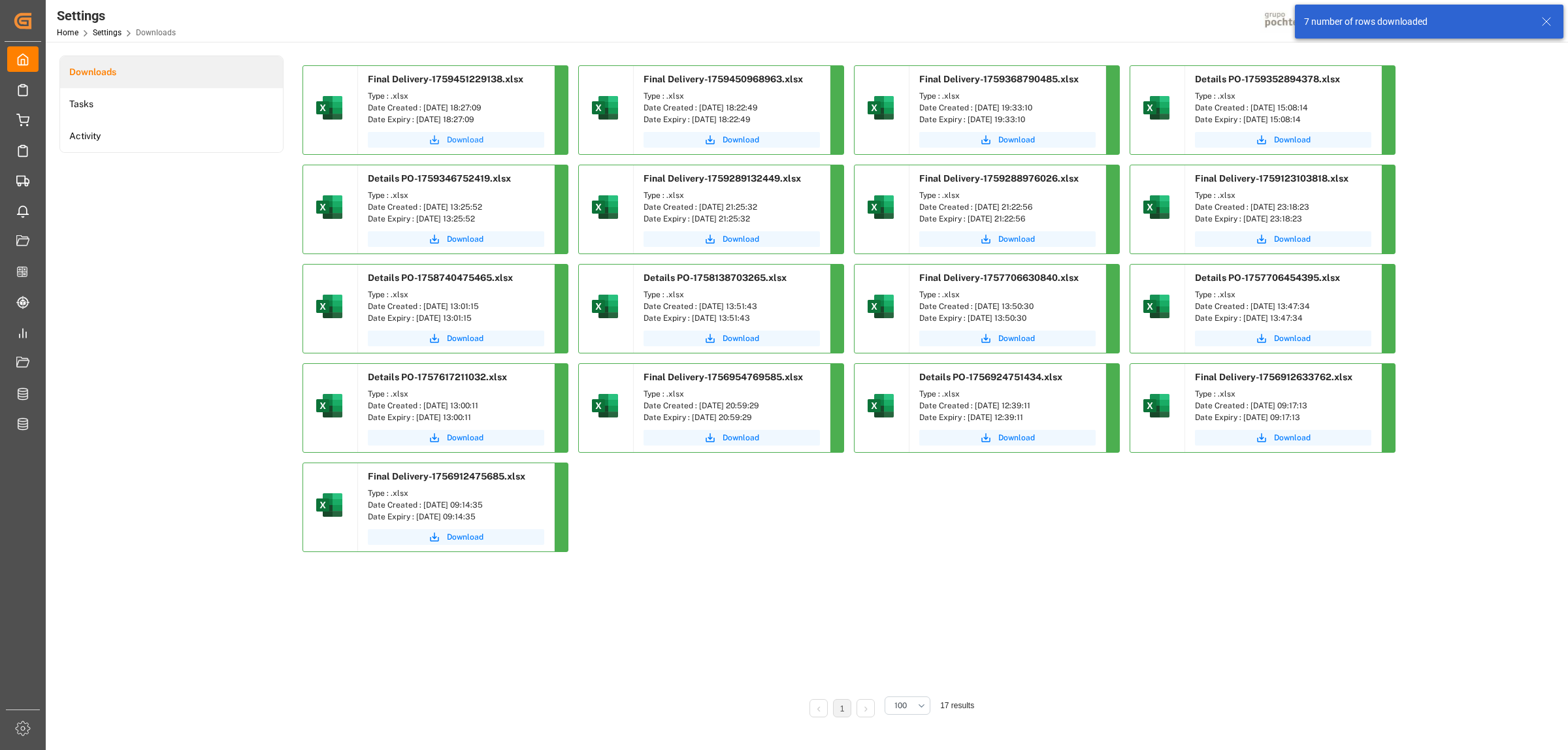
click at [468, 136] on span "Download" at bounding box center [466, 139] width 37 height 12
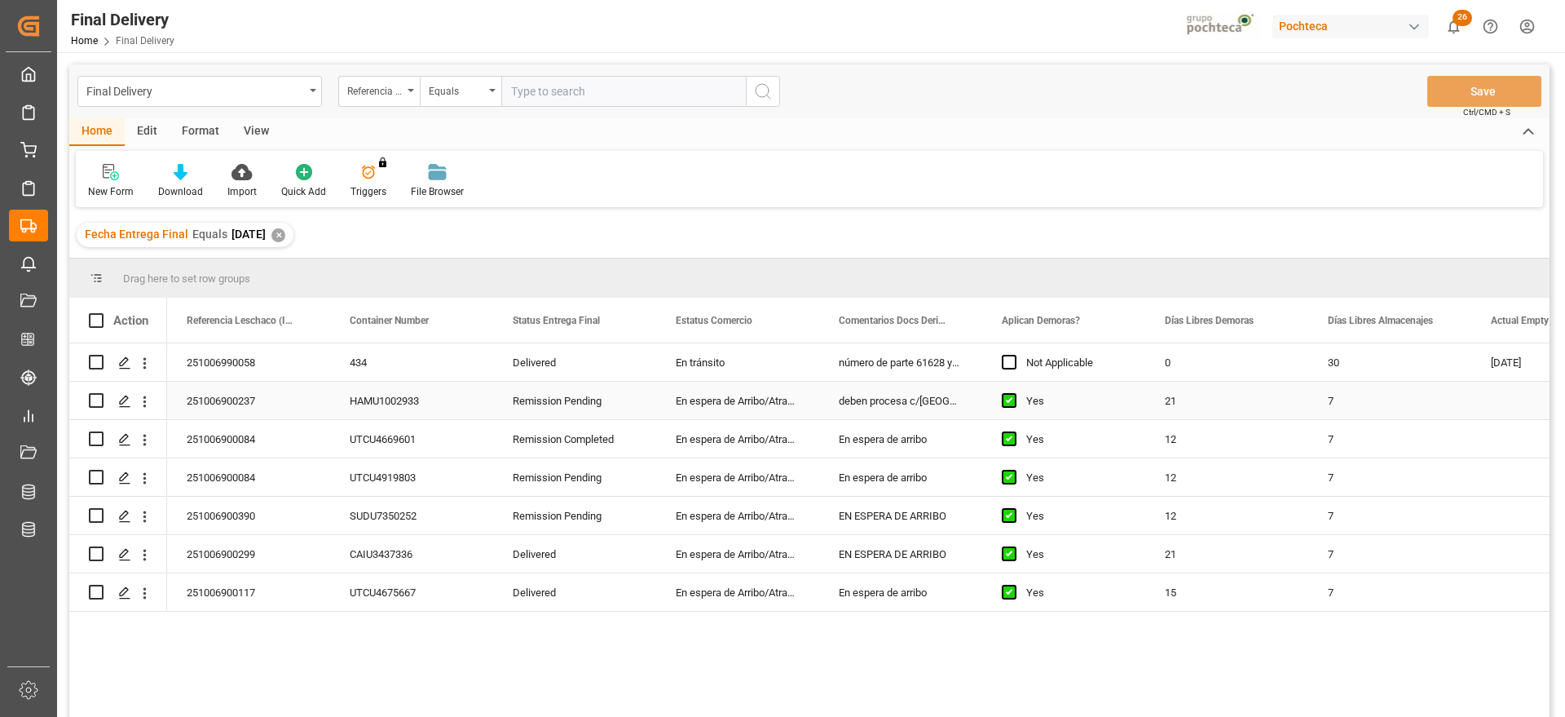
click at [924, 399] on div "deben procesa c/alemania SEPTIEMBRE" at bounding box center [900, 399] width 163 height 37
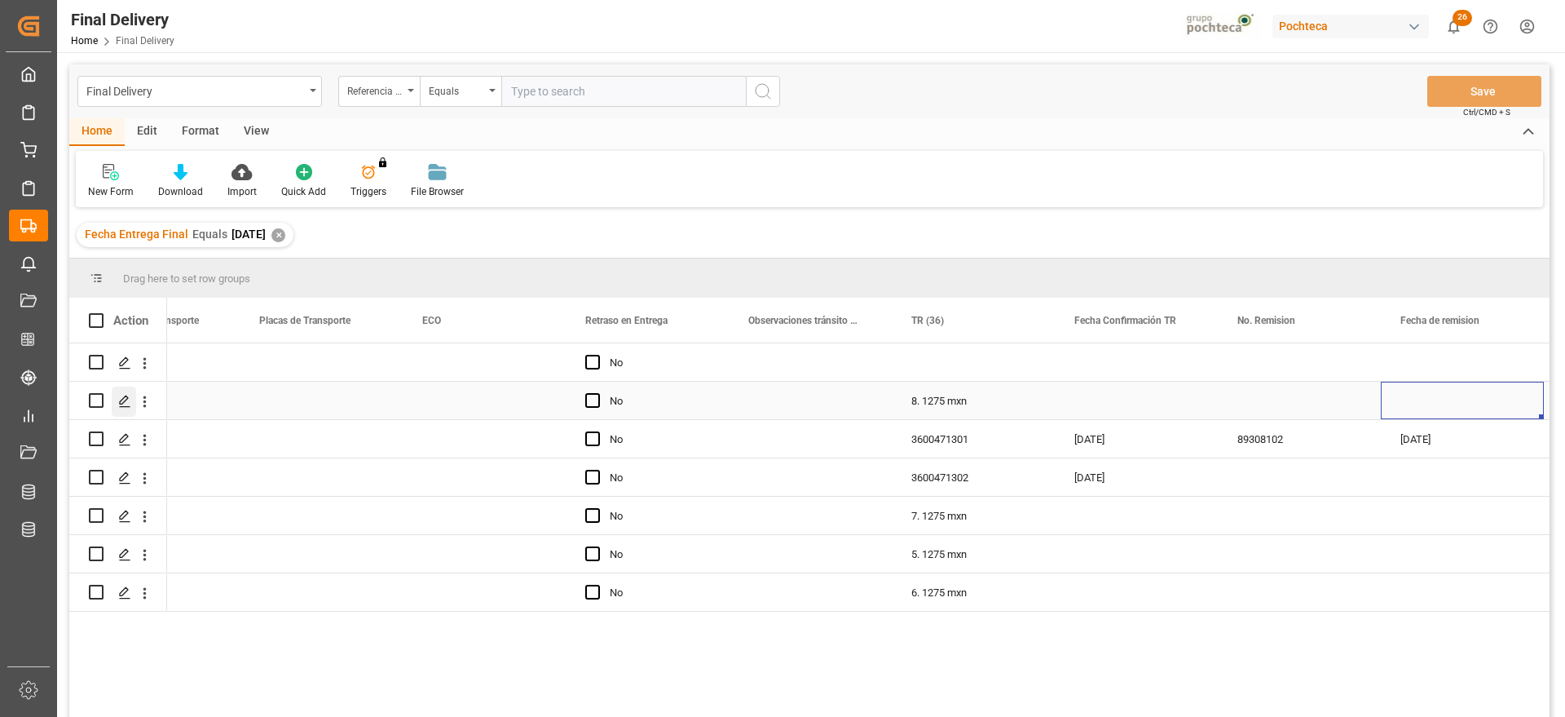
click at [120, 404] on polygon "Press SPACE to select this row." at bounding box center [124, 399] width 8 height 8
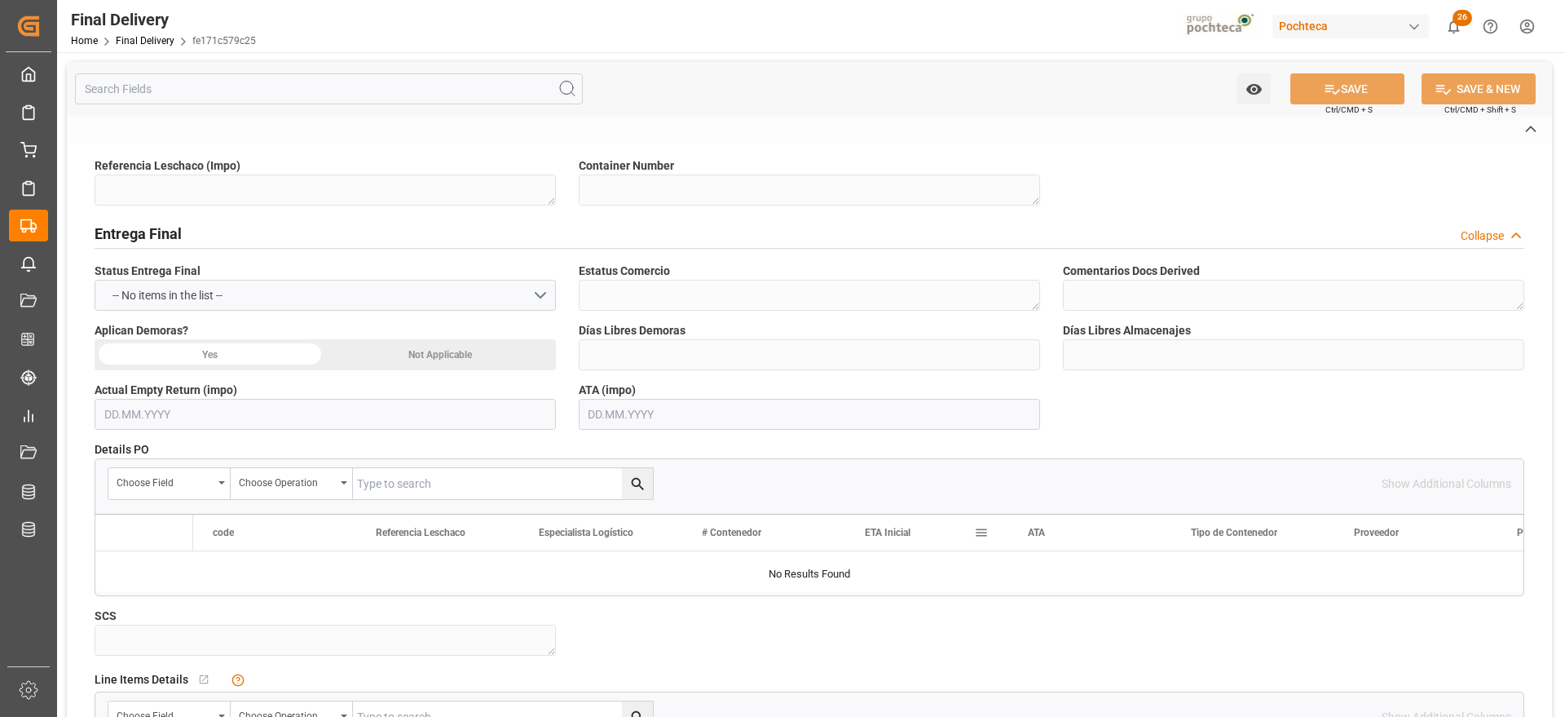
type textarea "251006900237"
type textarea "HAMU1002933"
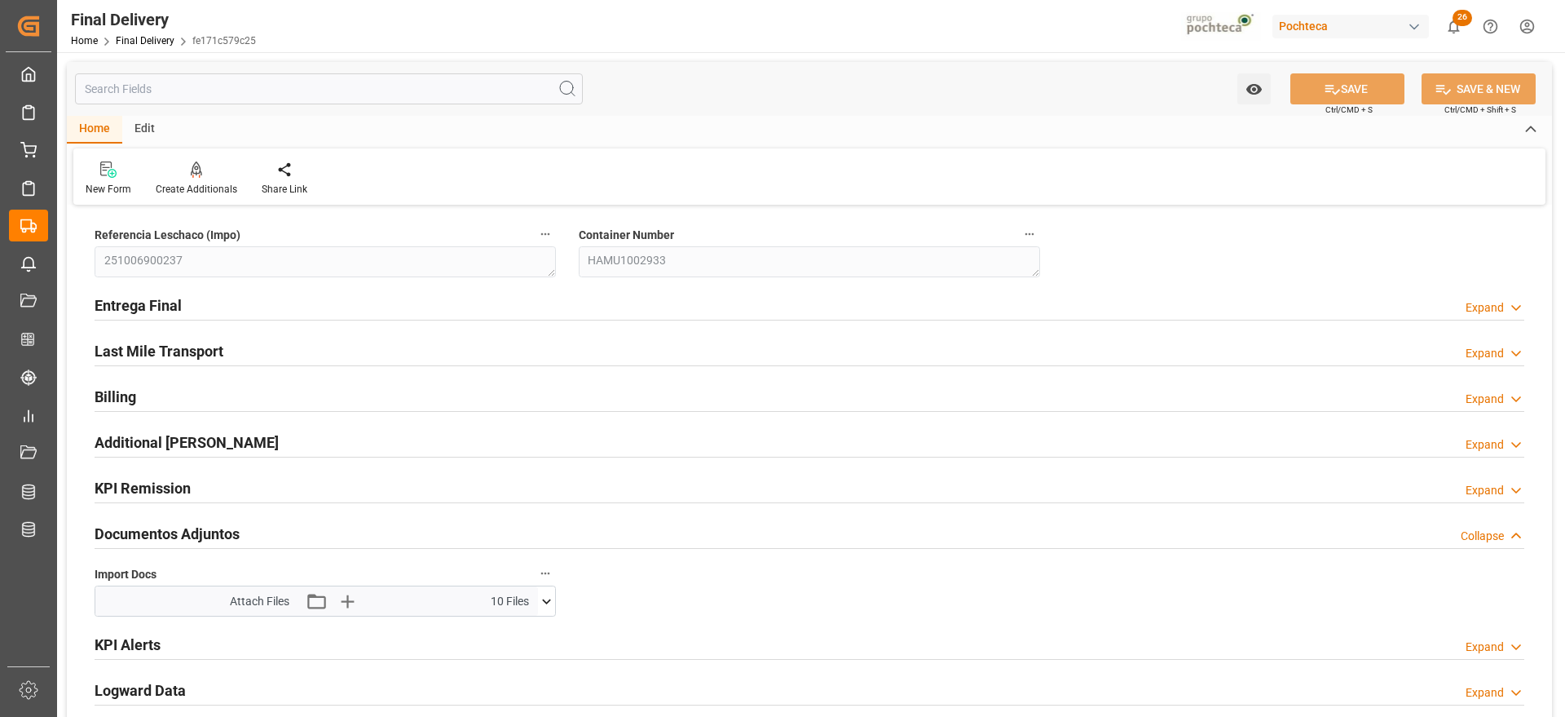
click at [128, 394] on h2 "Billing" at bounding box center [116, 397] width 42 height 22
